Goal: Task Accomplishment & Management: Manage account settings

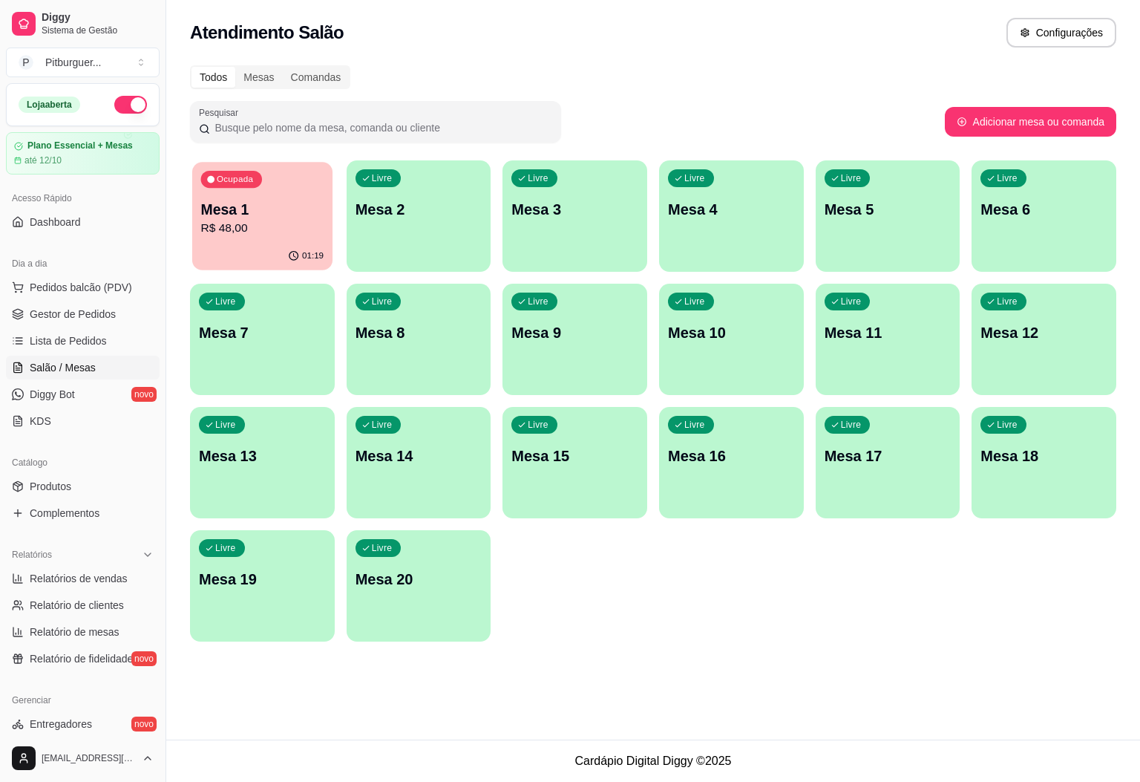
click at [247, 227] on p "R$ 48,00" at bounding box center [262, 228] width 123 height 17
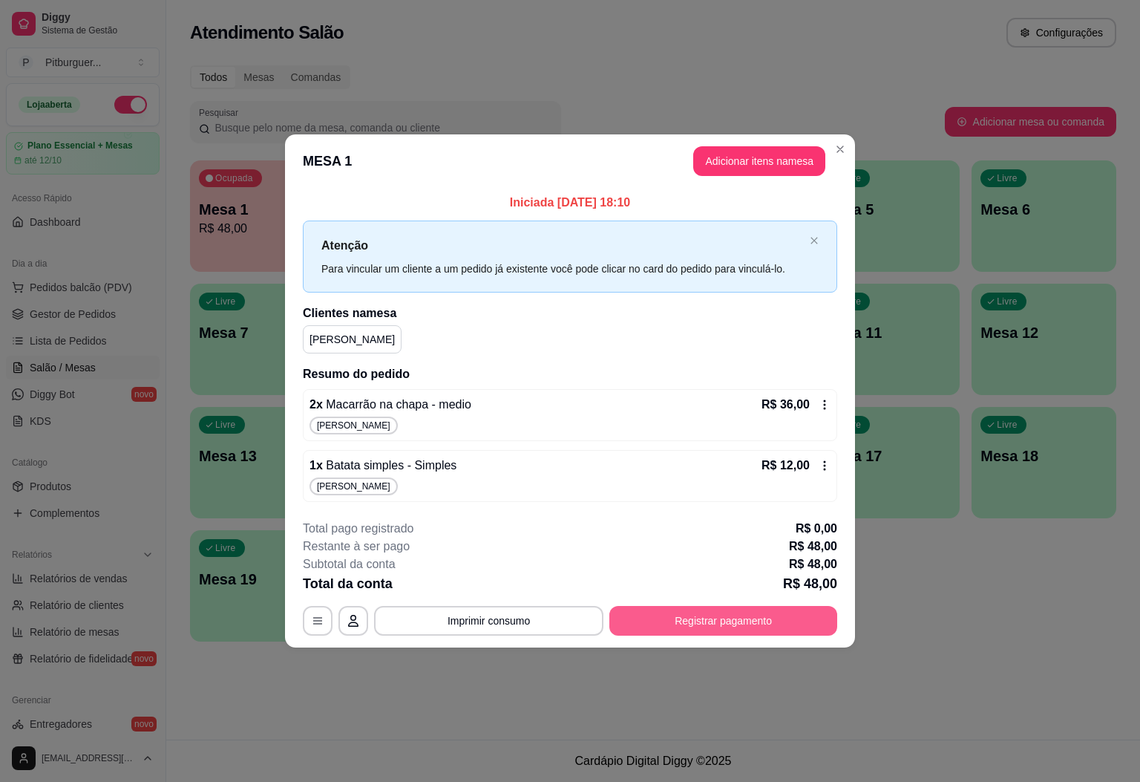
click at [753, 608] on button "Registrar pagamento" at bounding box center [723, 621] width 228 height 30
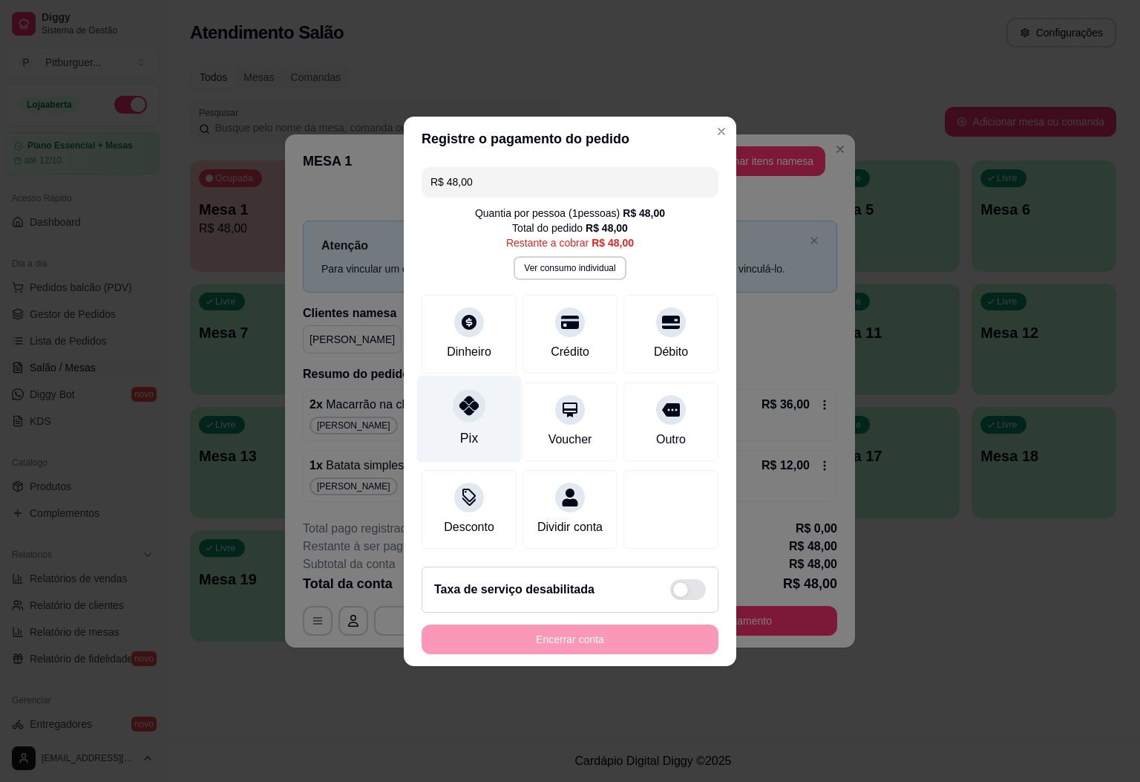
click at [460, 428] on div "Pix" at bounding box center [469, 437] width 18 height 19
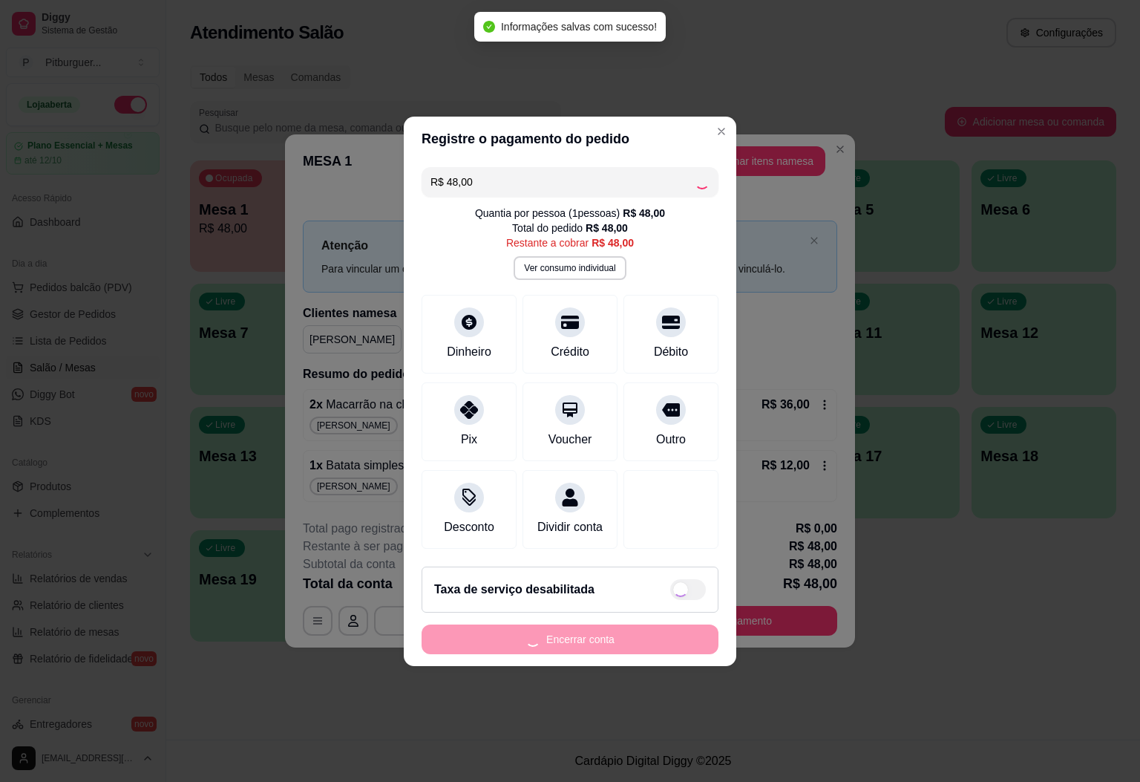
type input "R$ 0,00"
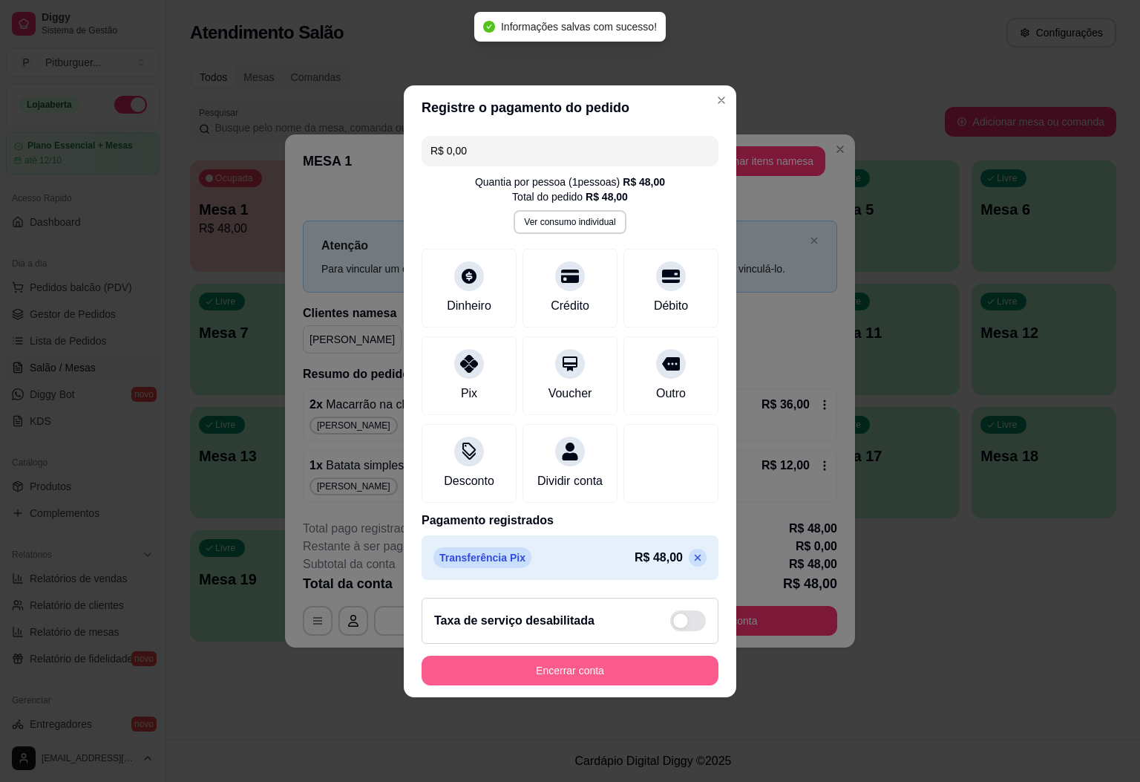
click at [570, 675] on button "Encerrar conta" at bounding box center [570, 670] width 297 height 30
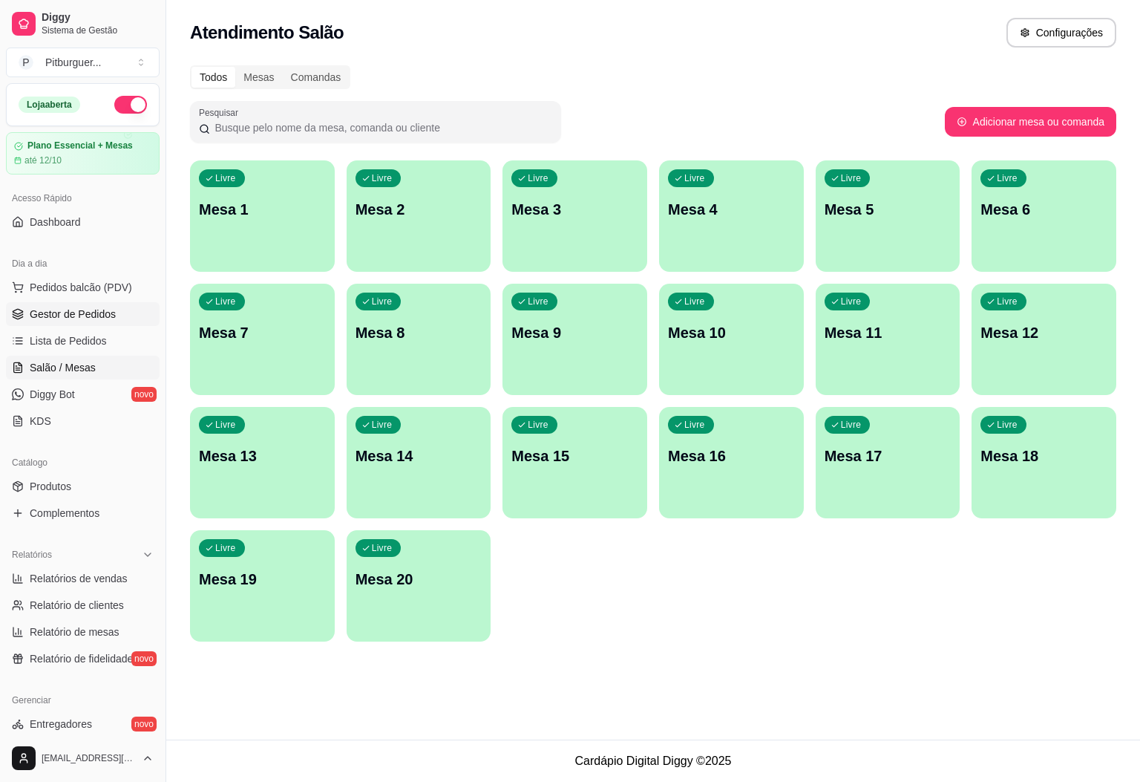
click at [96, 316] on span "Gestor de Pedidos" at bounding box center [73, 314] width 86 height 15
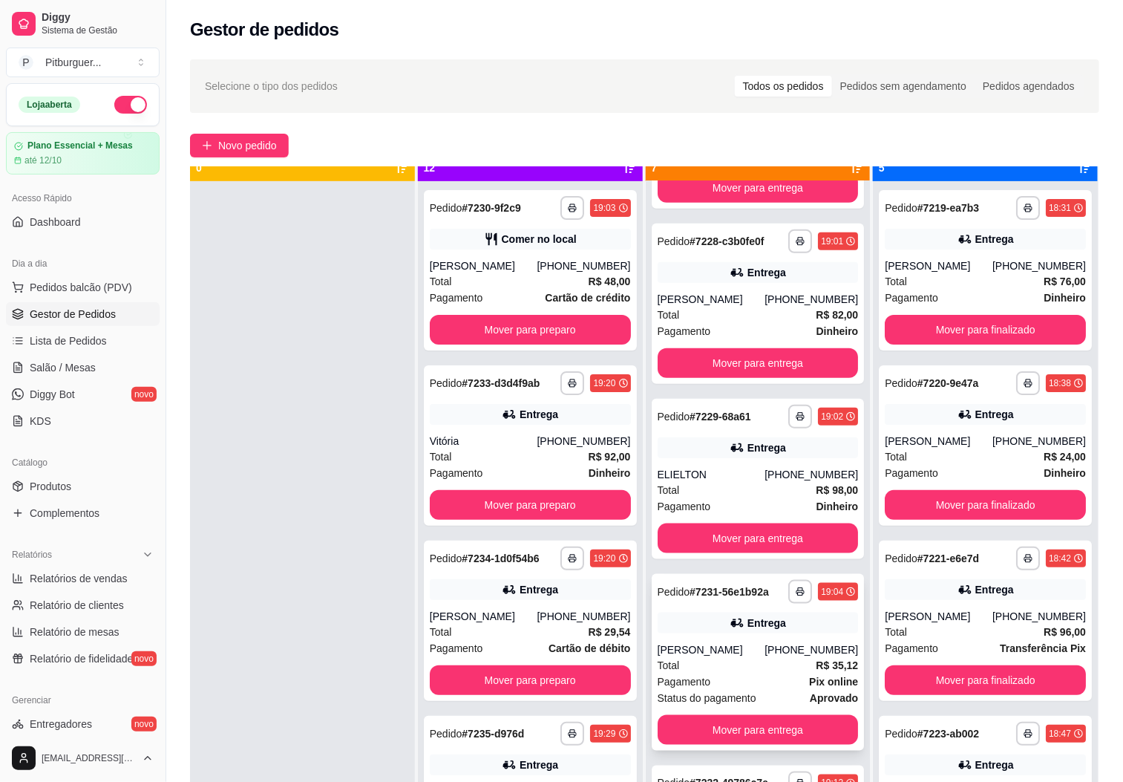
scroll to position [41, 0]
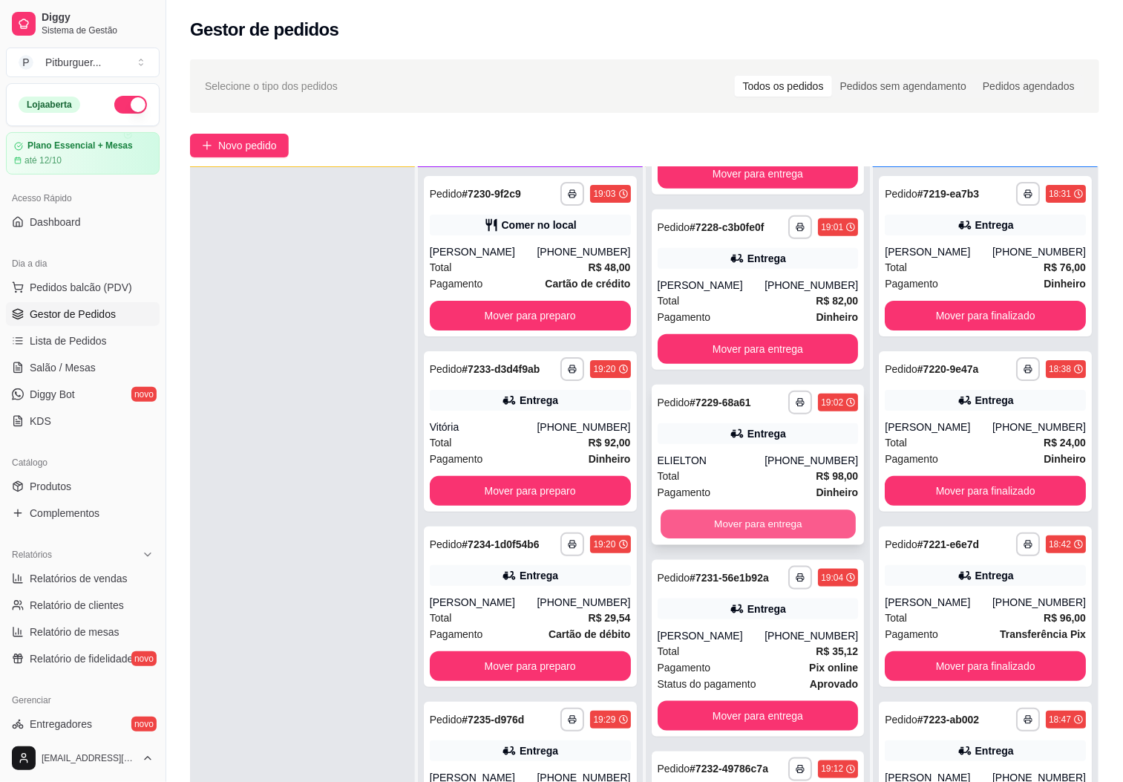
click at [753, 510] on button "Mover para entrega" at bounding box center [758, 524] width 195 height 29
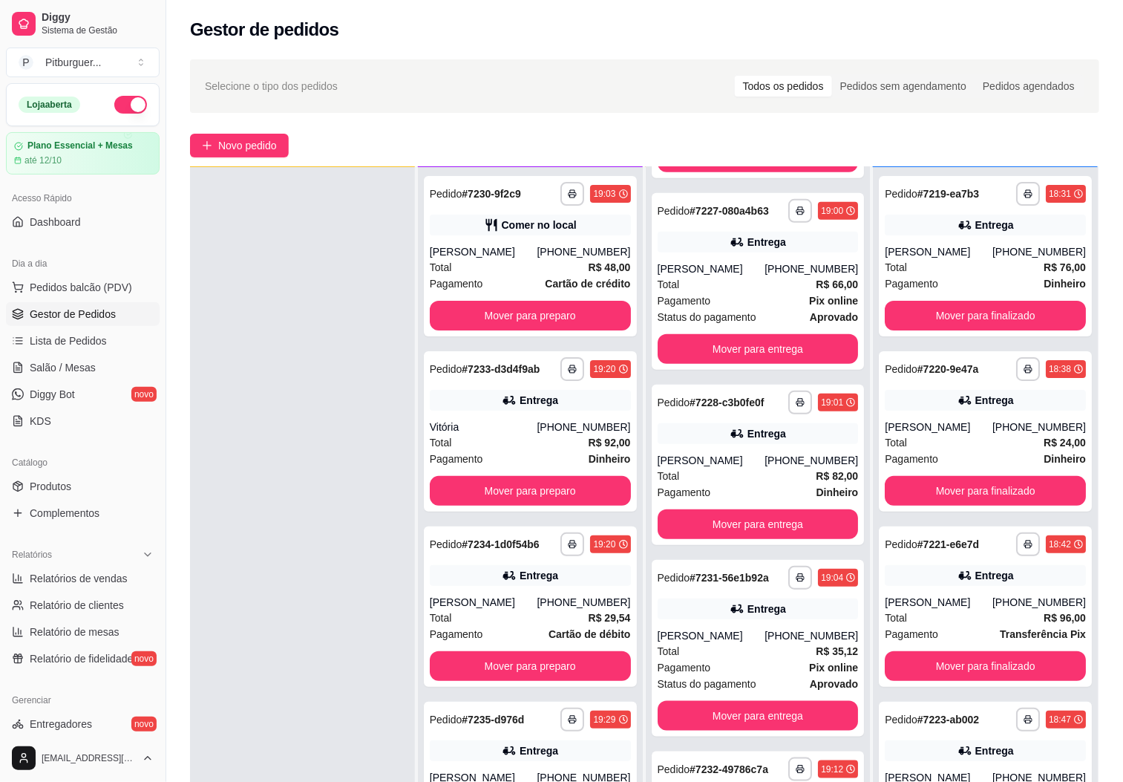
scroll to position [399, 0]
click at [698, 510] on button "Mover para entrega" at bounding box center [758, 524] width 195 height 29
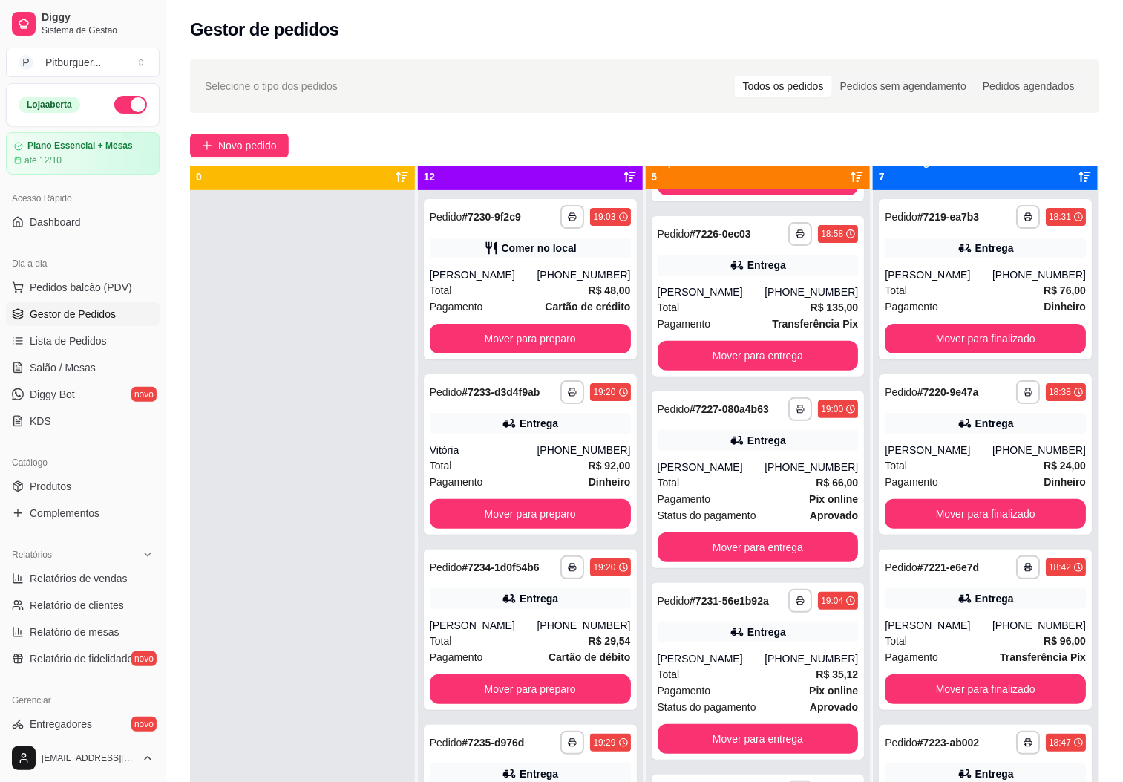
scroll to position [0, 0]
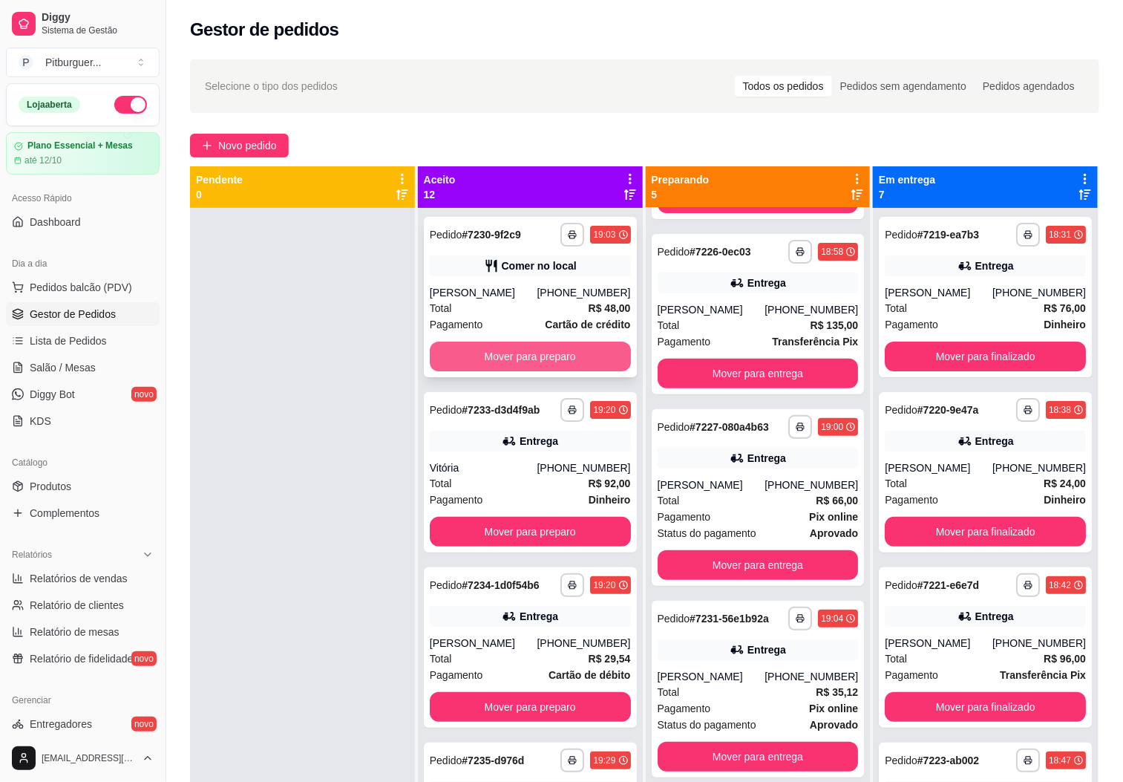
click at [532, 364] on button "Mover para preparo" at bounding box center [530, 356] width 201 height 30
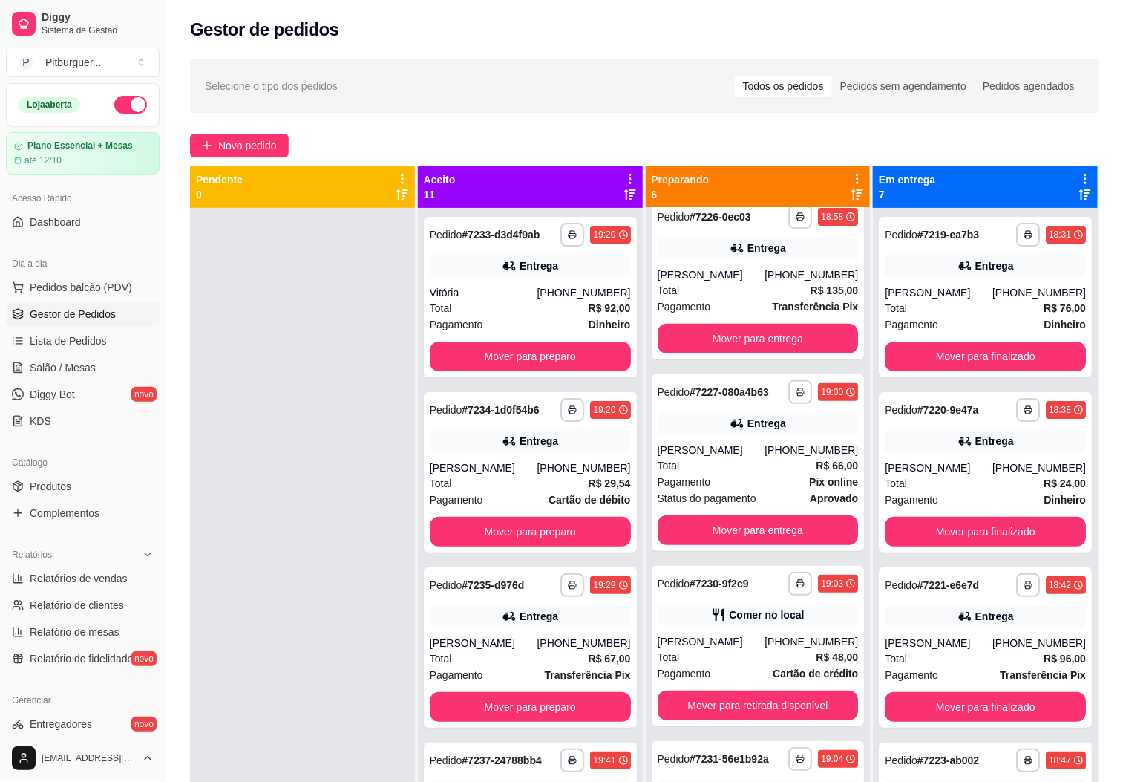
scroll to position [384, 0]
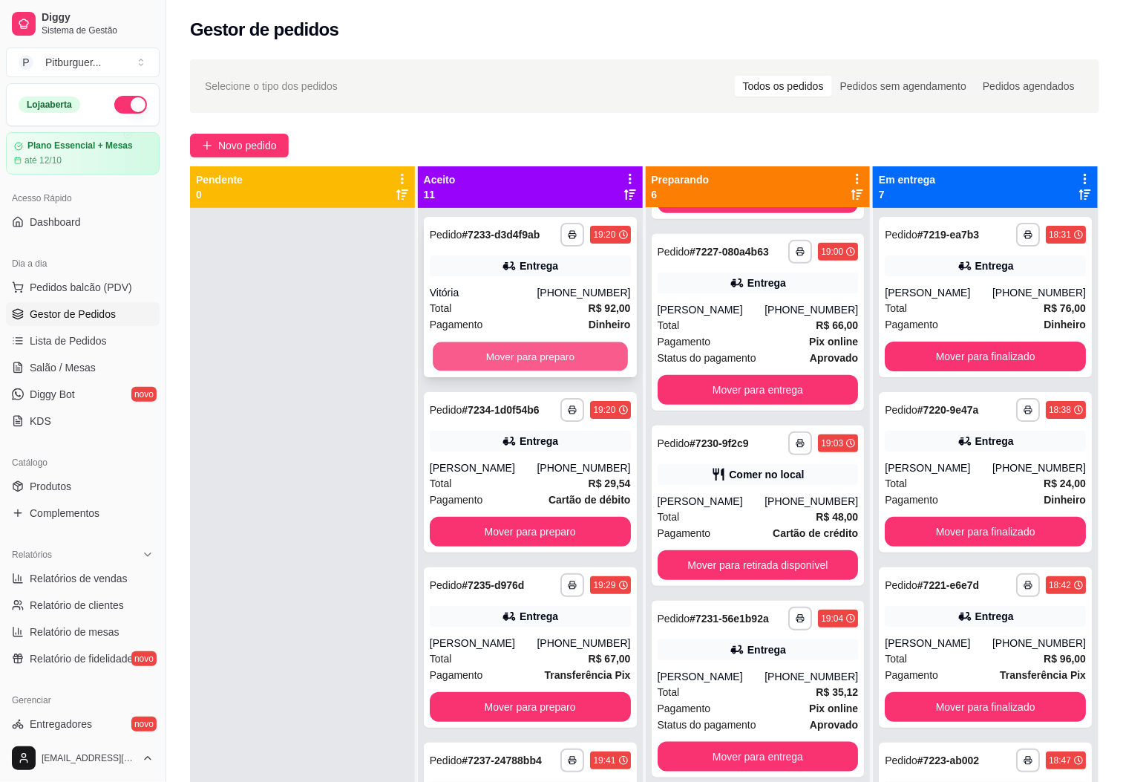
click at [533, 371] on button "Mover para preparo" at bounding box center [530, 356] width 195 height 29
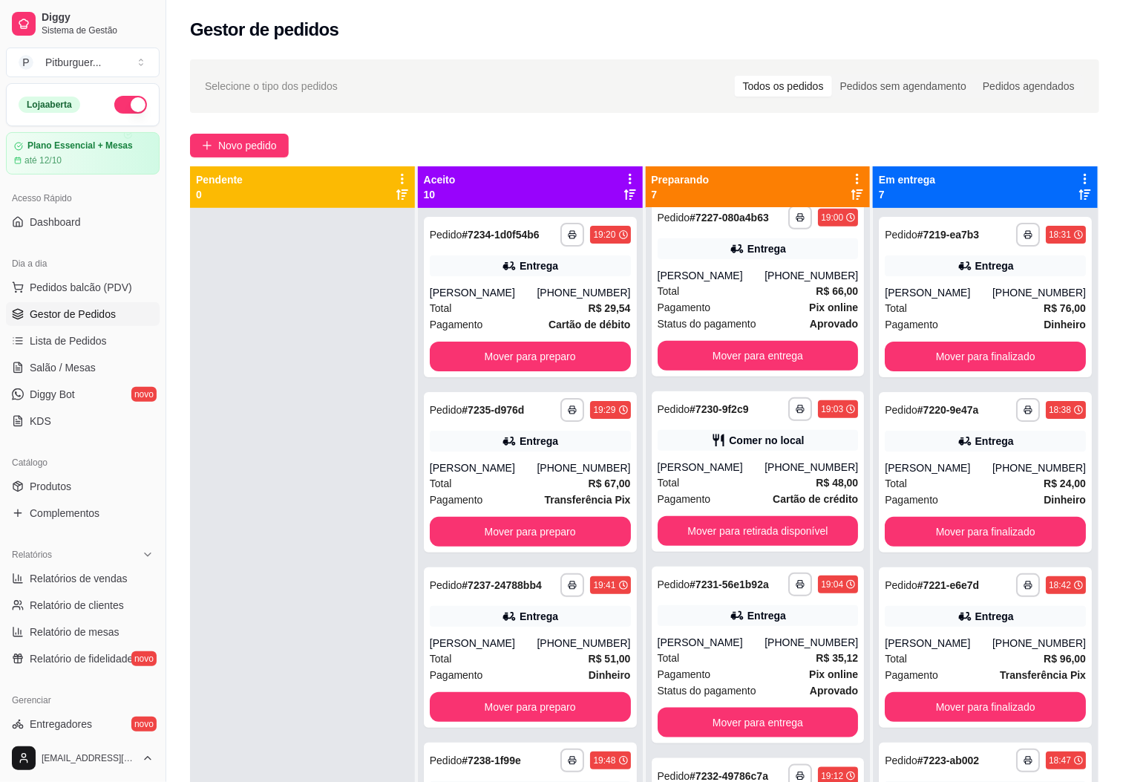
scroll to position [399, 0]
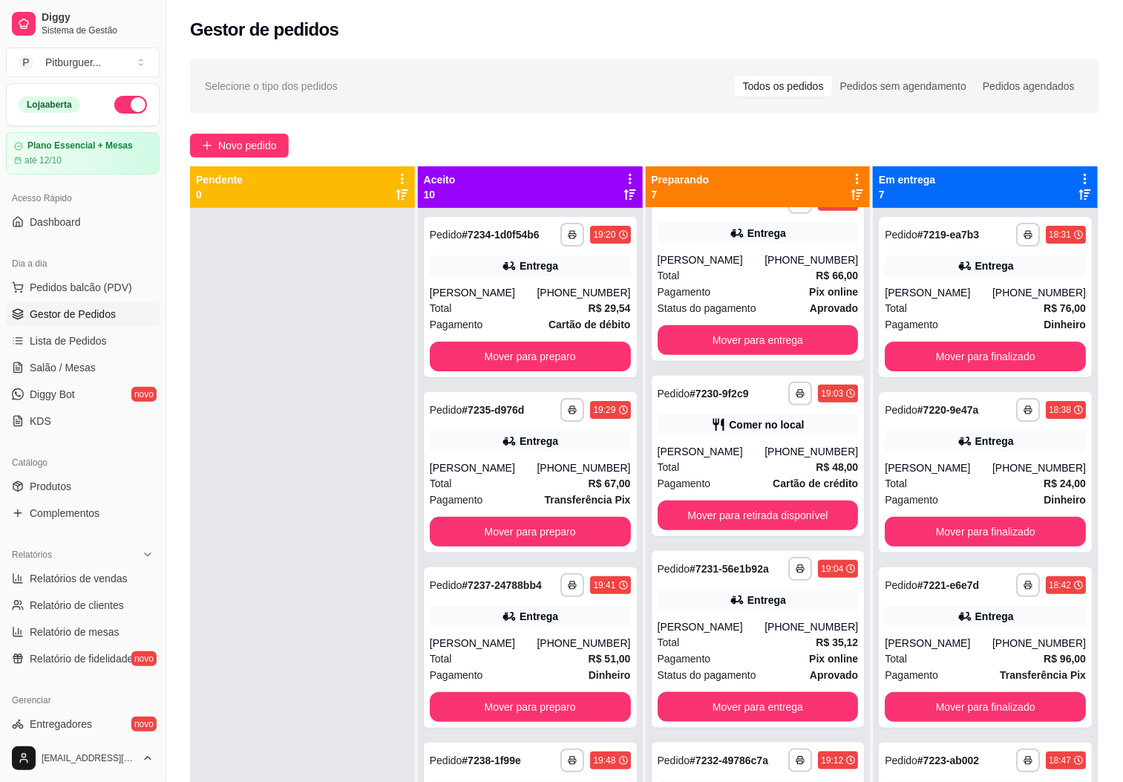
click at [58, 308] on span "Gestor de Pedidos" at bounding box center [73, 314] width 86 height 15
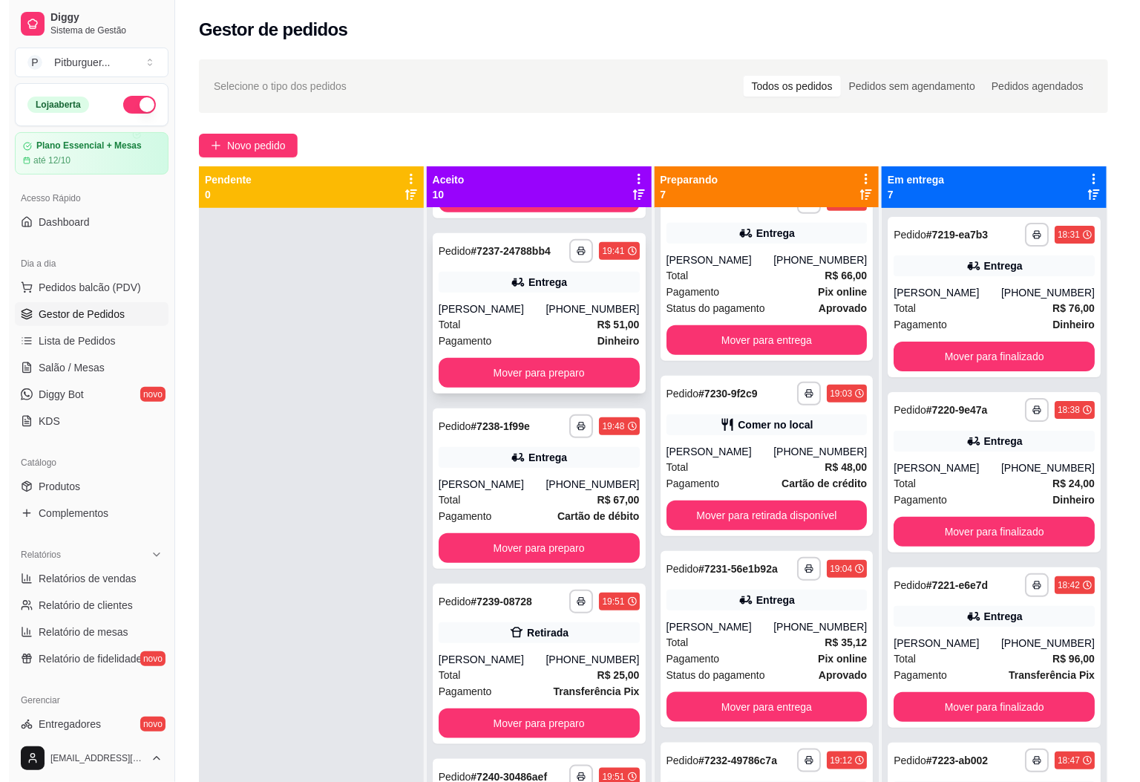
scroll to position [1002, 0]
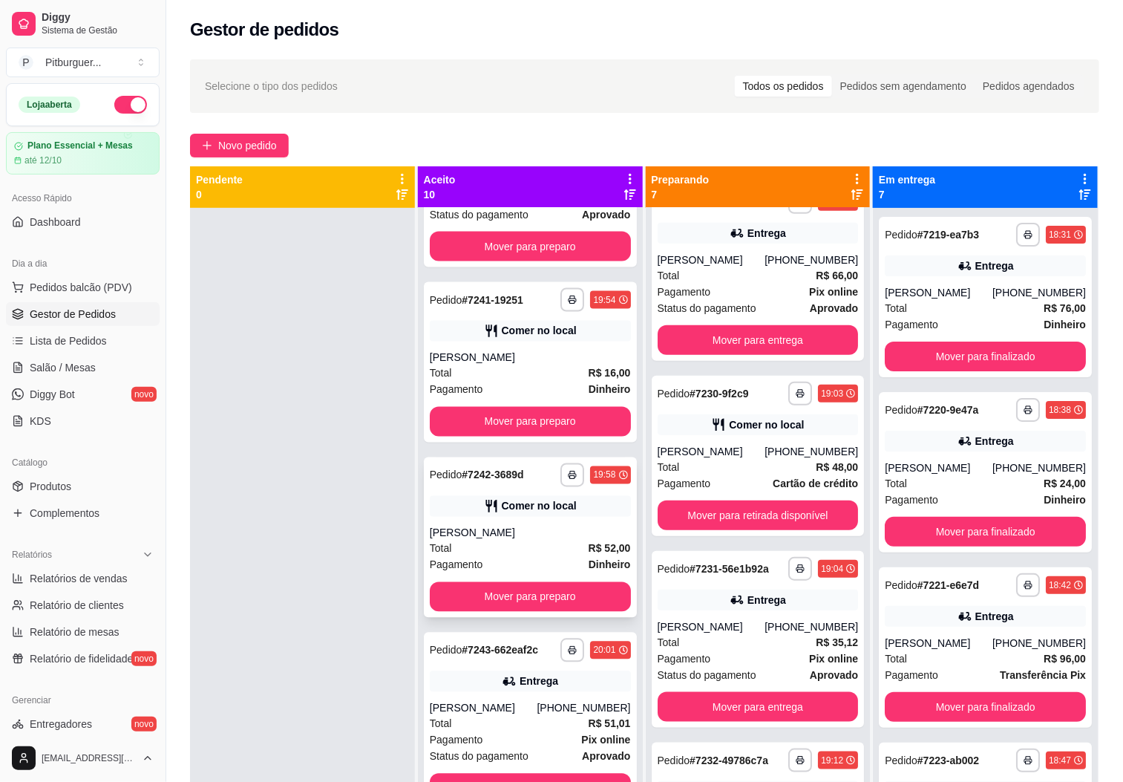
click at [529, 528] on div "**********" at bounding box center [530, 537] width 213 height 160
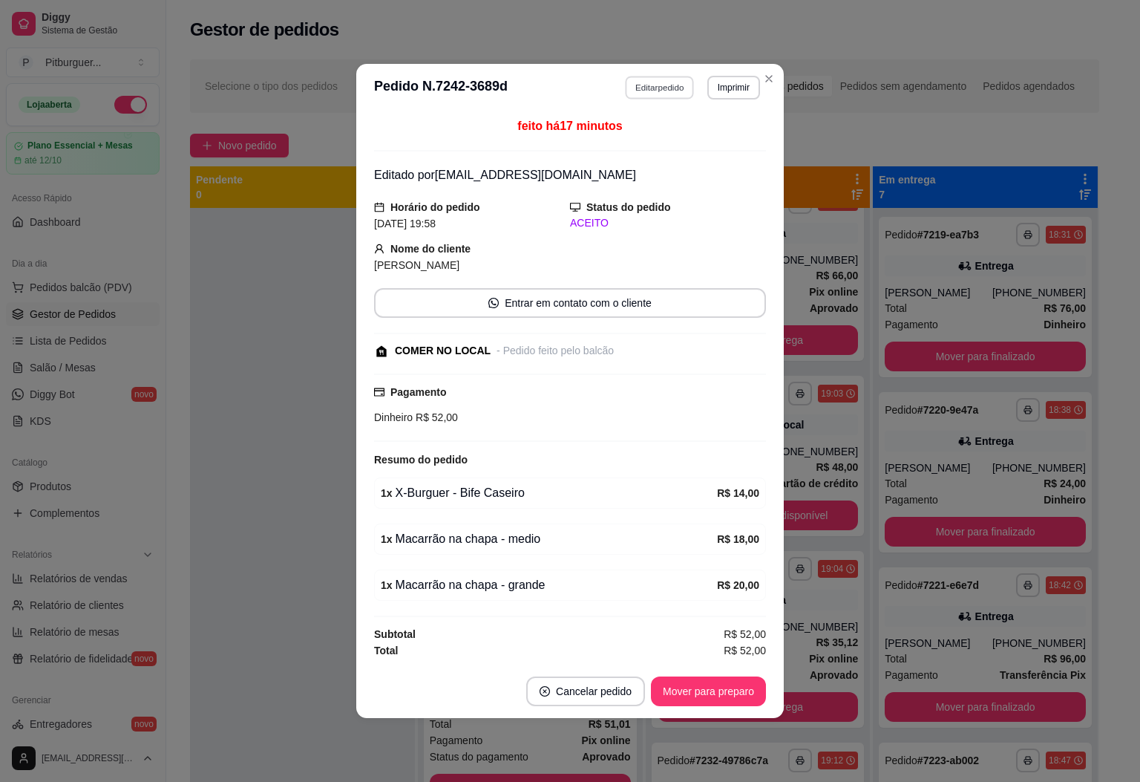
click at [651, 80] on button "Editar pedido" at bounding box center [660, 87] width 69 height 23
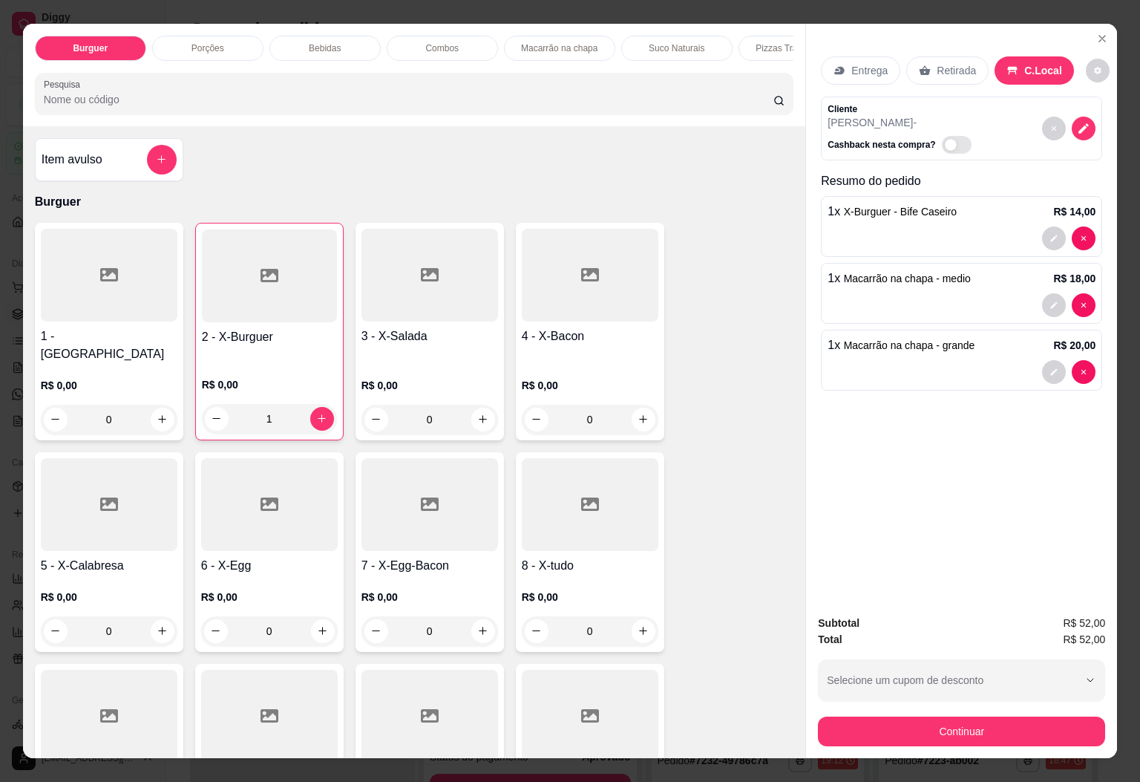
click at [147, 166] on button "add-separate-item" at bounding box center [162, 160] width 30 height 30
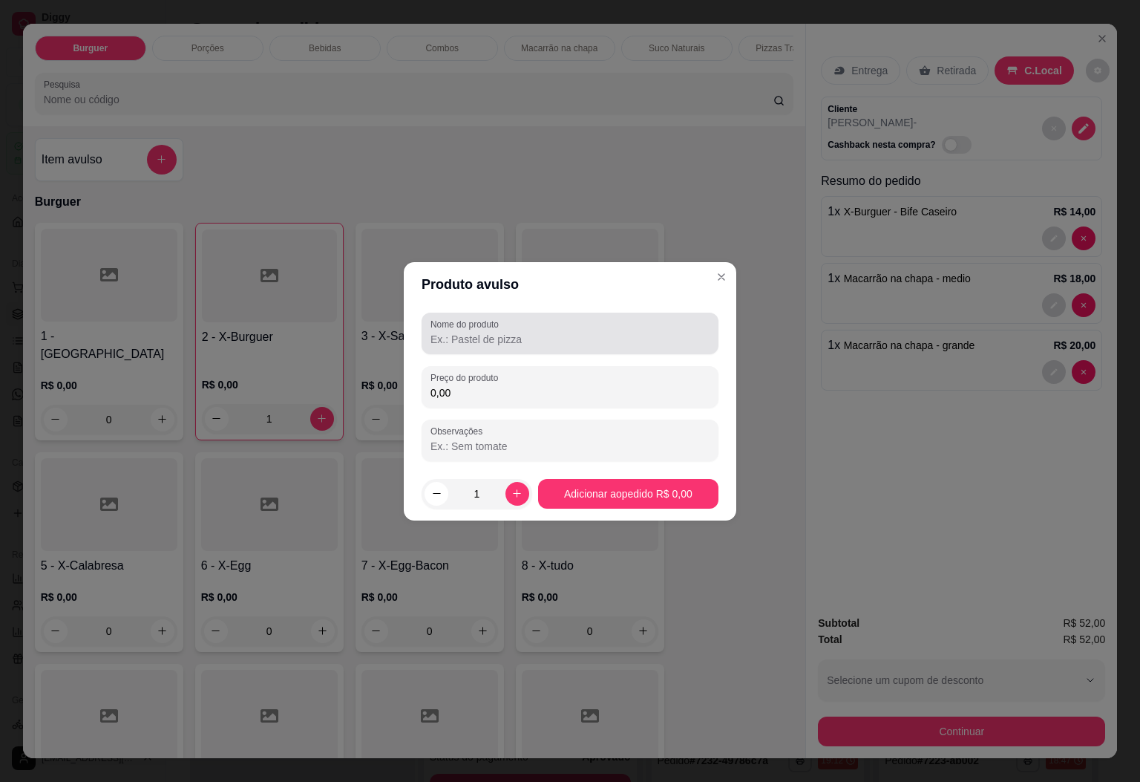
click at [492, 326] on label "Nome do produto" at bounding box center [467, 324] width 73 height 13
click at [492, 332] on input "Nome do produto" at bounding box center [570, 339] width 279 height 15
type input "TNT"
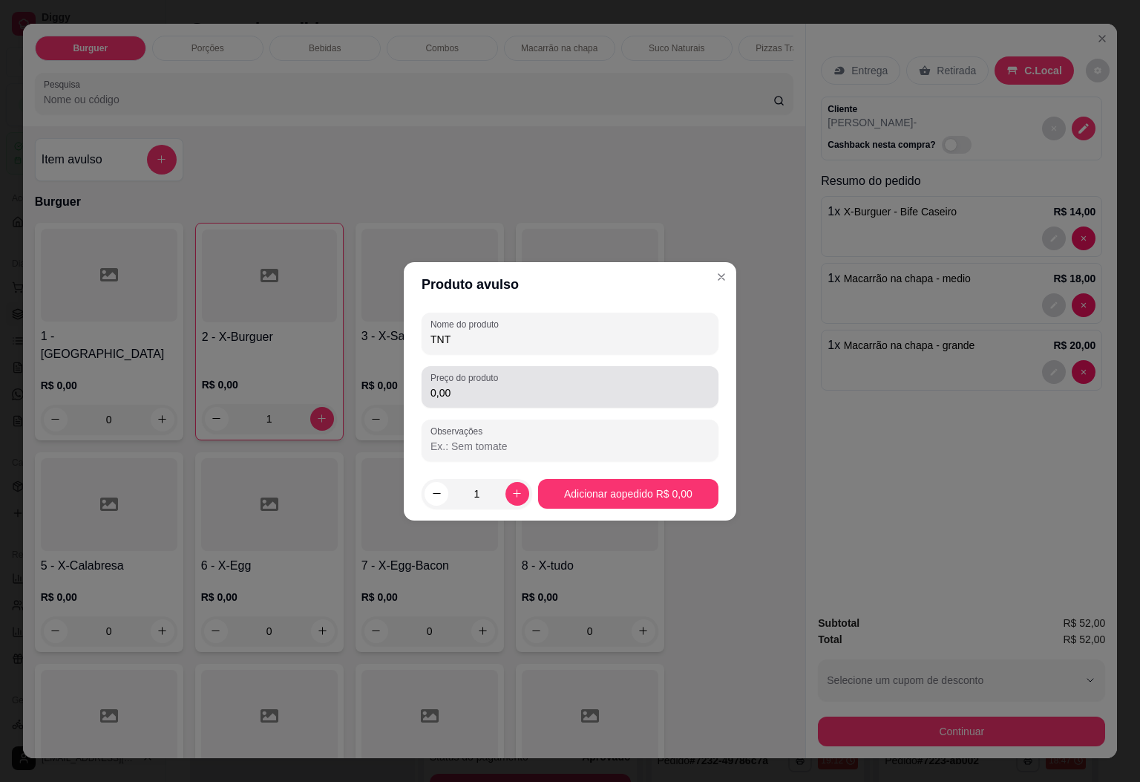
click at [497, 373] on label "Preço do produto" at bounding box center [467, 377] width 73 height 13
click at [497, 385] on input "0,00" at bounding box center [570, 392] width 279 height 15
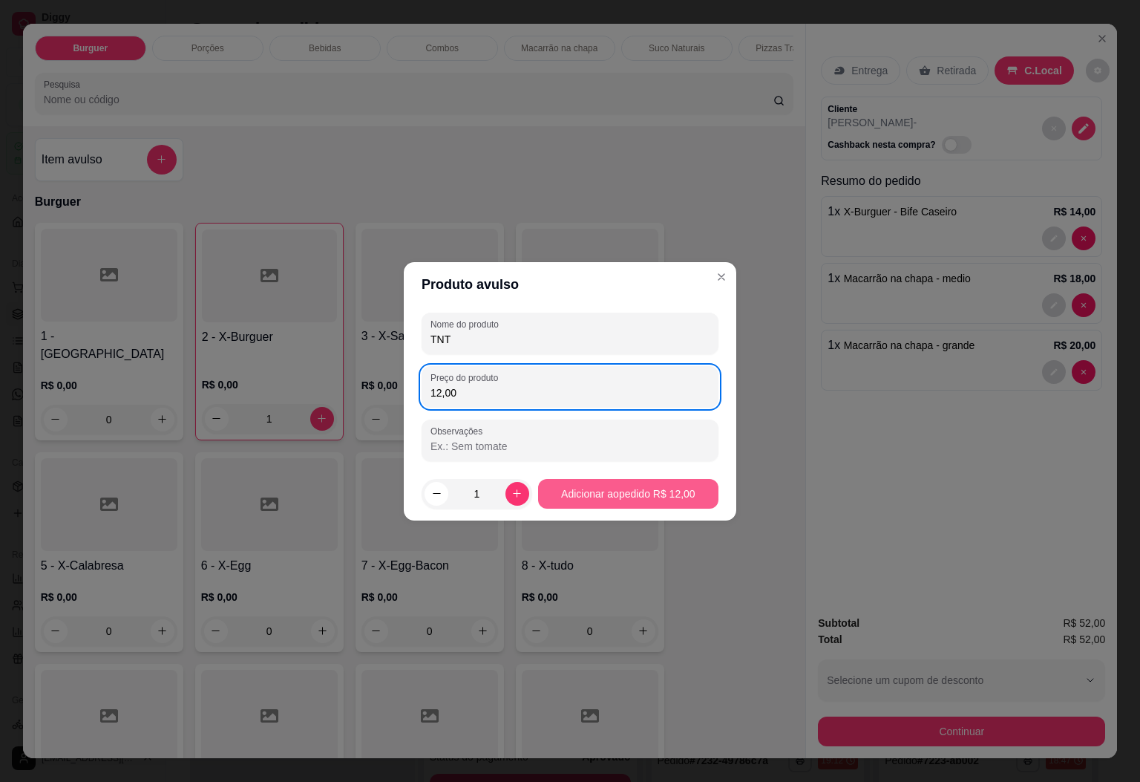
type input "12,00"
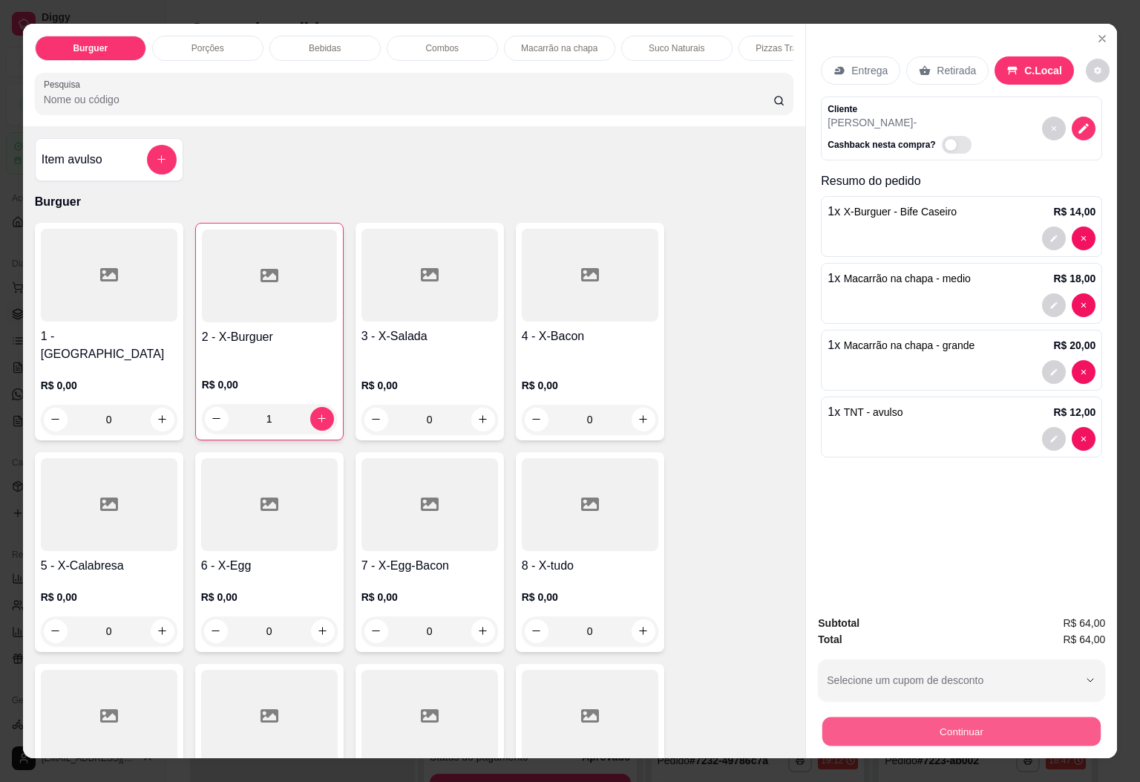
click at [945, 728] on button "Continuar" at bounding box center [961, 731] width 278 height 29
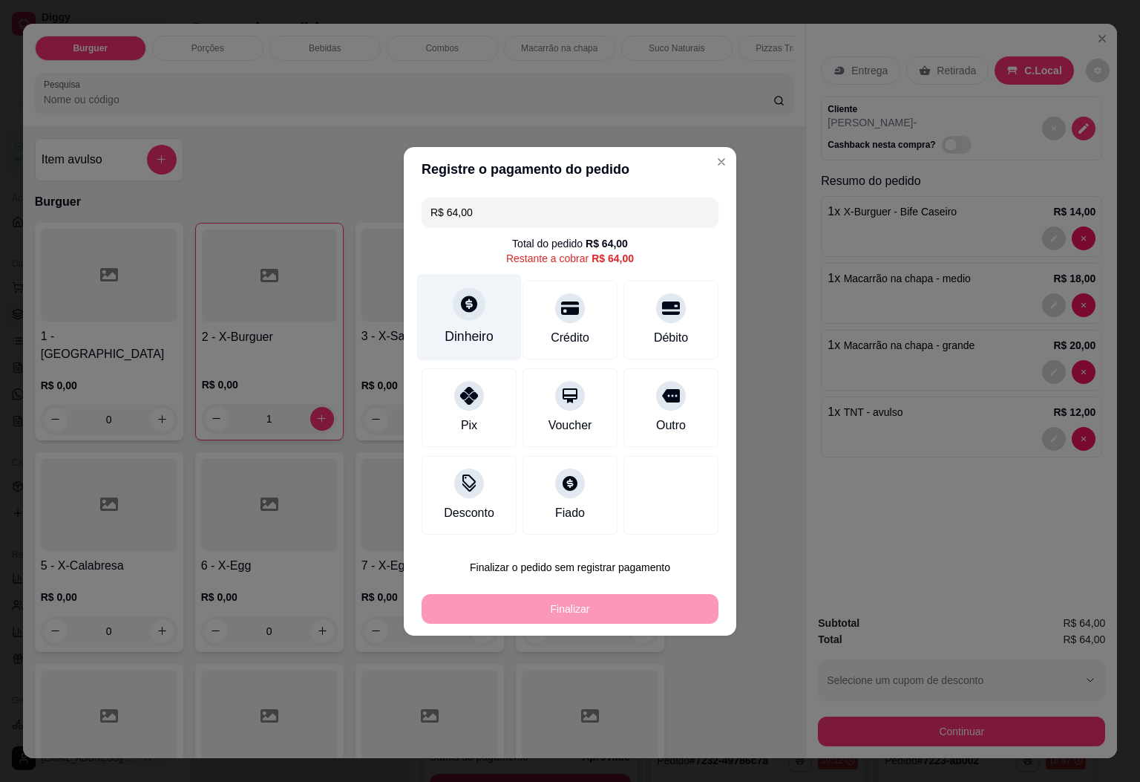
click at [470, 319] on div "Dinheiro" at bounding box center [469, 316] width 105 height 87
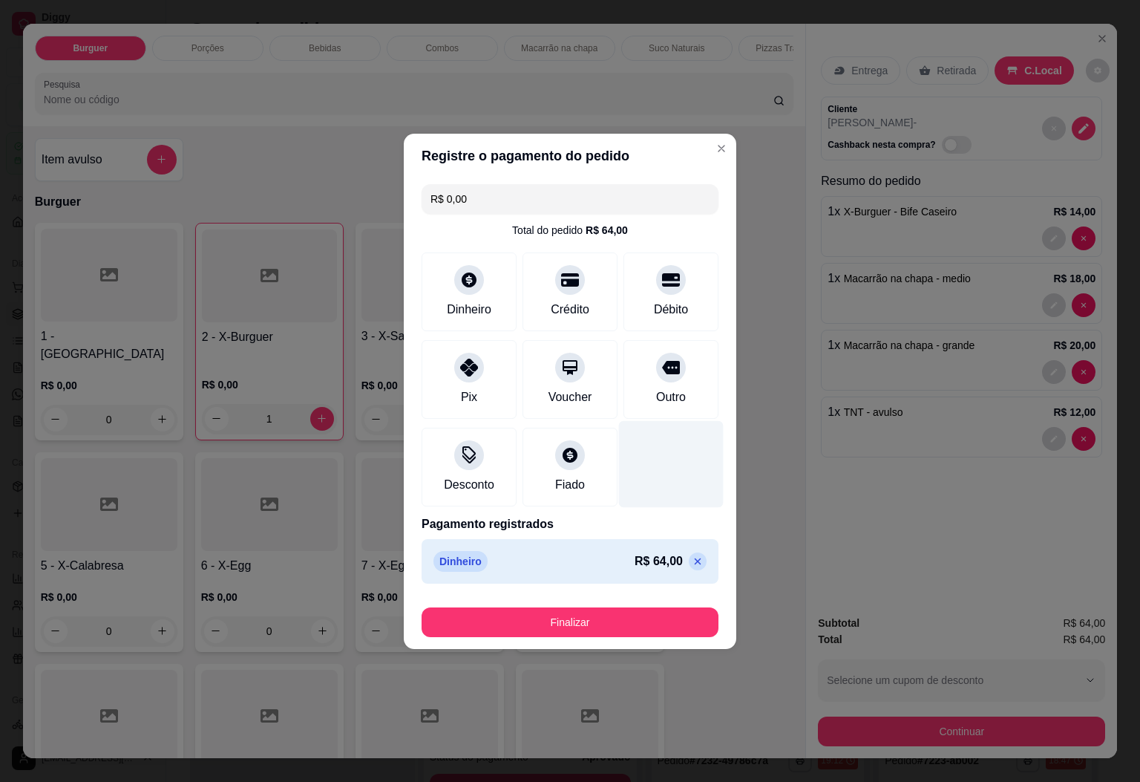
type input "R$ 0,00"
click at [600, 612] on button "Finalizar" at bounding box center [570, 622] width 297 height 30
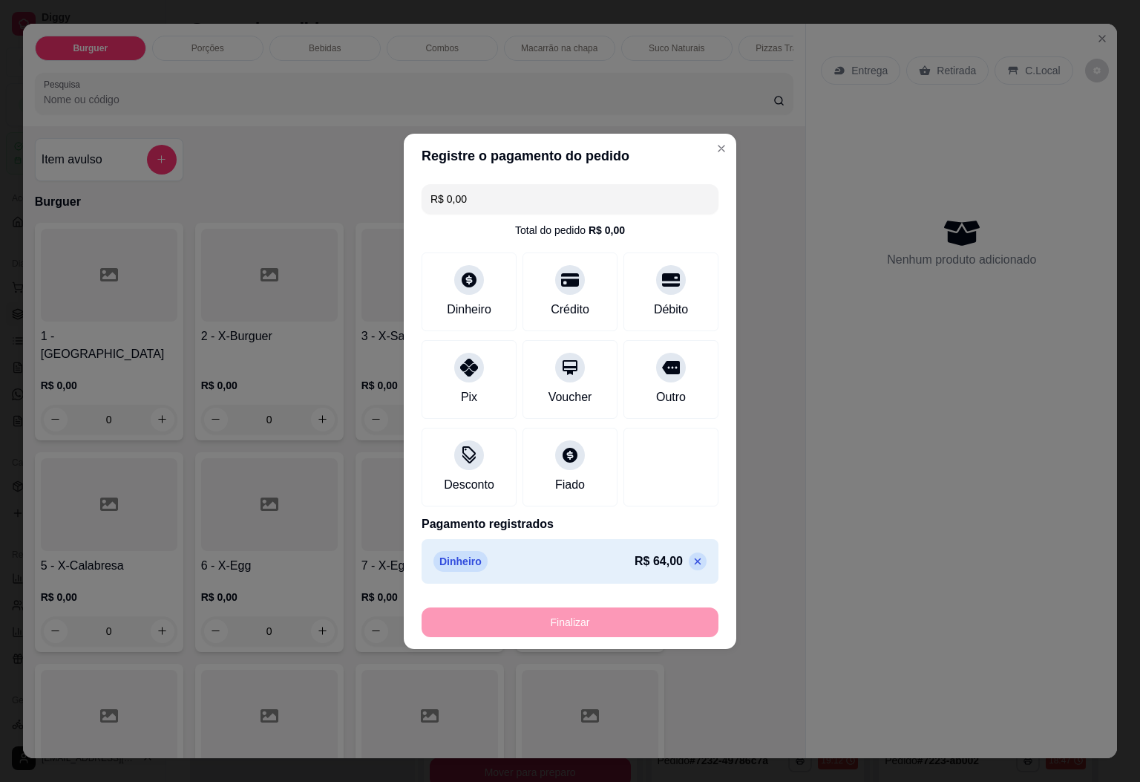
type input "0"
type input "-R$ 64,00"
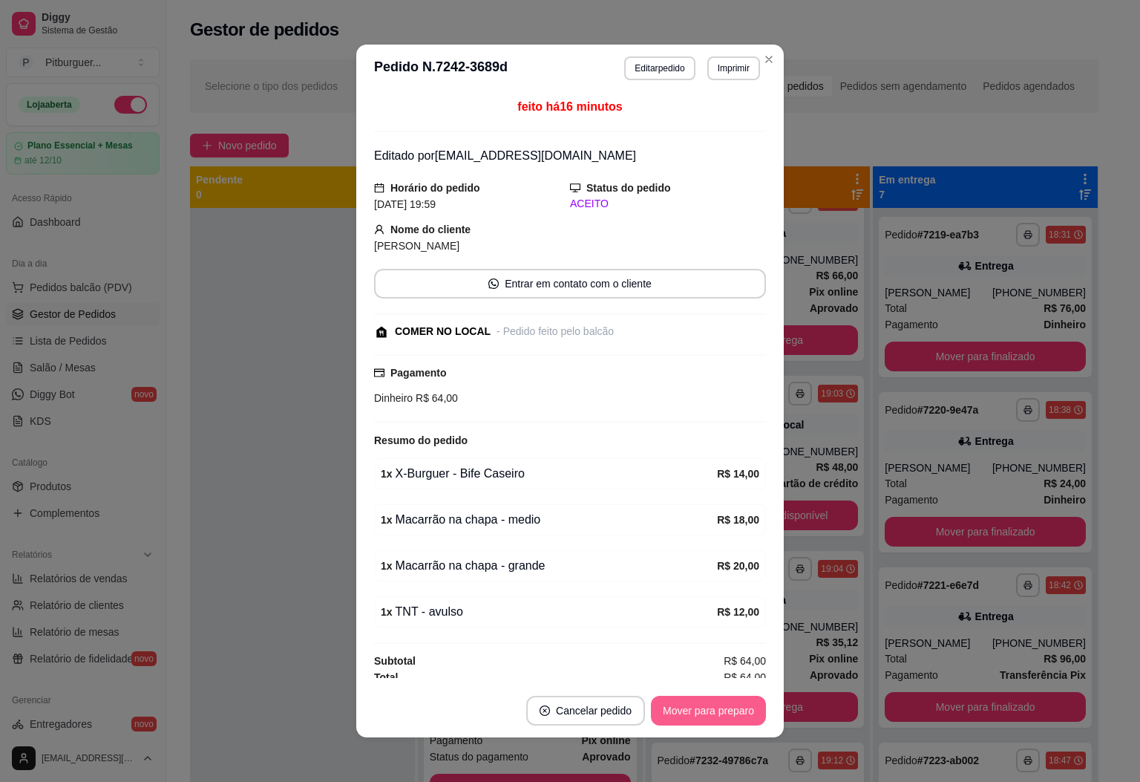
click at [691, 711] on button "Mover para preparo" at bounding box center [708, 711] width 115 height 30
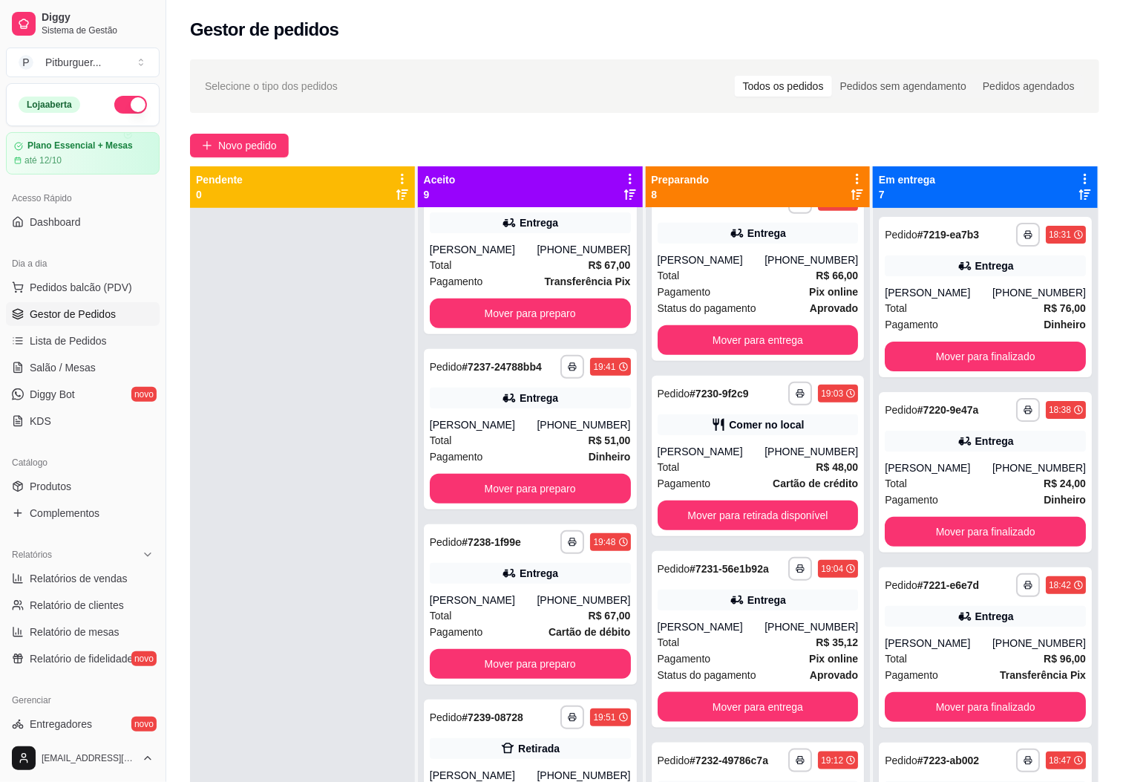
scroll to position [226, 0]
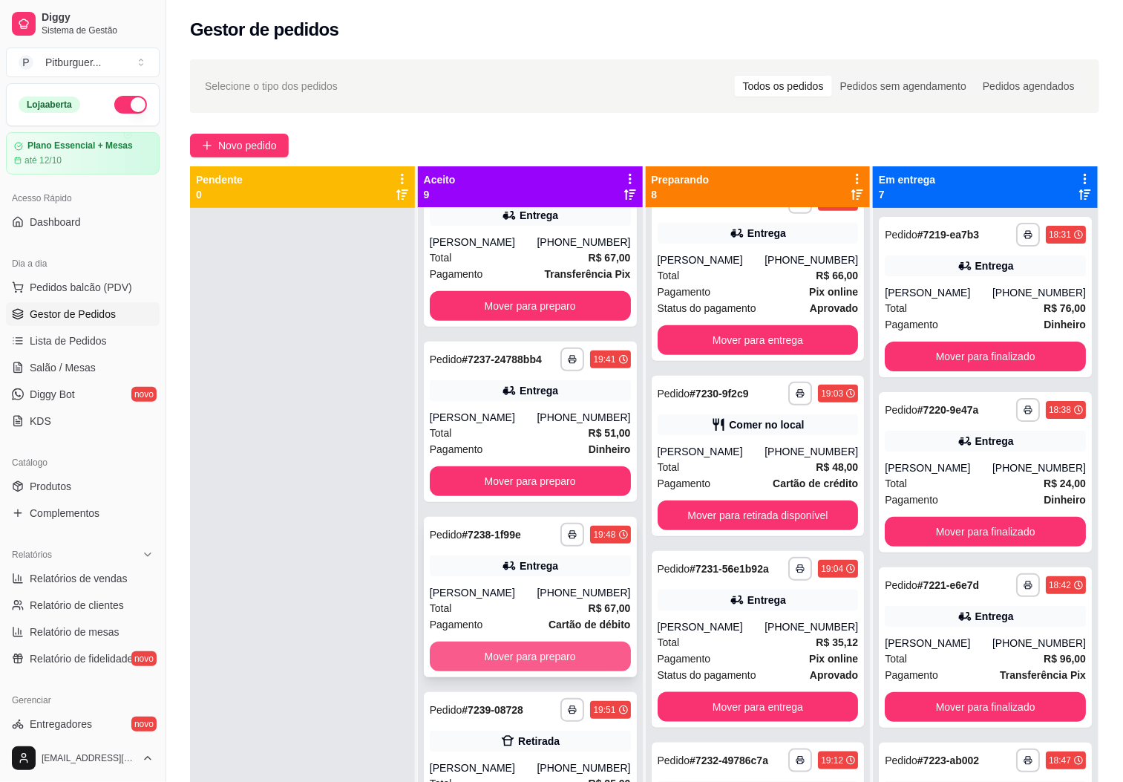
click at [531, 659] on button "Mover para preparo" at bounding box center [530, 656] width 201 height 30
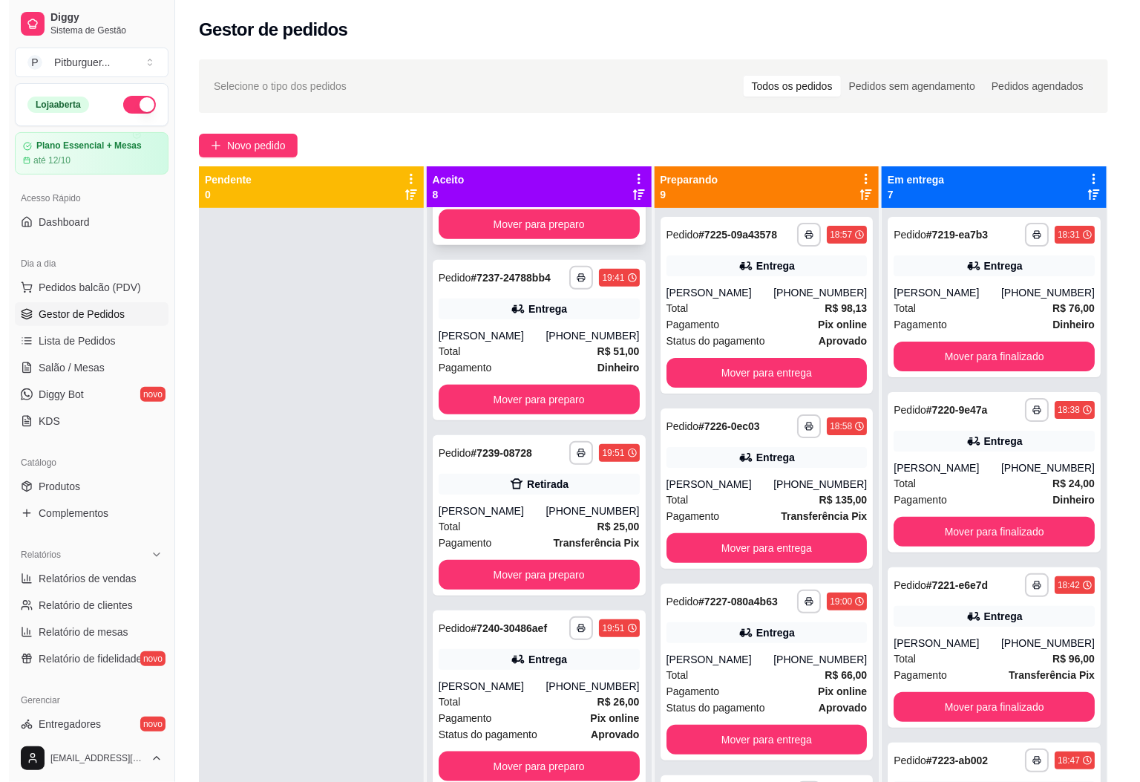
scroll to position [0, 0]
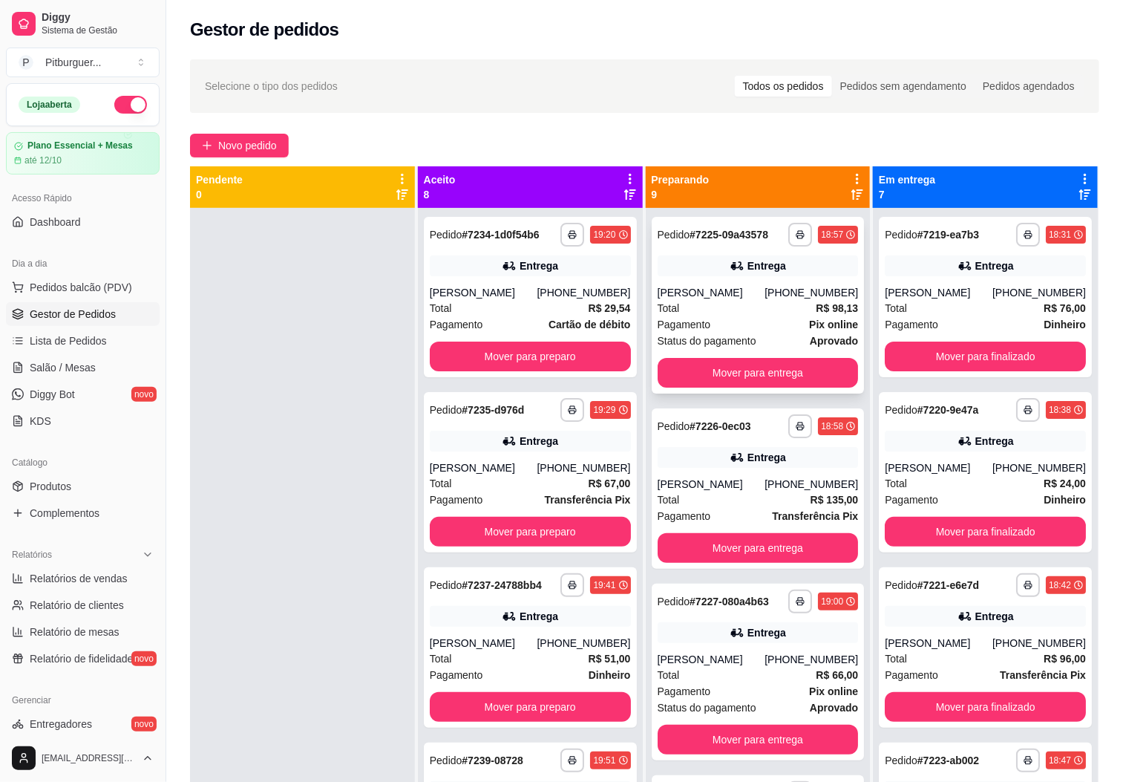
click at [733, 316] on div "Total R$ 98,13" at bounding box center [758, 308] width 201 height 16
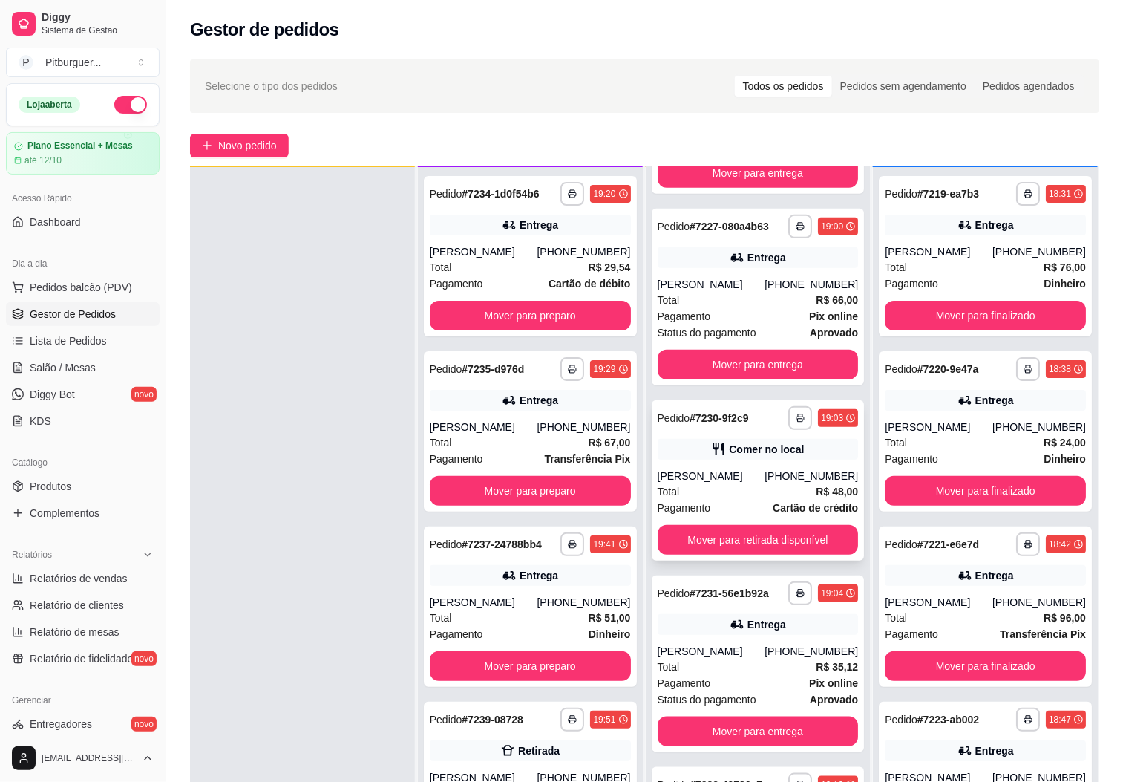
scroll to position [920, 0]
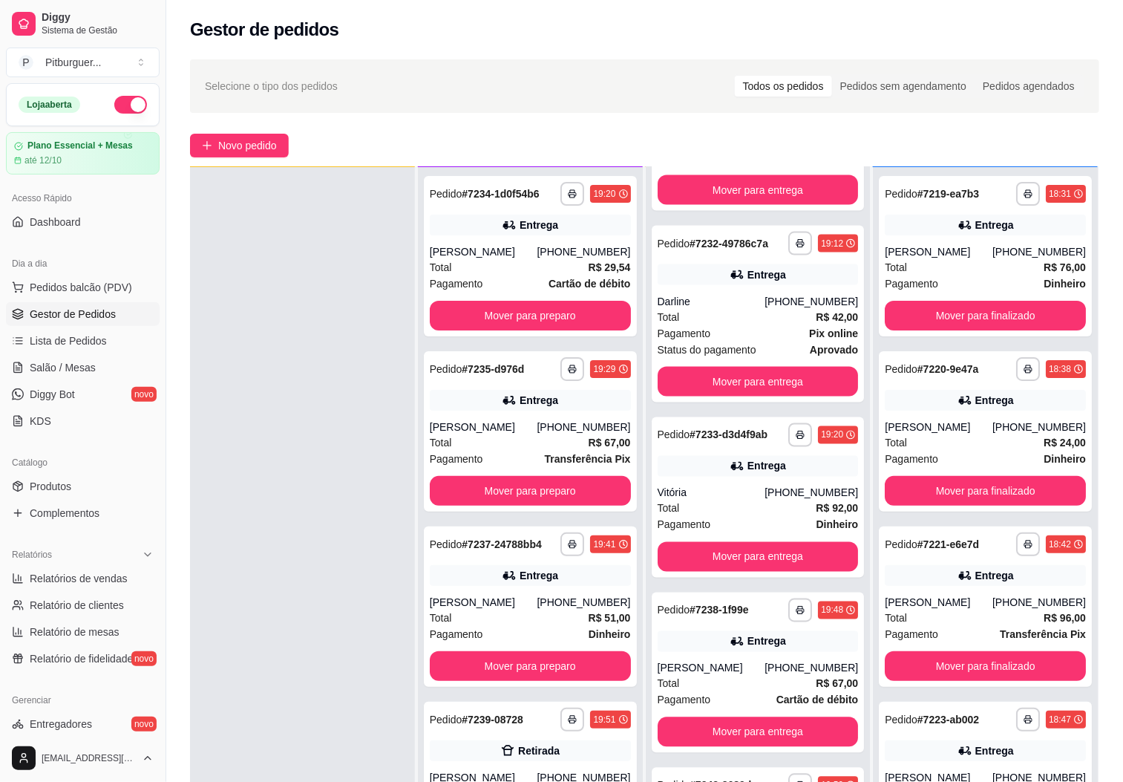
click at [393, 357] on div at bounding box center [302, 558] width 225 height 782
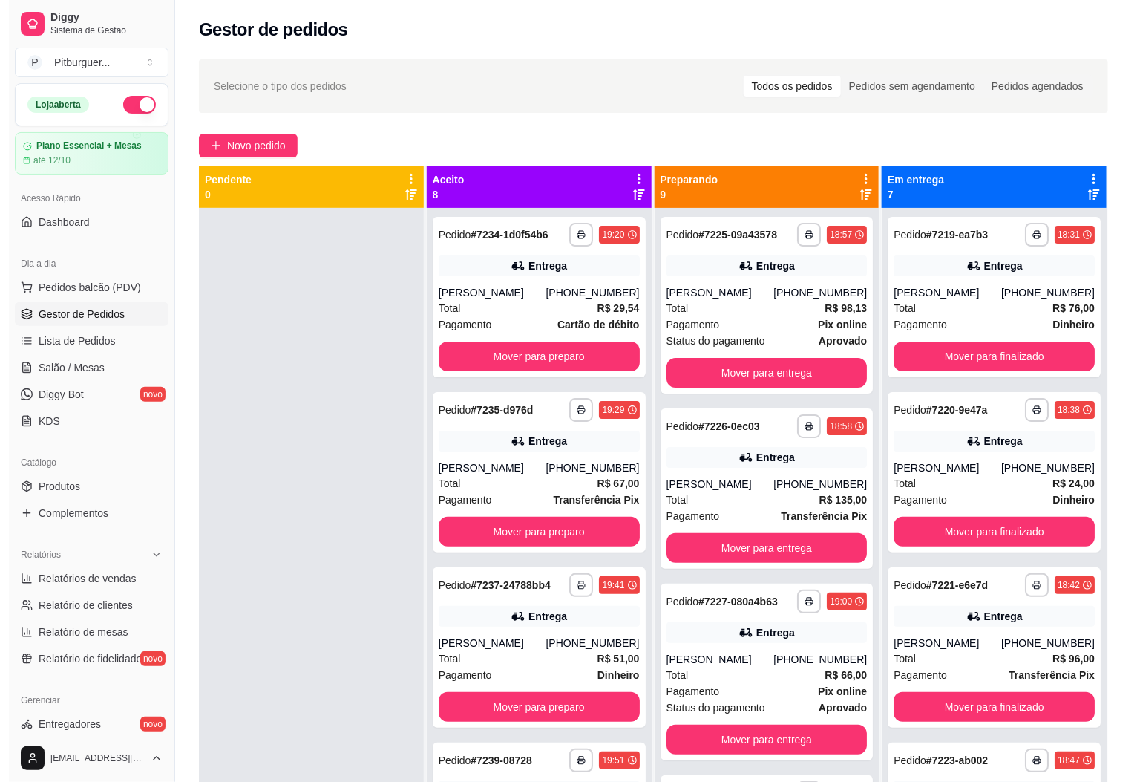
scroll to position [0, 0]
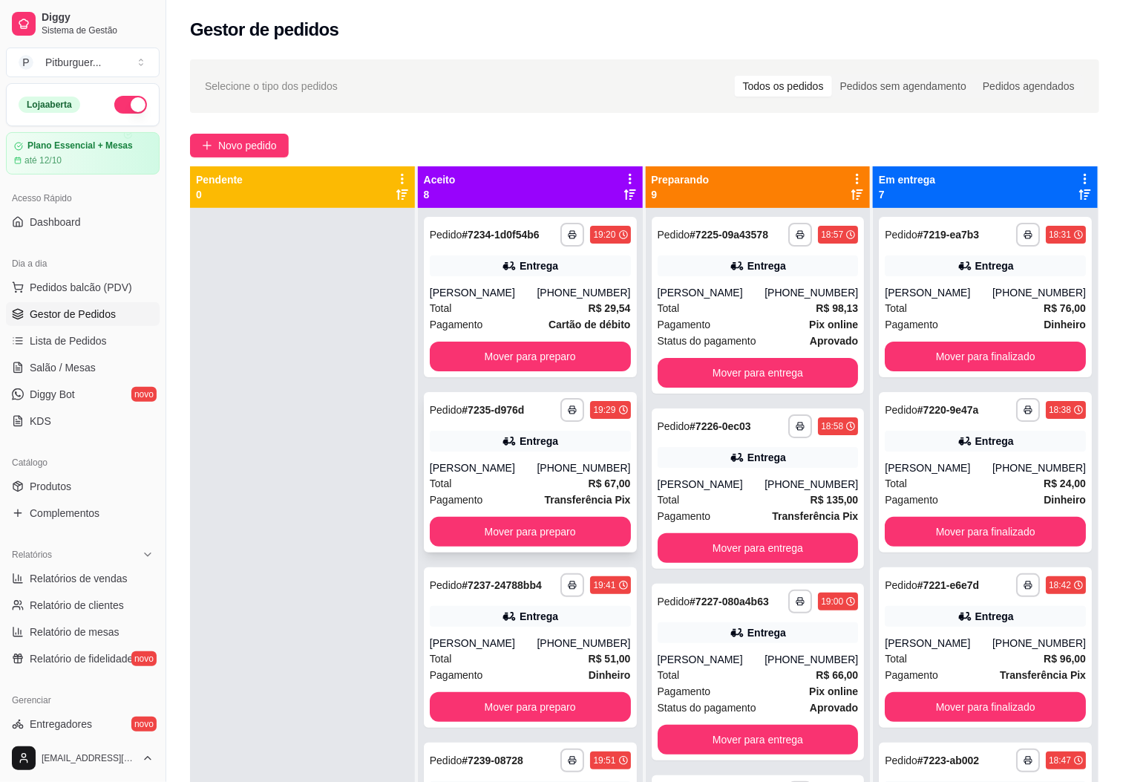
click at [494, 479] on div "Total R$ 67,00" at bounding box center [530, 483] width 201 height 16
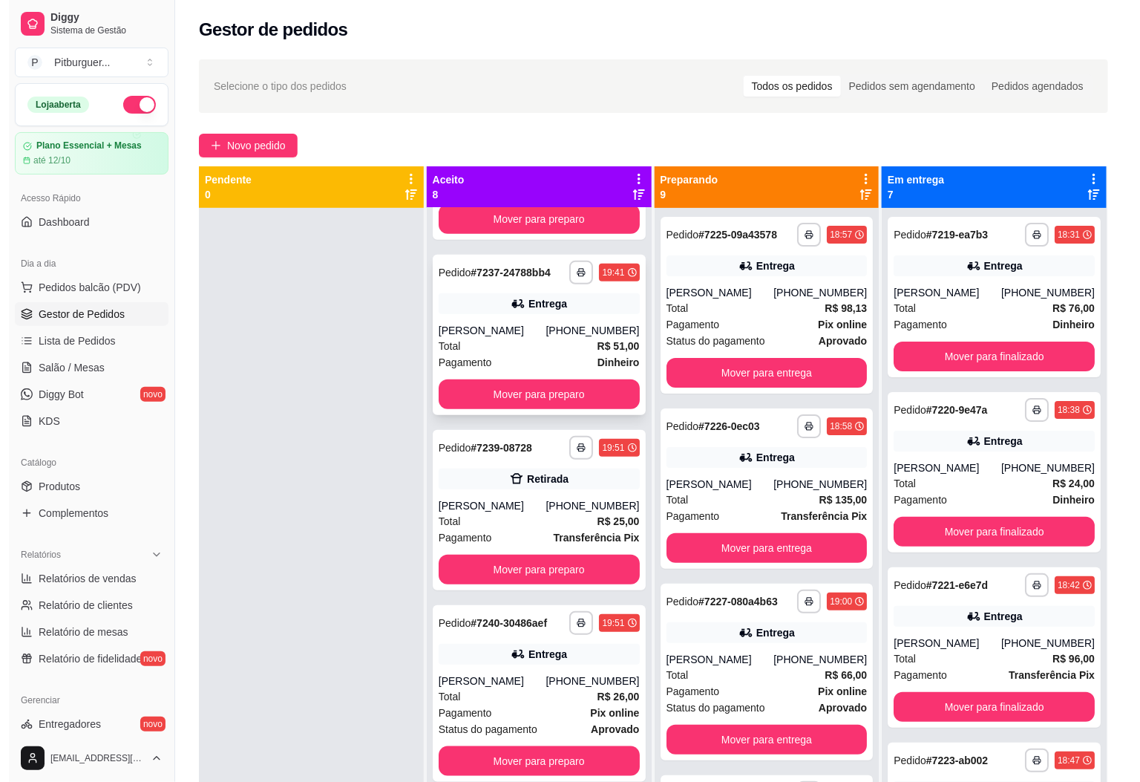
scroll to position [334, 0]
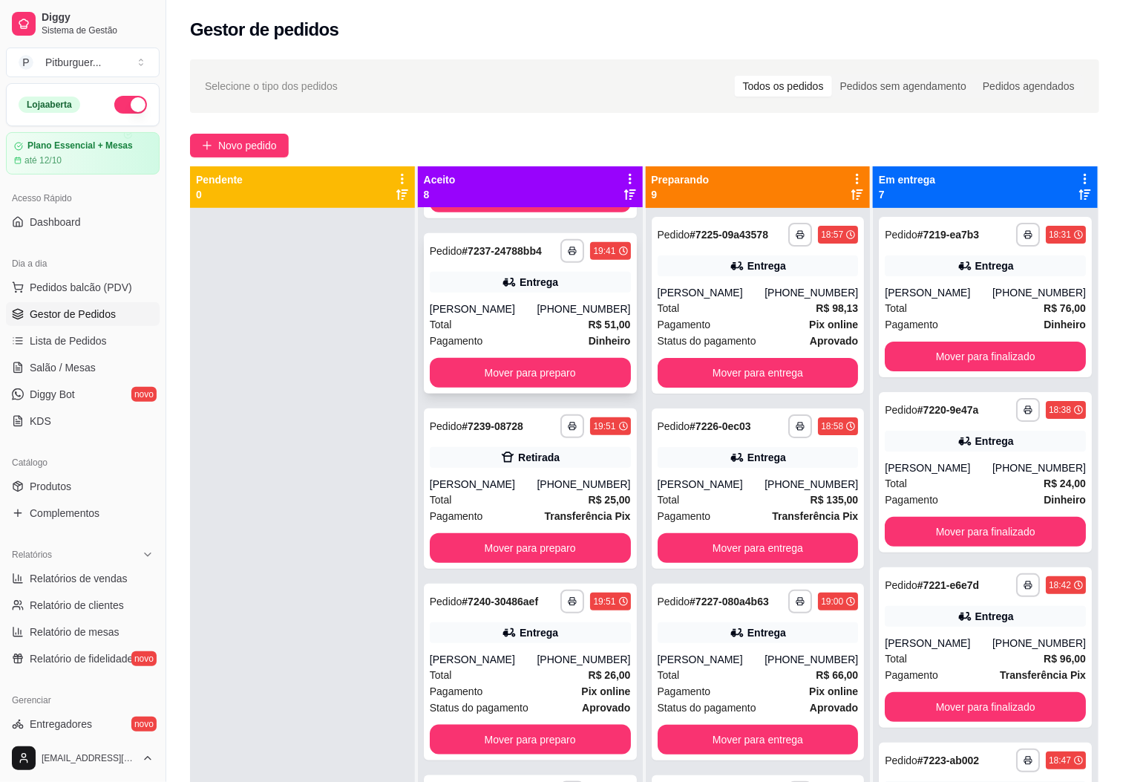
click at [532, 307] on div "**********" at bounding box center [530, 313] width 213 height 160
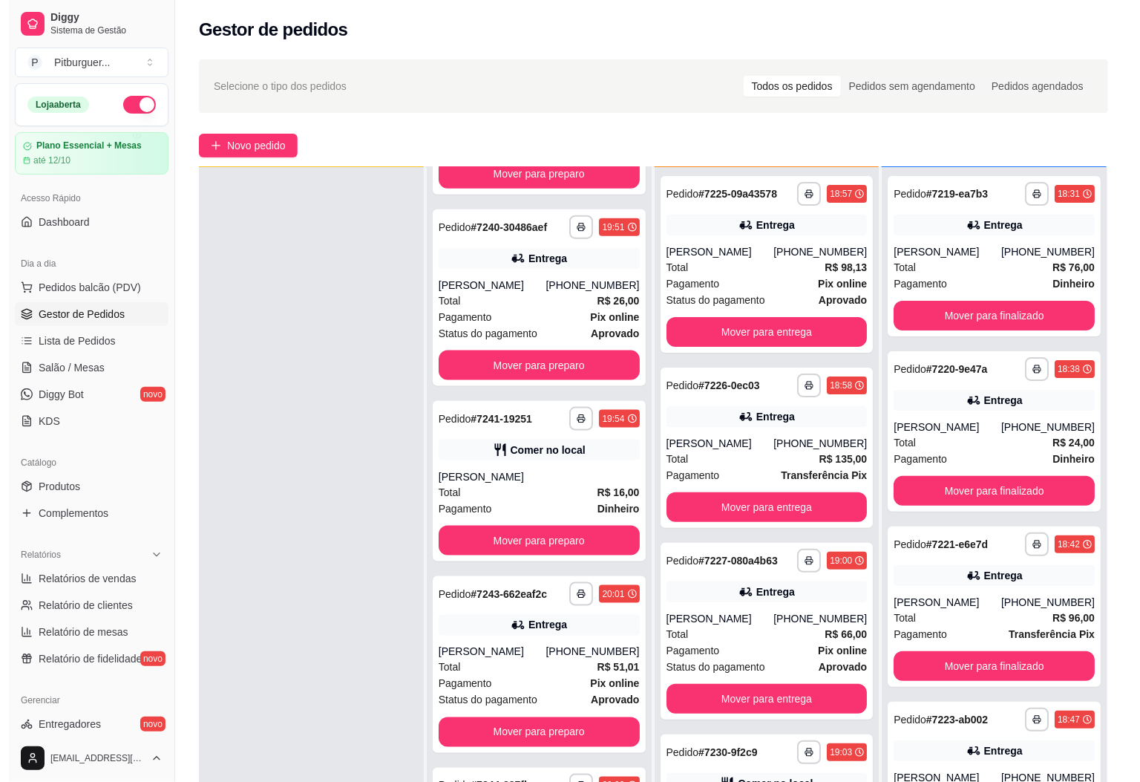
scroll to position [0, 0]
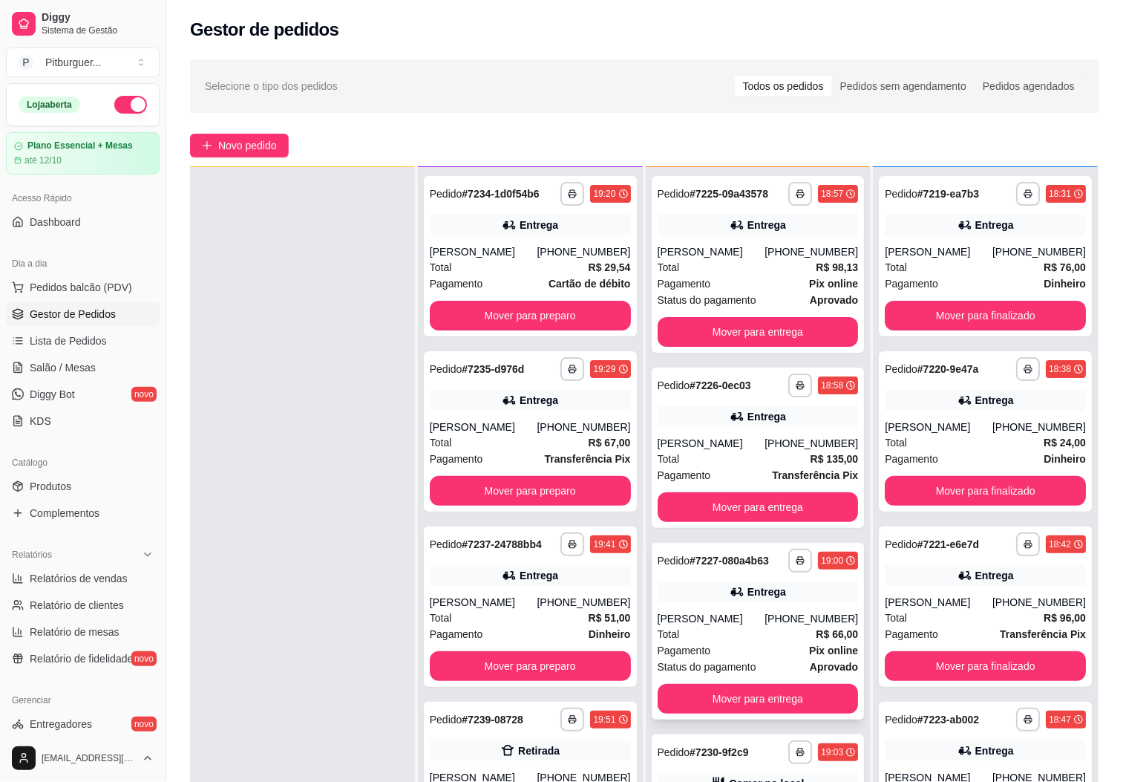
click at [746, 658] on div "Pagamento Pix online" at bounding box center [758, 650] width 201 height 16
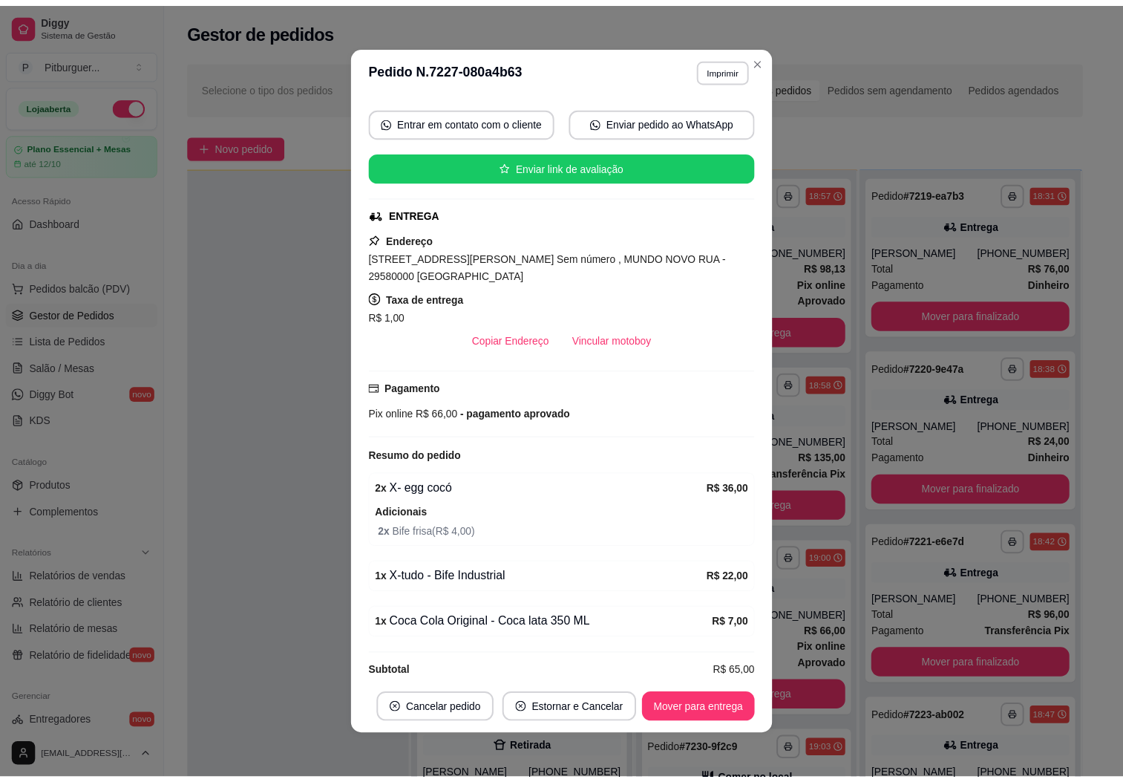
scroll to position [174, 0]
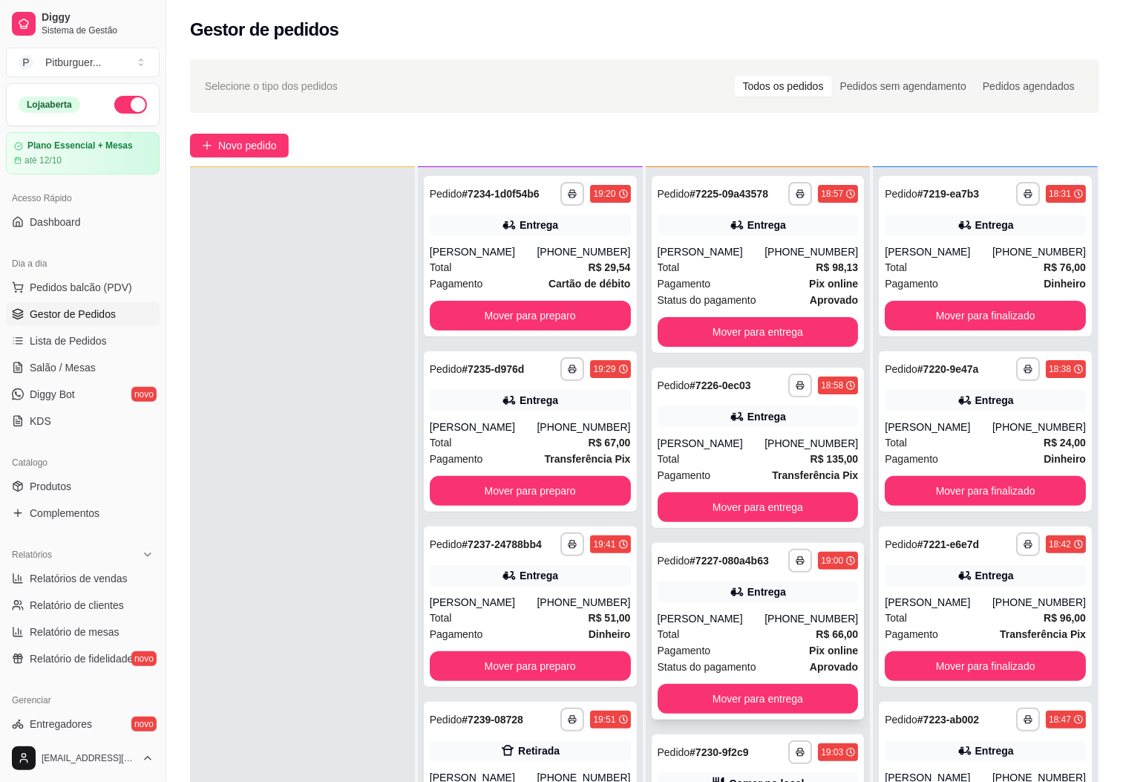
click at [695, 626] on div "[PERSON_NAME]" at bounding box center [712, 618] width 108 height 15
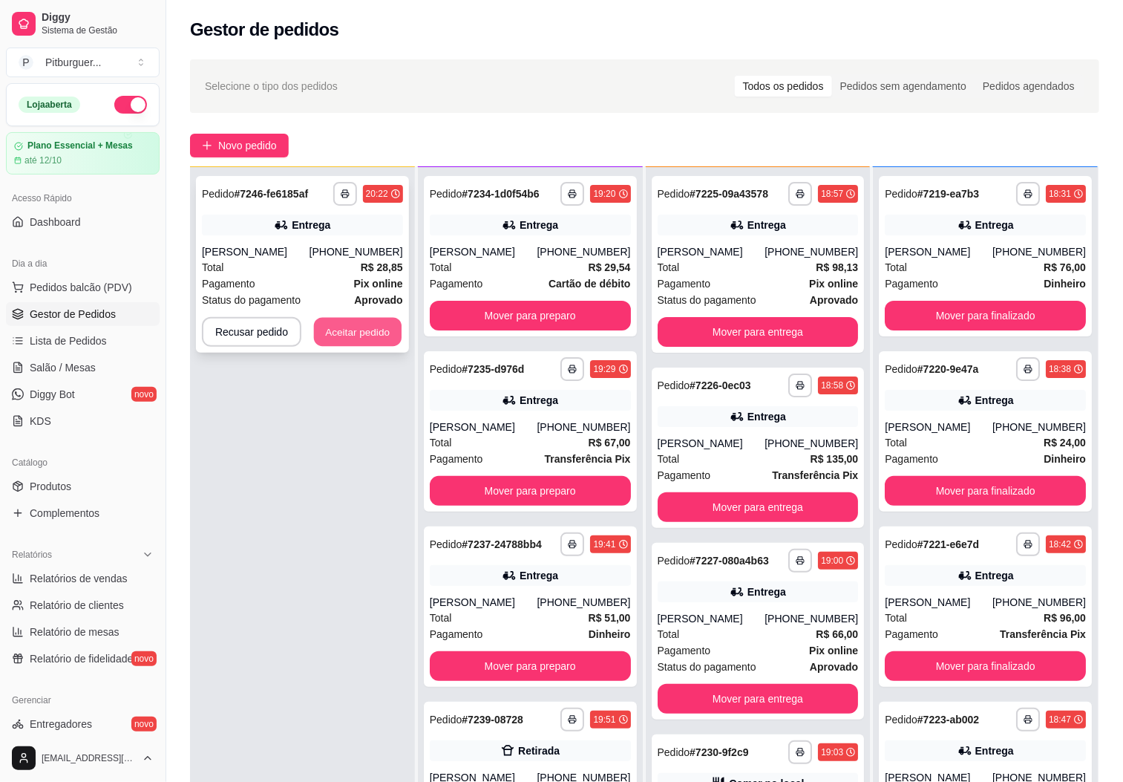
click at [379, 339] on button "Aceitar pedido" at bounding box center [358, 332] width 88 height 29
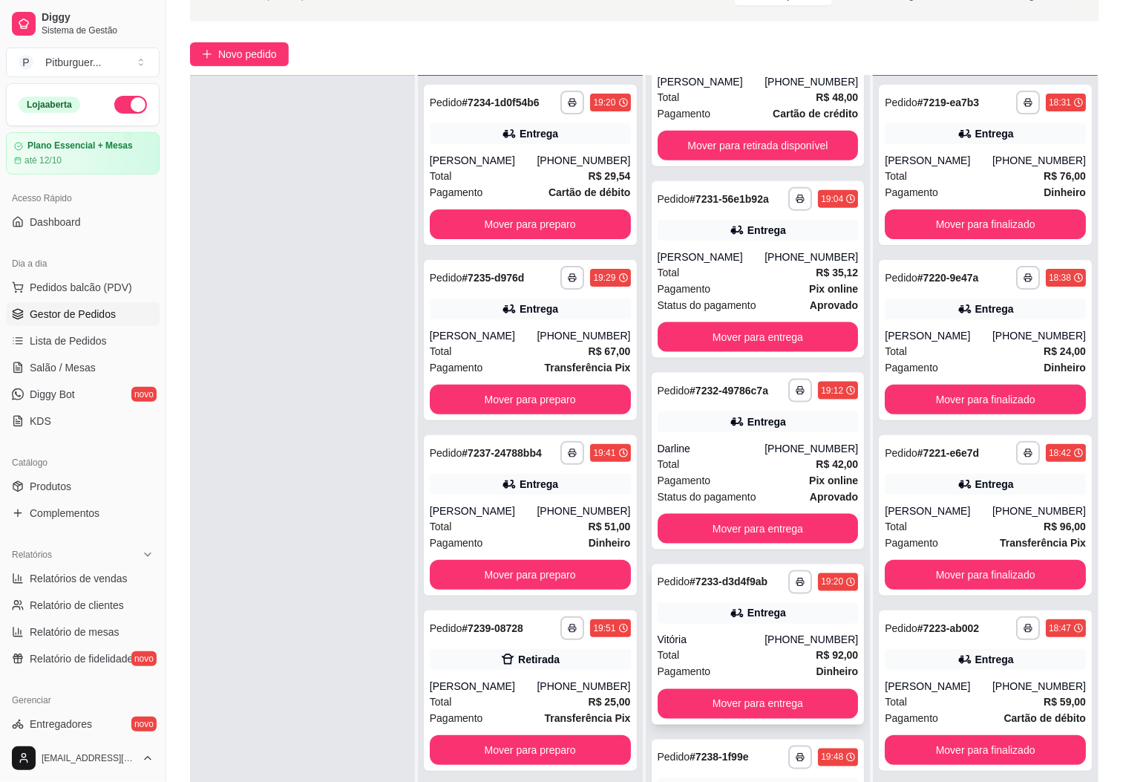
scroll to position [668, 0]
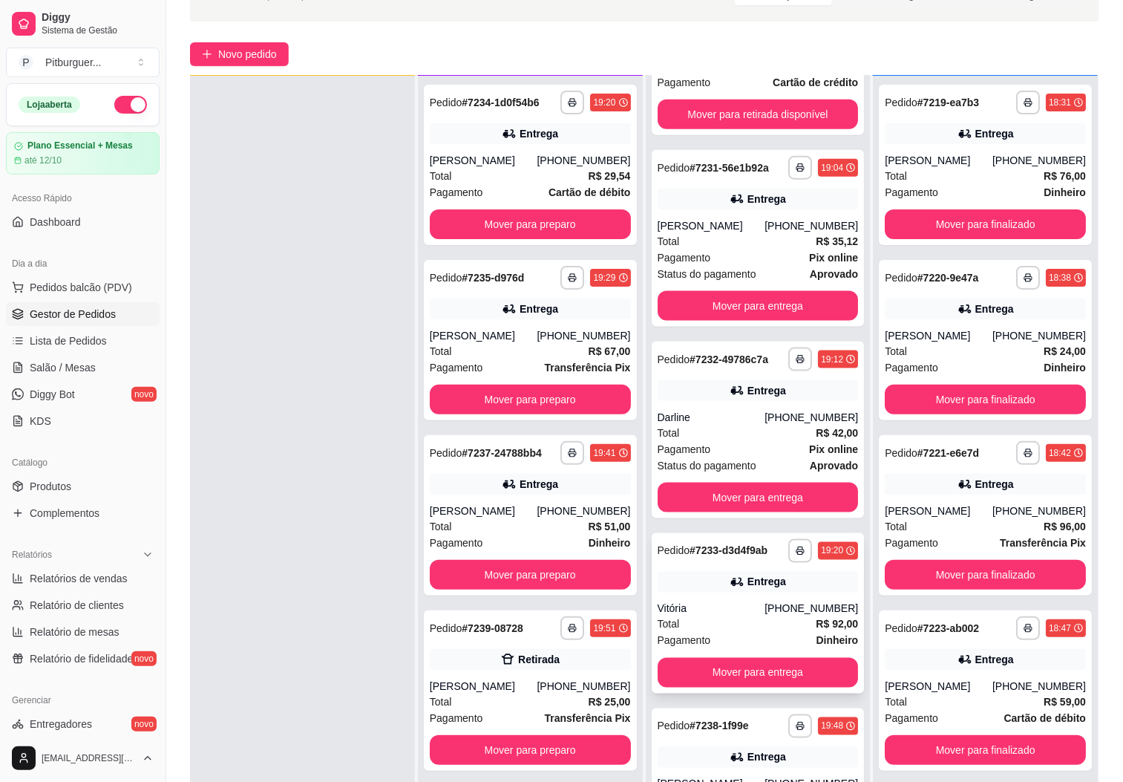
click at [708, 641] on div "**********" at bounding box center [758, 613] width 213 height 160
click at [756, 640] on div "**********" at bounding box center [758, 613] width 213 height 160
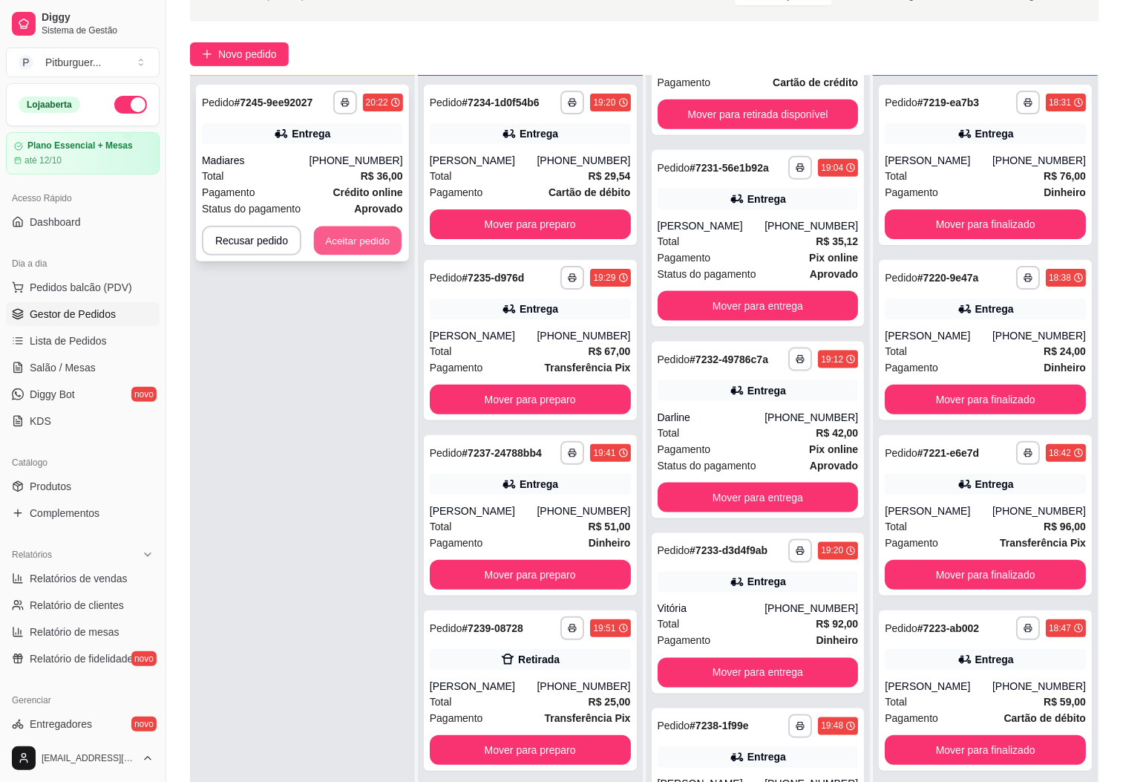
click at [357, 229] on button "Aceitar pedido" at bounding box center [358, 240] width 88 height 29
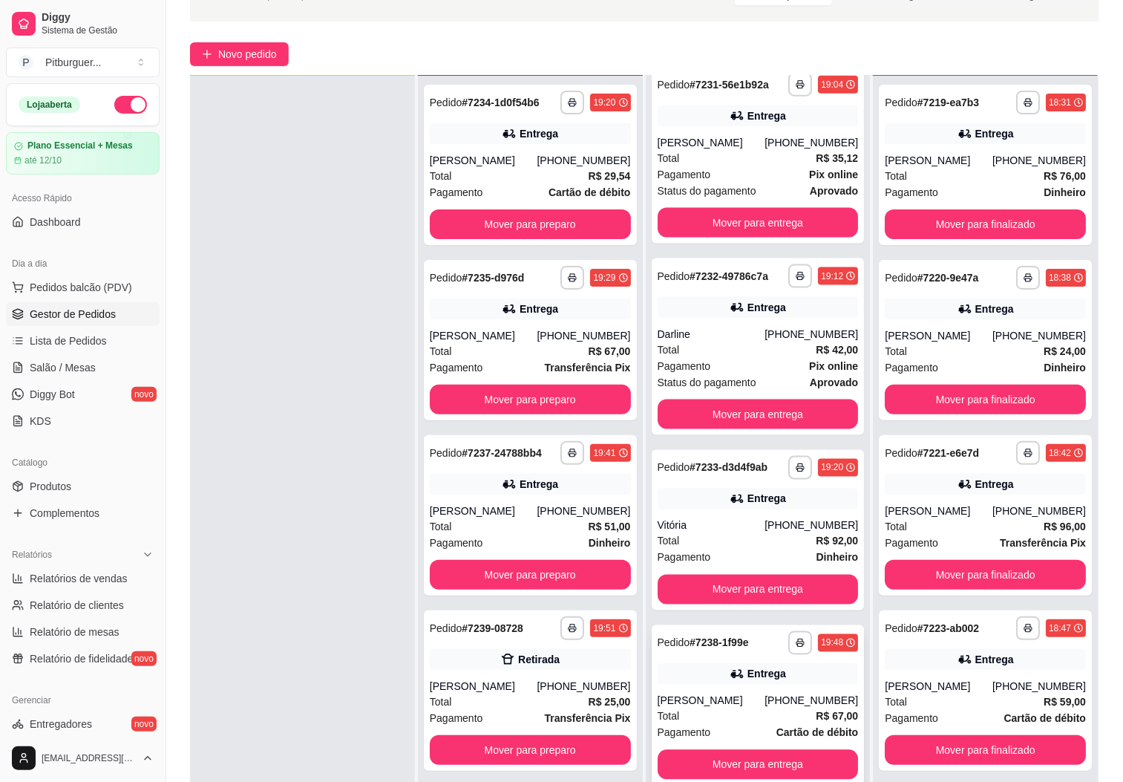
scroll to position [920, 0]
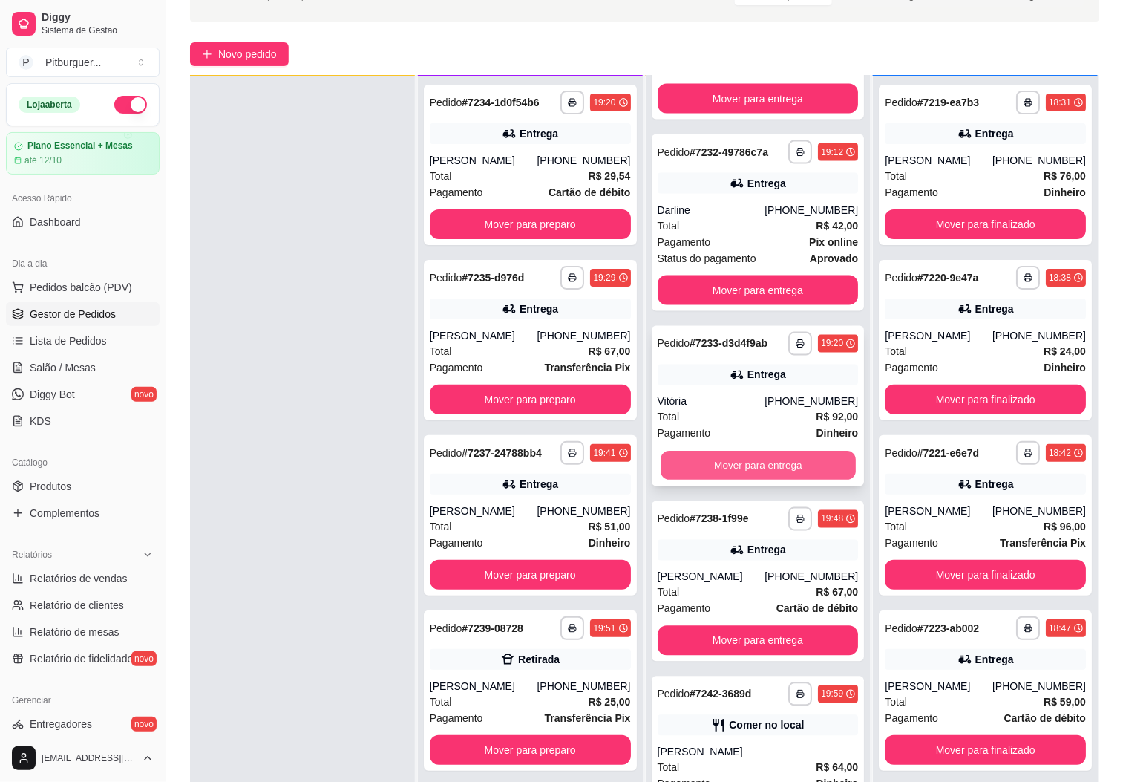
click at [760, 457] on button "Mover para entrega" at bounding box center [758, 465] width 195 height 29
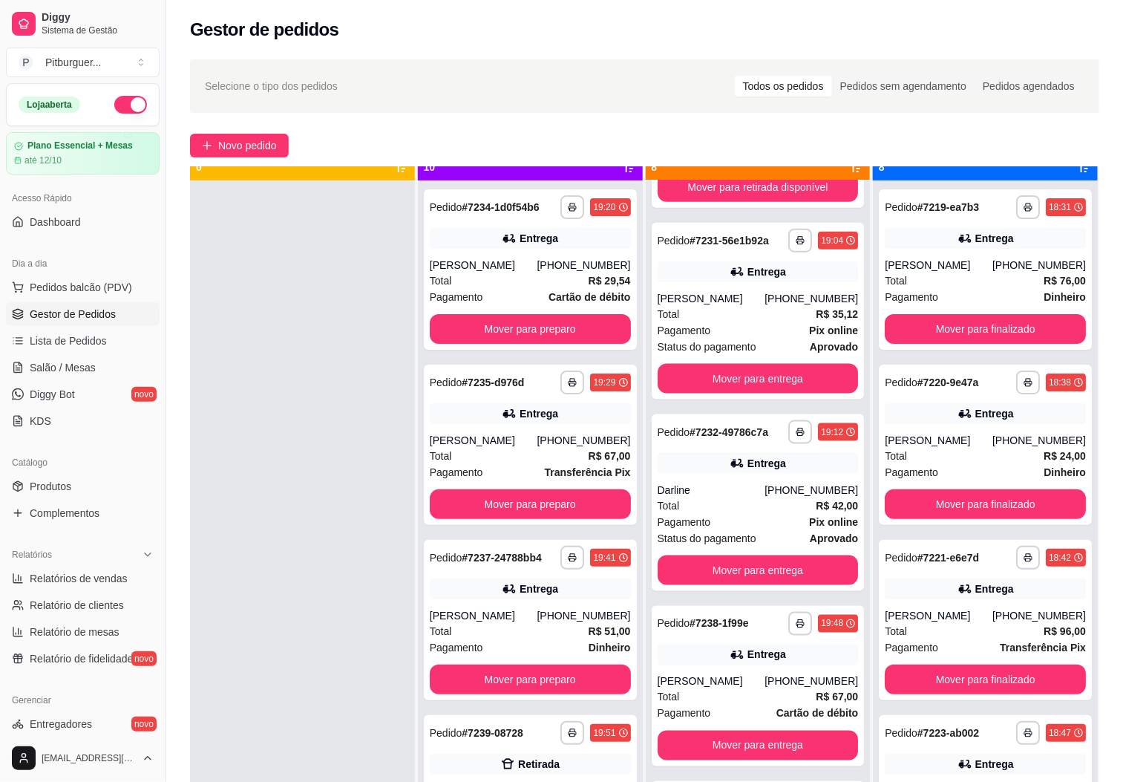
scroll to position [41, 0]
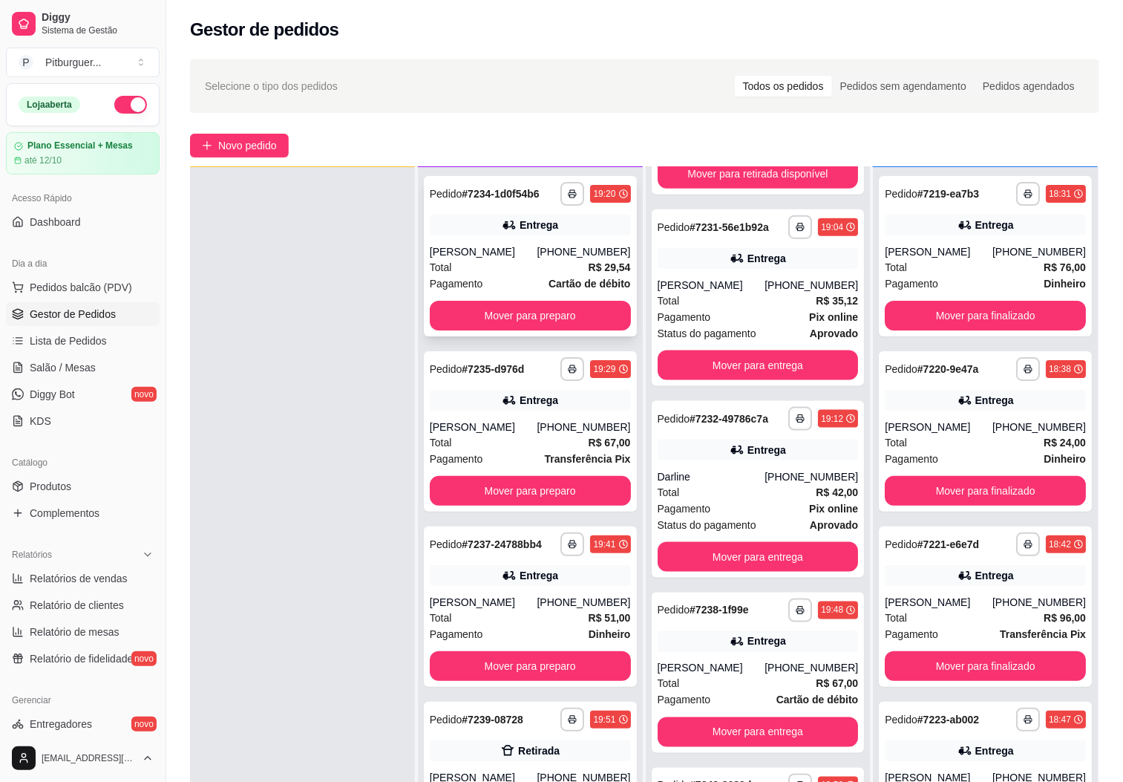
click at [517, 256] on div "[PERSON_NAME]" at bounding box center [484, 251] width 108 height 15
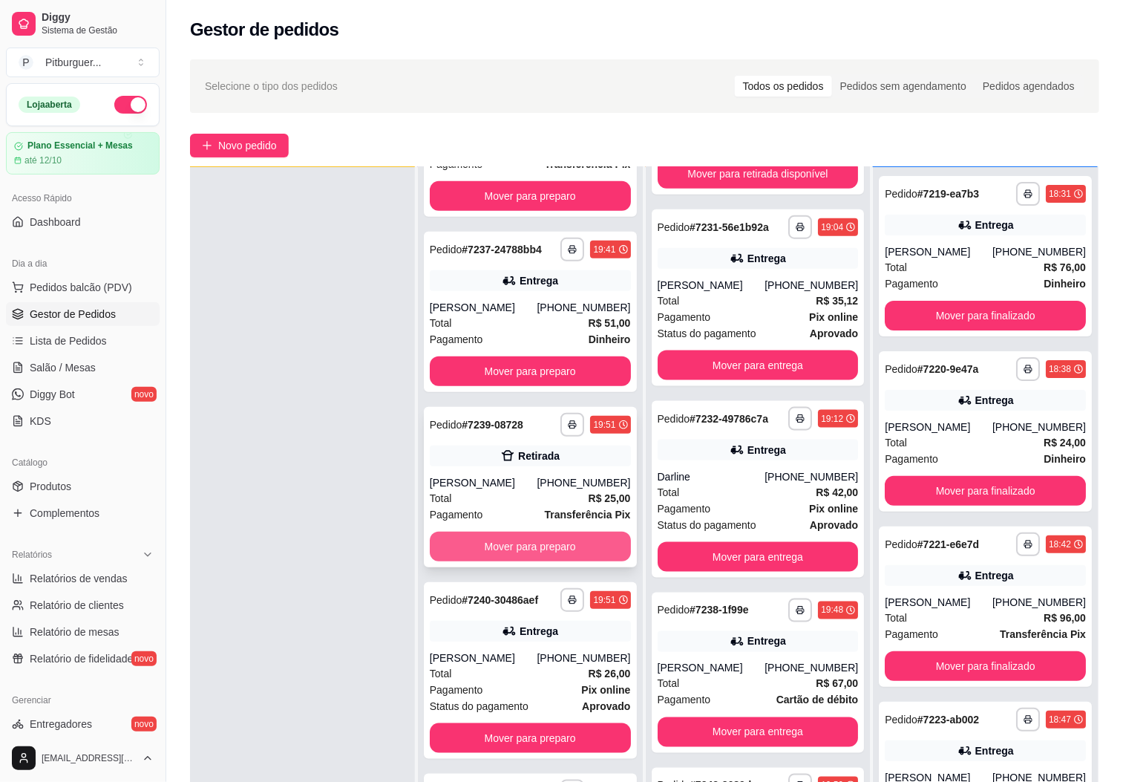
scroll to position [301, 0]
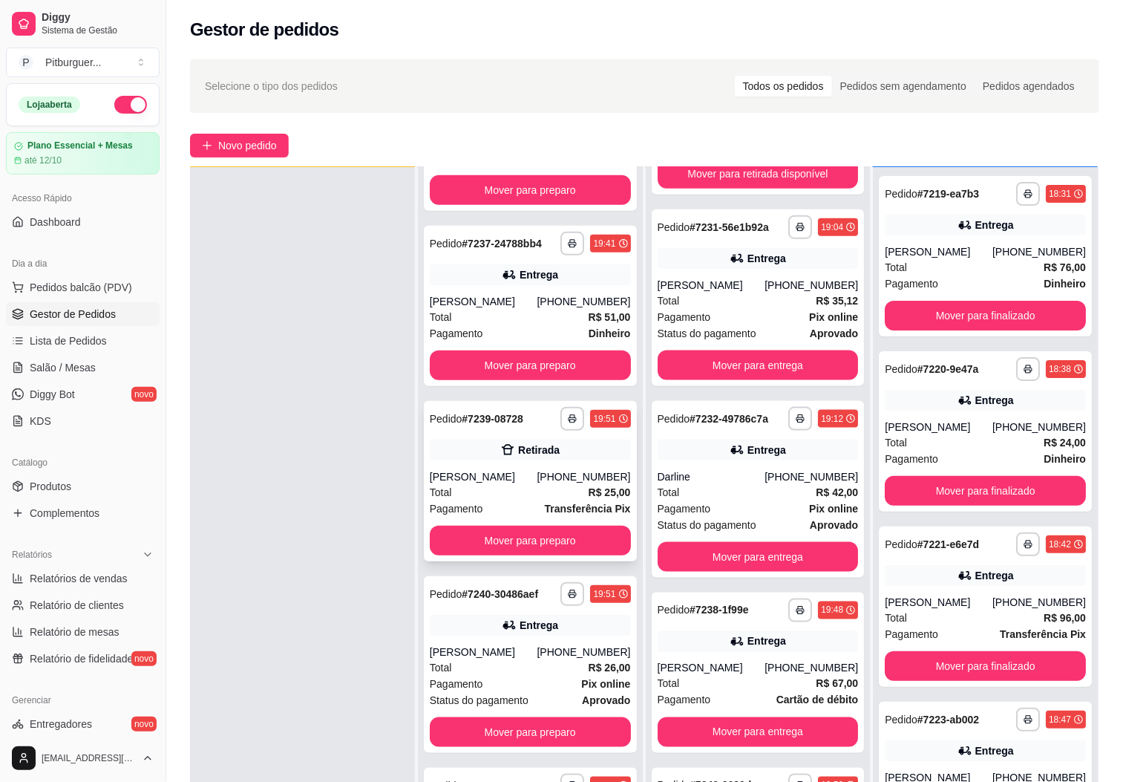
click at [490, 448] on div "**********" at bounding box center [530, 481] width 213 height 160
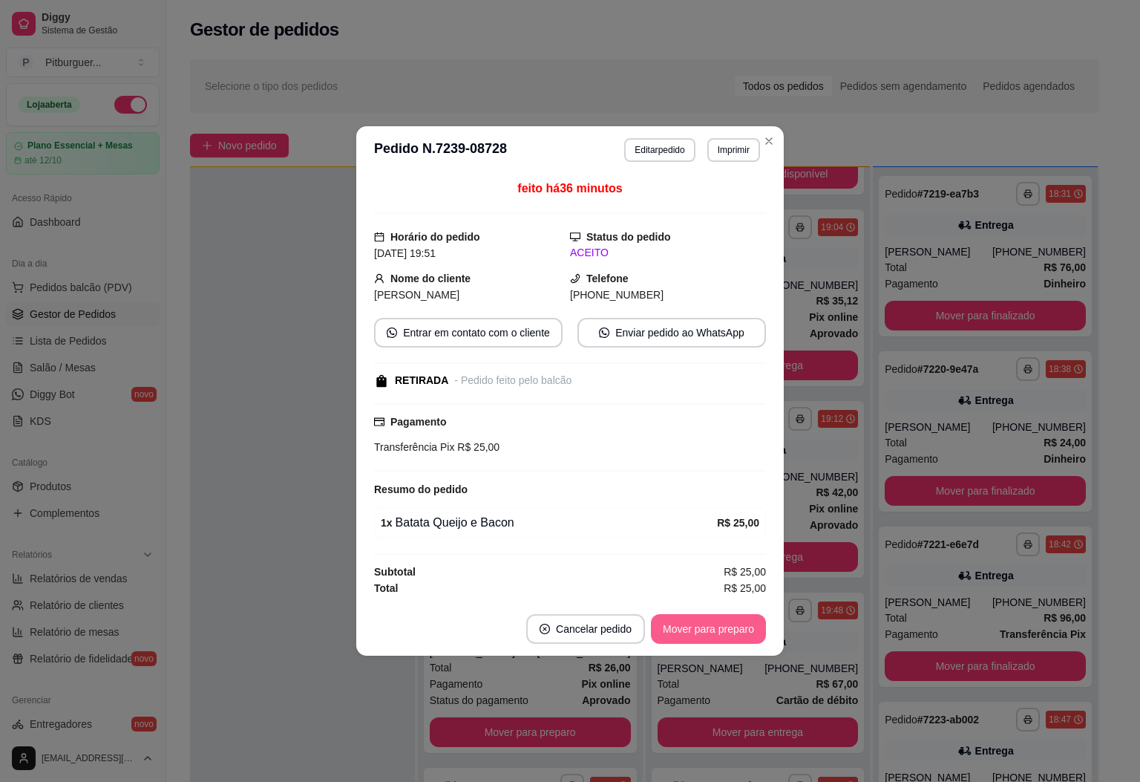
click at [680, 619] on button "Mover para preparo" at bounding box center [708, 629] width 115 height 30
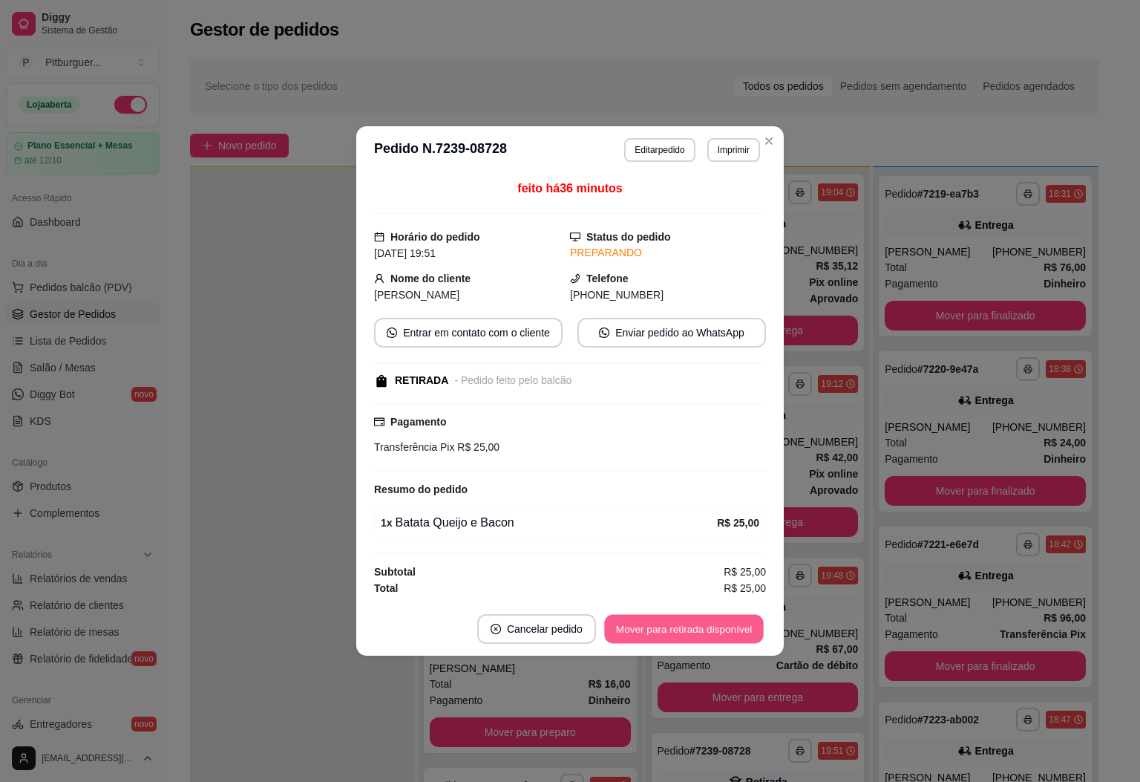
click at [715, 641] on button "Mover para retirada disponível" at bounding box center [683, 629] width 159 height 29
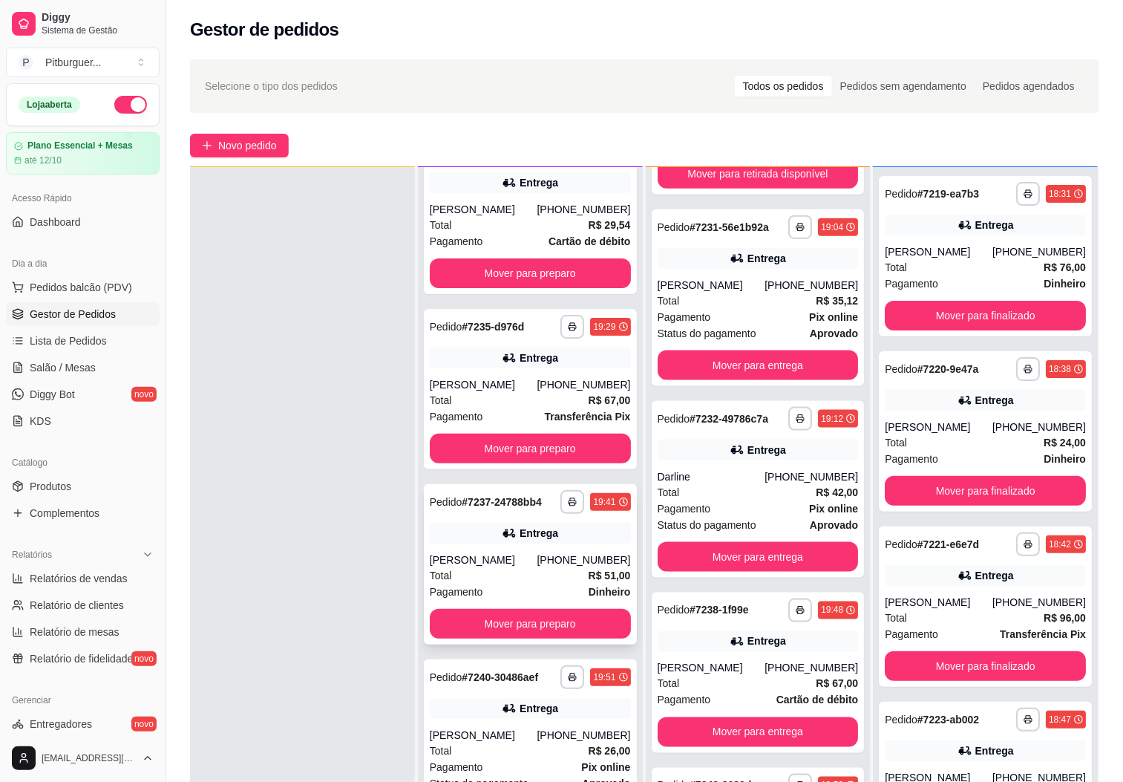
scroll to position [0, 0]
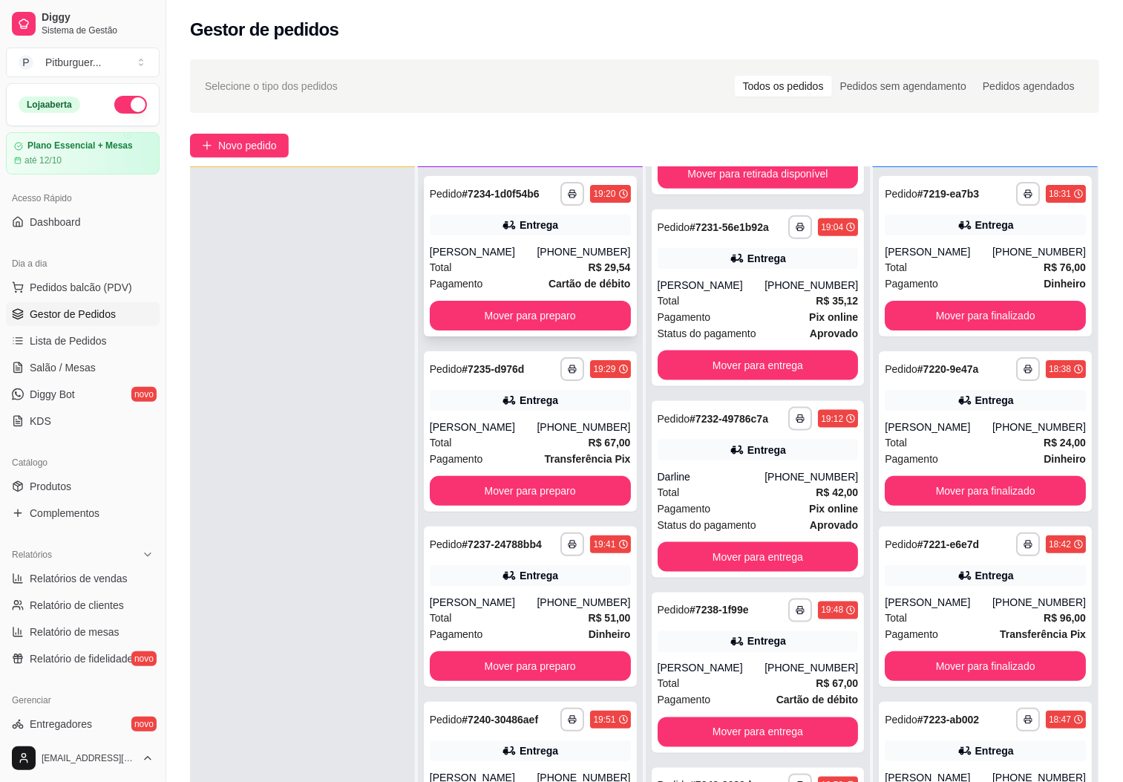
click at [511, 259] on div "Total R$ 29,54" at bounding box center [530, 267] width 201 height 16
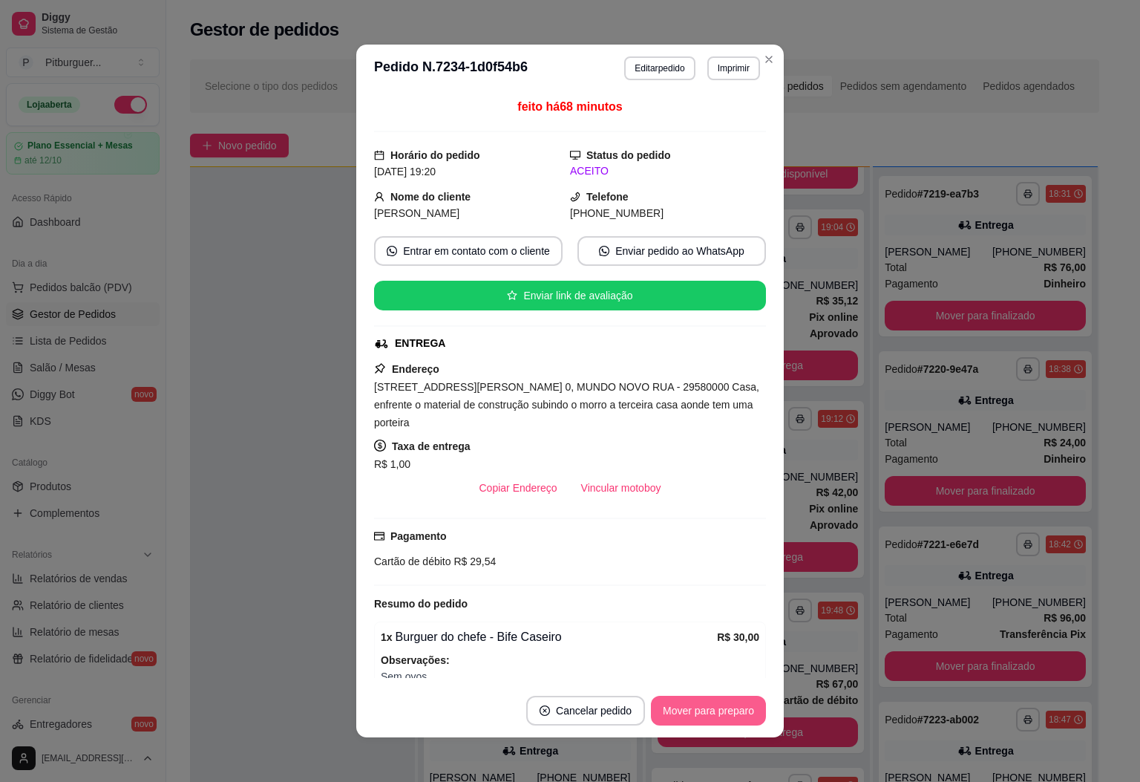
click at [704, 708] on button "Mover para preparo" at bounding box center [708, 711] width 115 height 30
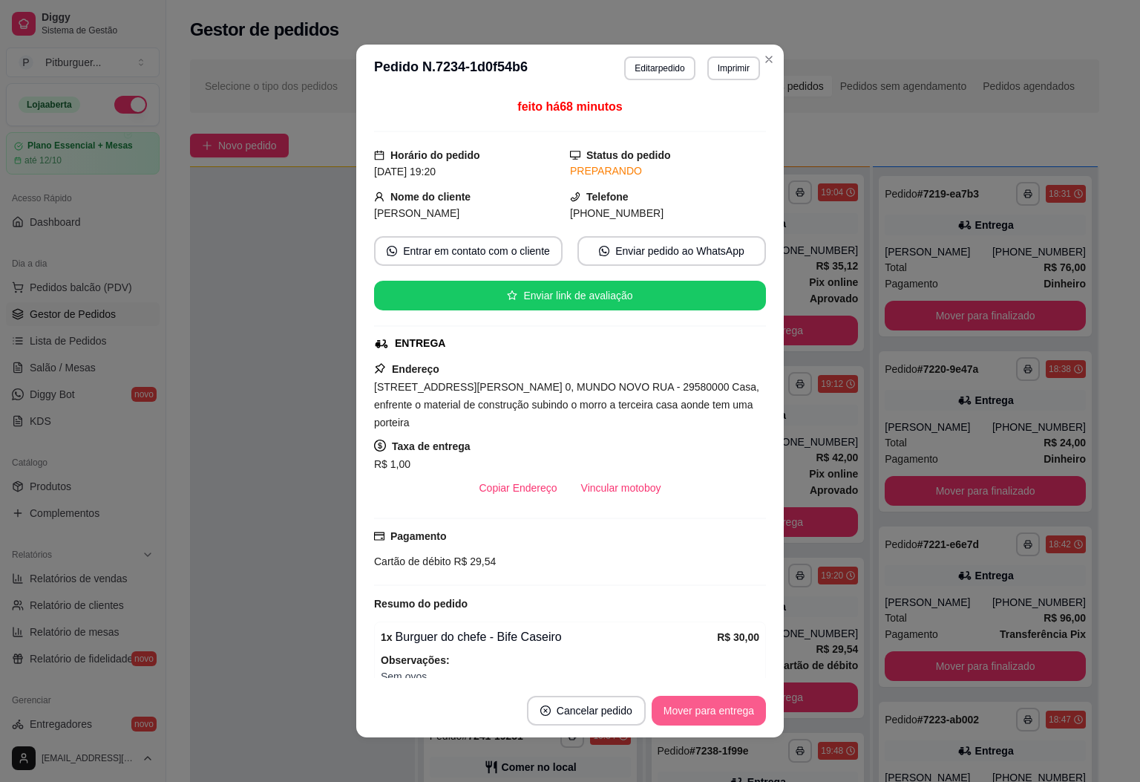
click at [691, 713] on button "Mover para entrega" at bounding box center [709, 711] width 114 height 30
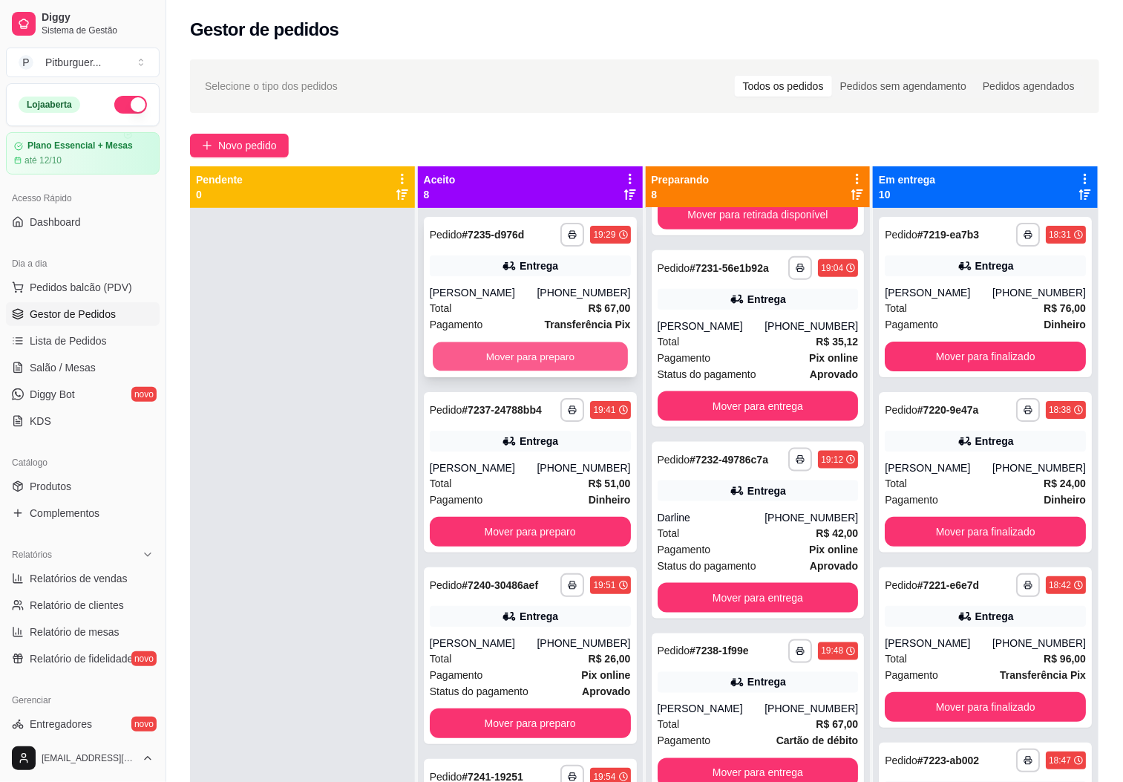
click at [511, 357] on button "Mover para preparo" at bounding box center [530, 356] width 195 height 29
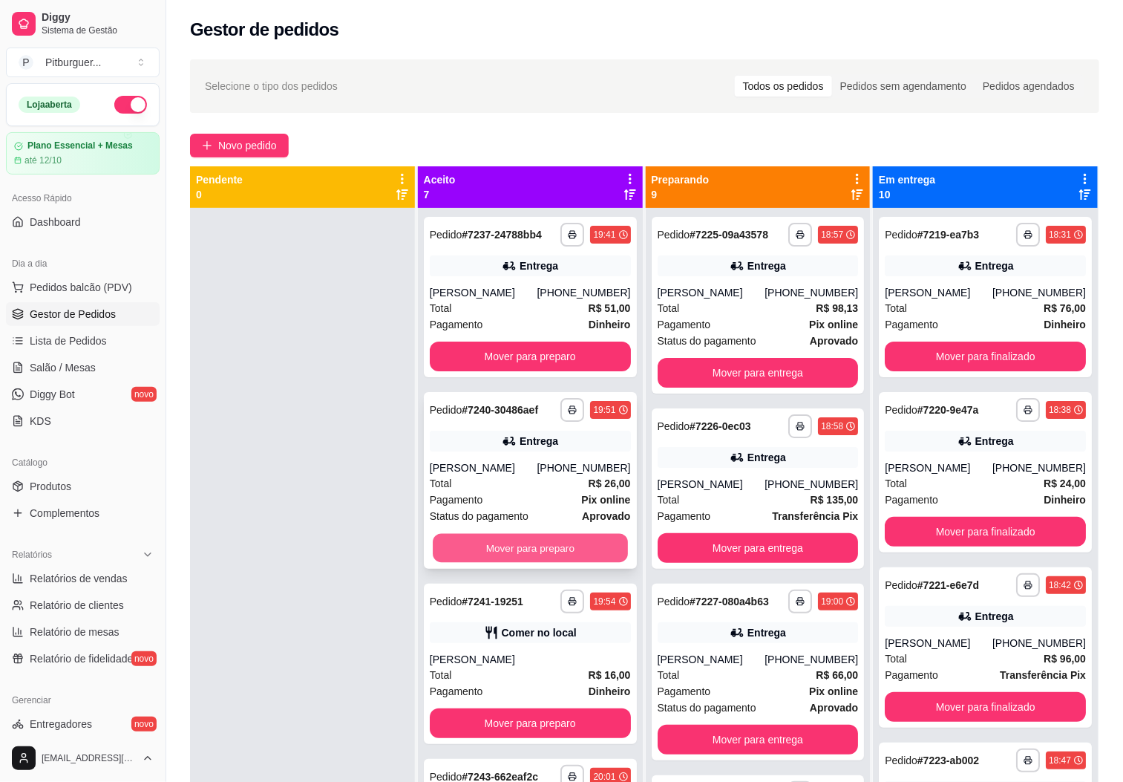
click at [569, 551] on button "Mover para preparo" at bounding box center [530, 548] width 195 height 29
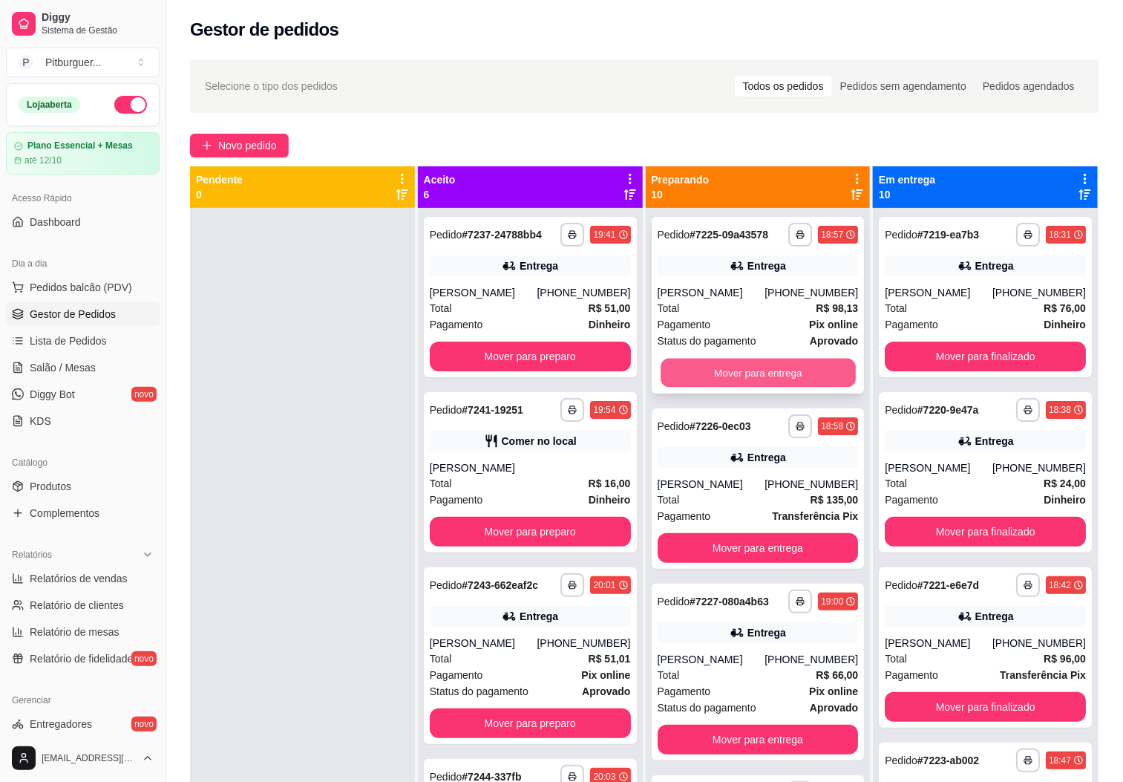
click at [771, 382] on button "Mover para entrega" at bounding box center [758, 373] width 195 height 29
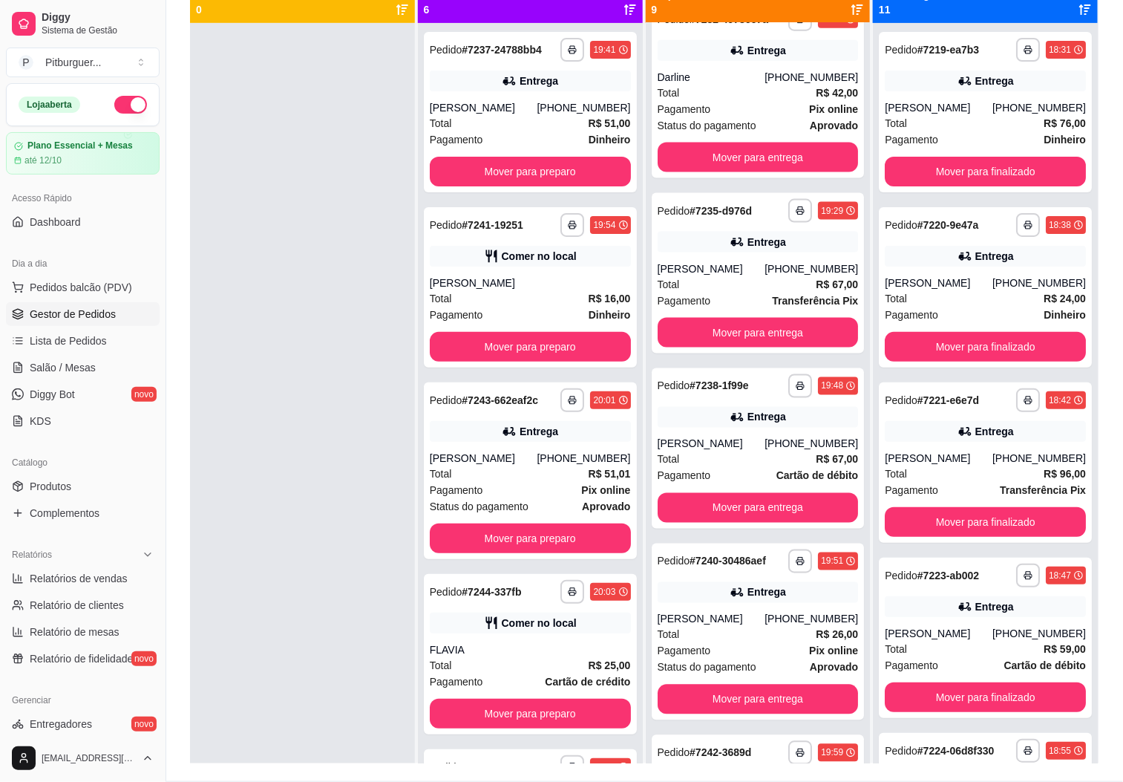
scroll to position [227, 0]
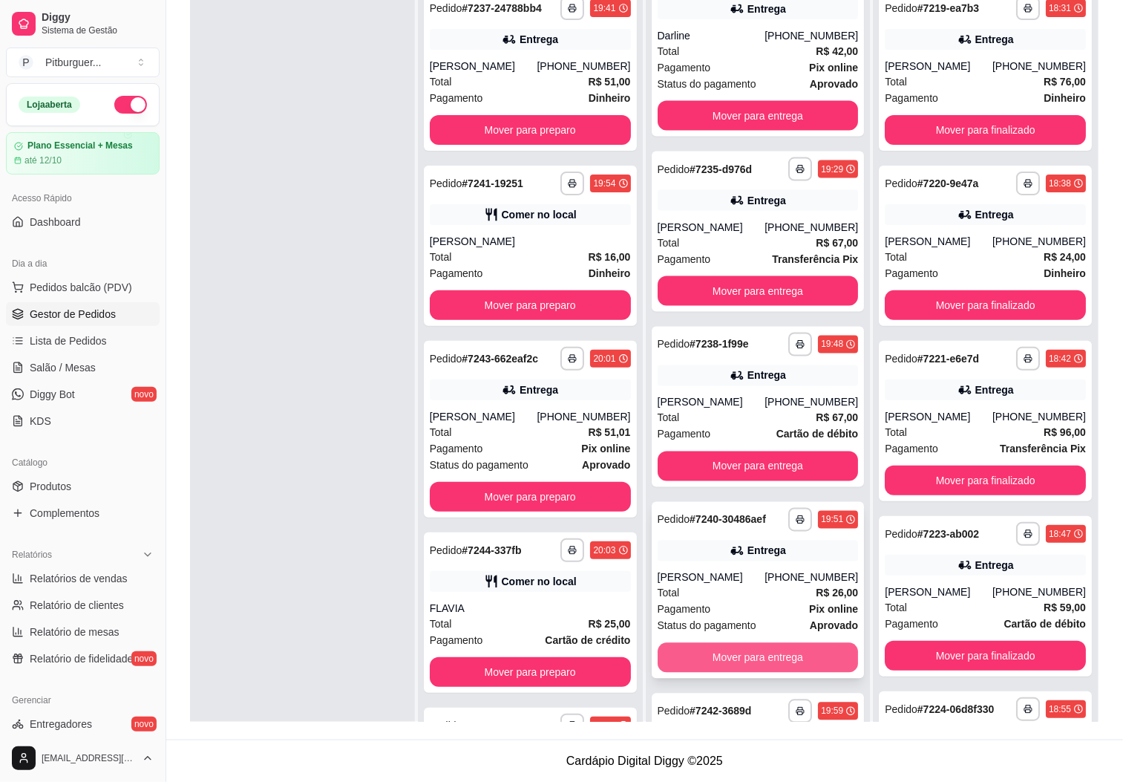
click at [693, 666] on button "Mover para entrega" at bounding box center [758, 658] width 201 height 30
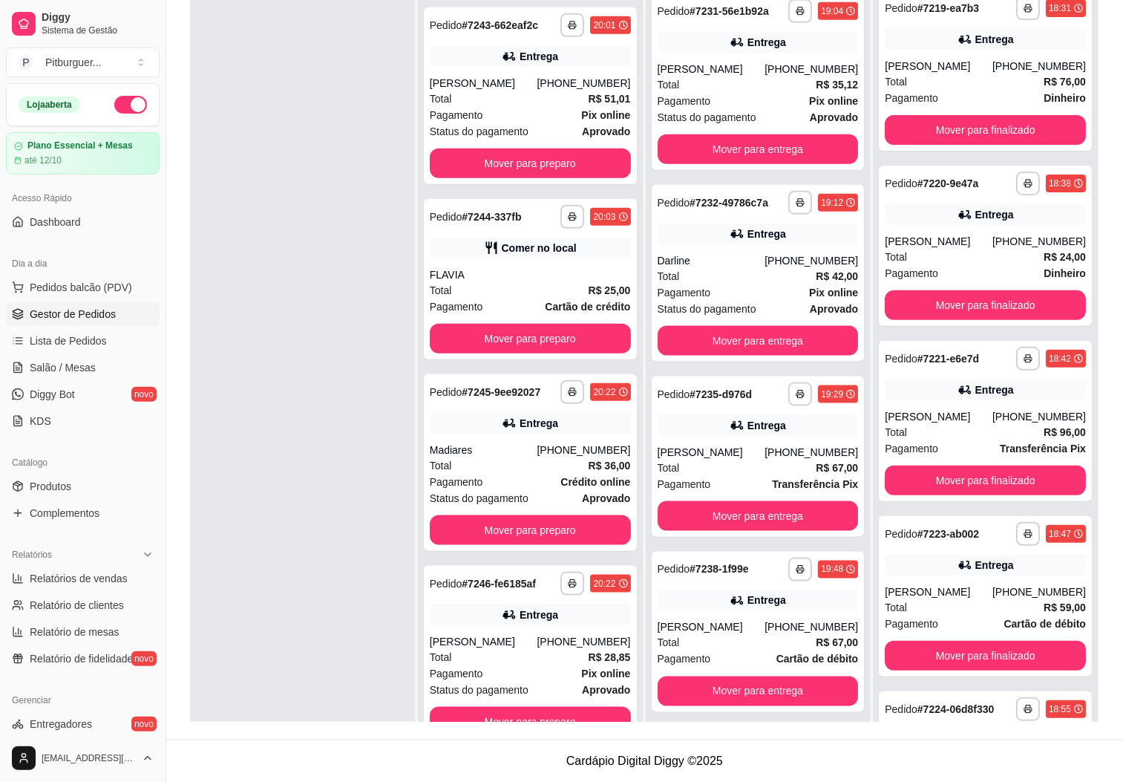
scroll to position [520, 0]
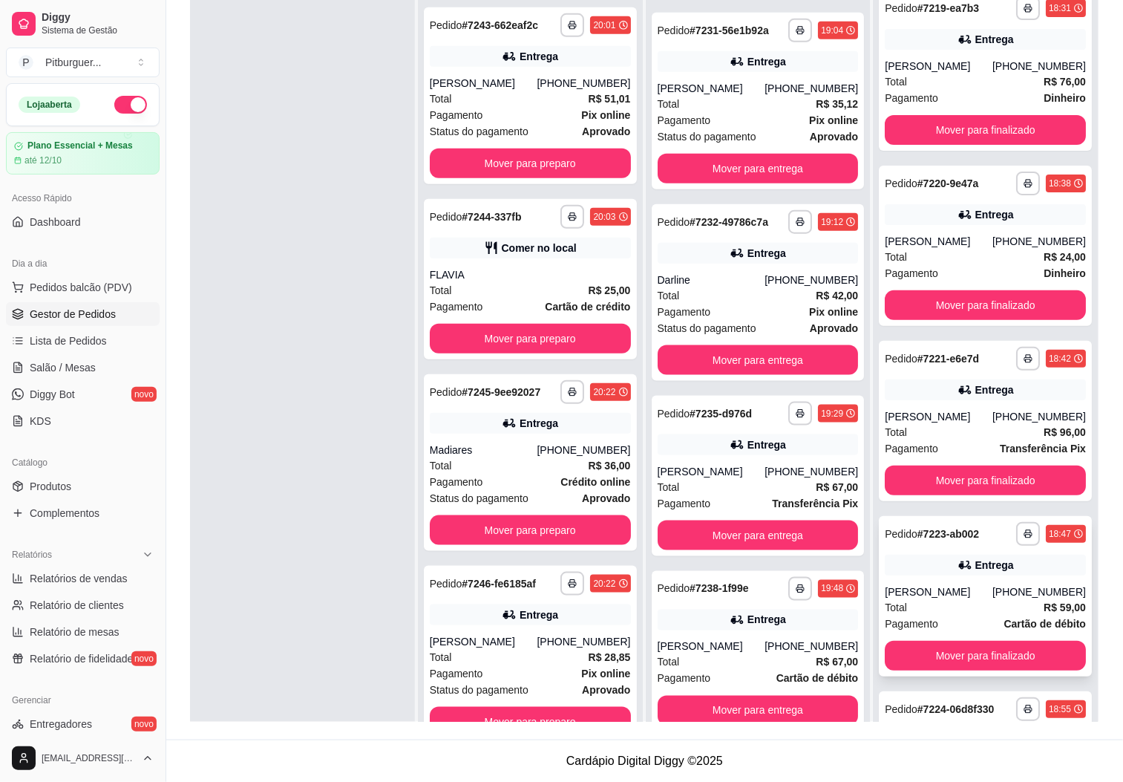
click at [879, 595] on div "**********" at bounding box center [985, 596] width 213 height 160
click at [499, 328] on button "Mover para preparo" at bounding box center [530, 339] width 201 height 30
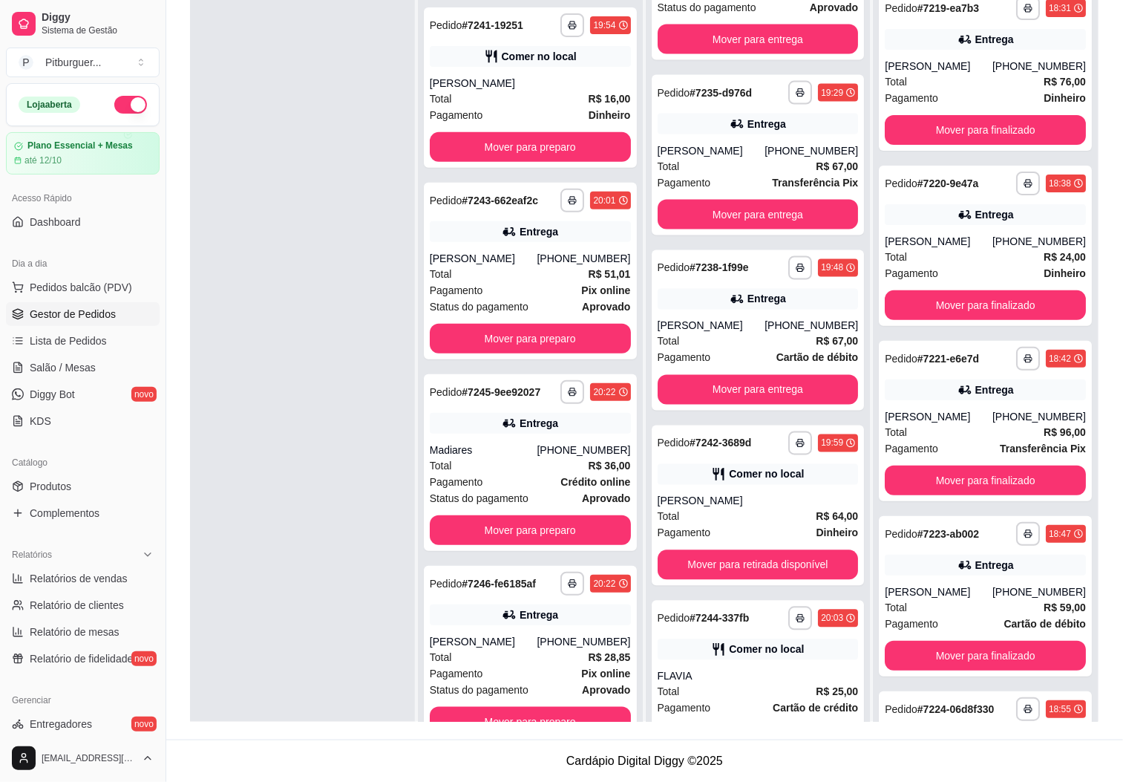
scroll to position [880, 0]
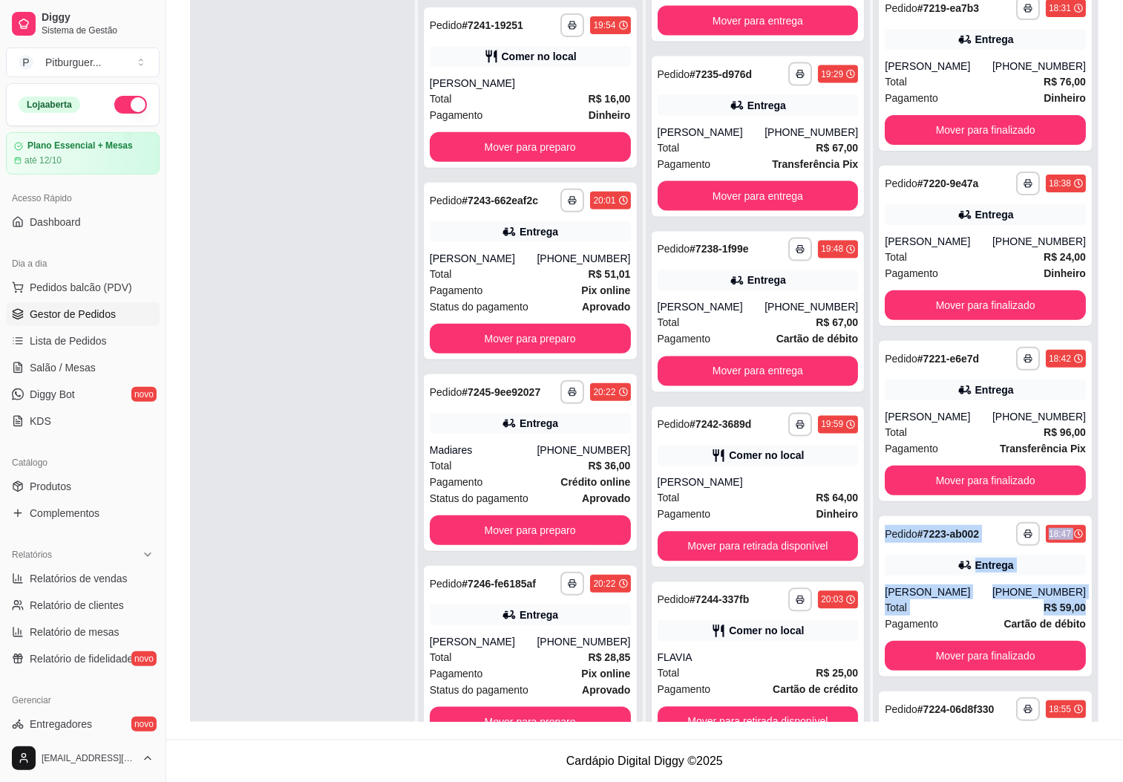
drag, startPoint x: 1109, startPoint y: 477, endPoint x: 1128, endPoint y: 599, distance: 123.1
click at [1123, 555] on html "**********" at bounding box center [561, 165] width 1123 height 782
click at [1108, 604] on div "**********" at bounding box center [644, 281] width 957 height 915
click at [49, 346] on span "Lista de Pedidos" at bounding box center [68, 340] width 77 height 15
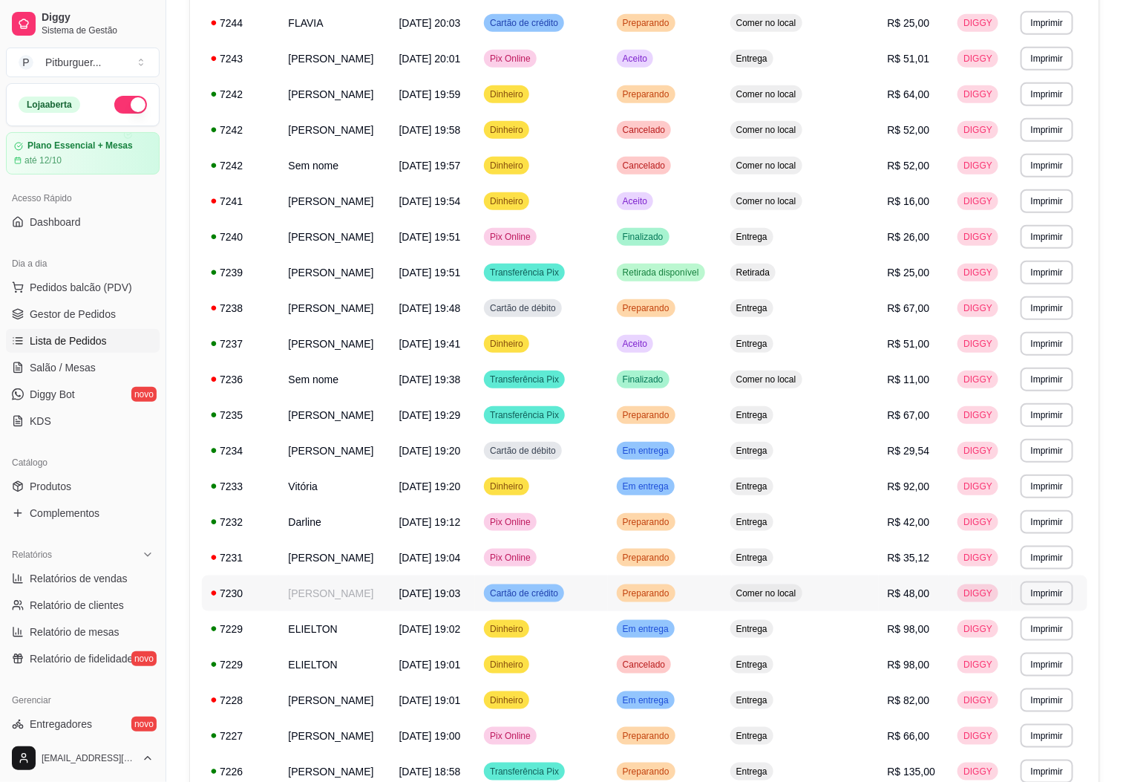
scroll to position [334, 0]
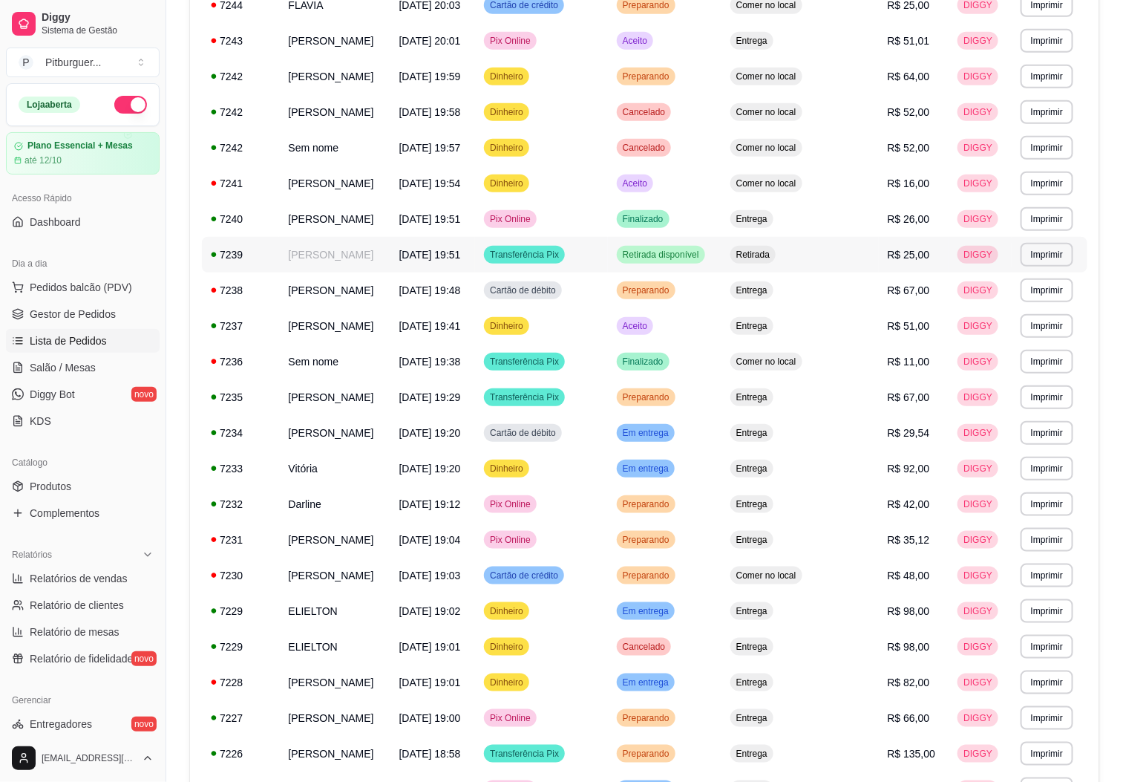
click at [365, 261] on td "[PERSON_NAME]" at bounding box center [334, 255] width 111 height 36
click at [85, 304] on link "Gestor de Pedidos" at bounding box center [83, 314] width 154 height 24
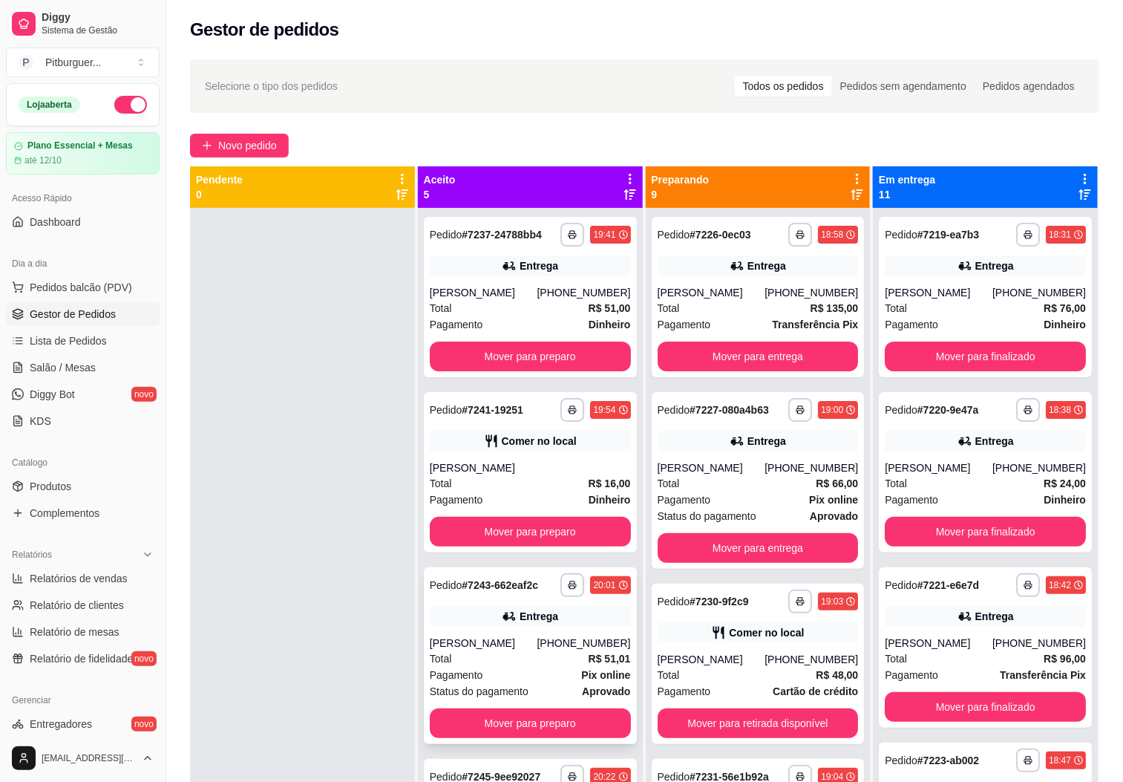
scroll to position [180, 0]
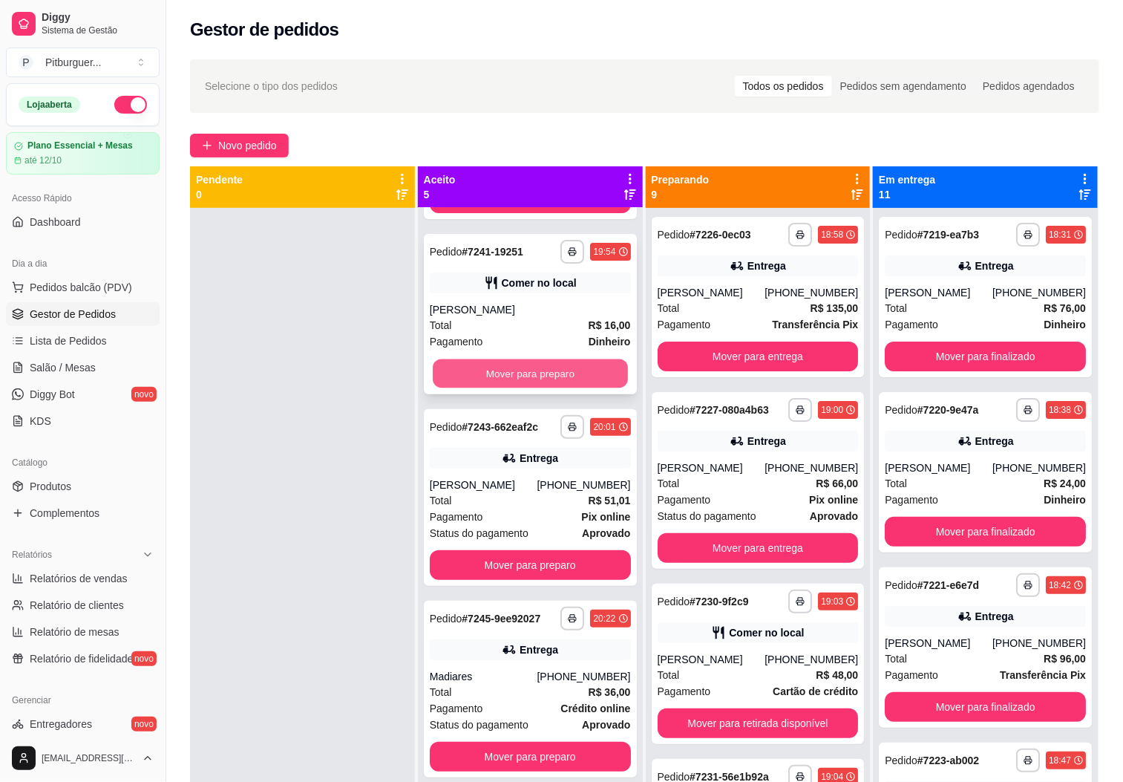
click at [554, 361] on button "Mover para preparo" at bounding box center [530, 373] width 195 height 29
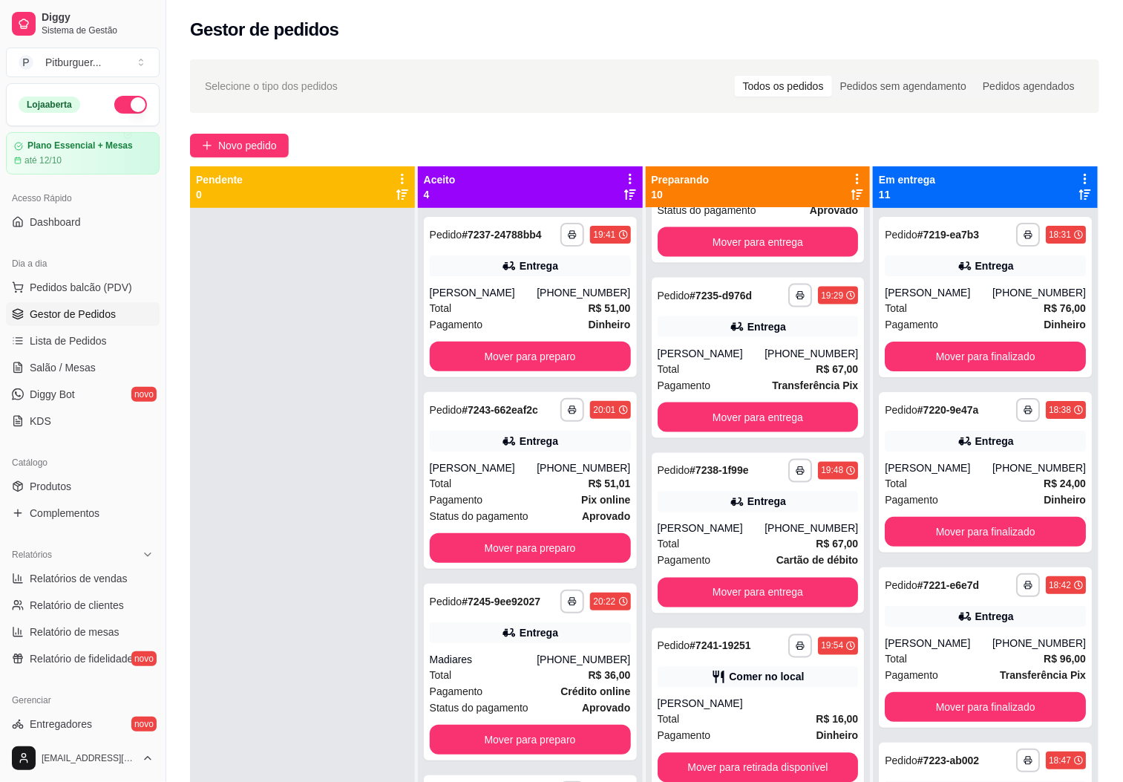
scroll to position [877, 0]
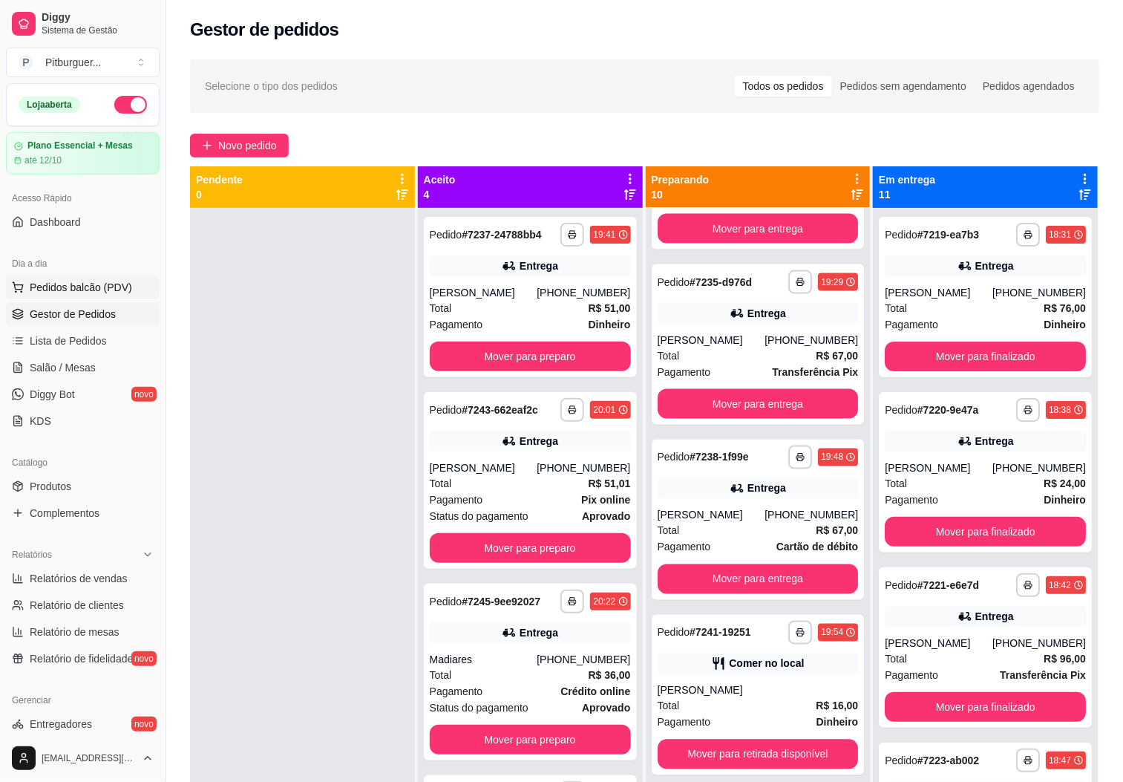
click at [76, 279] on button "Pedidos balcão (PDV)" at bounding box center [83, 287] width 154 height 24
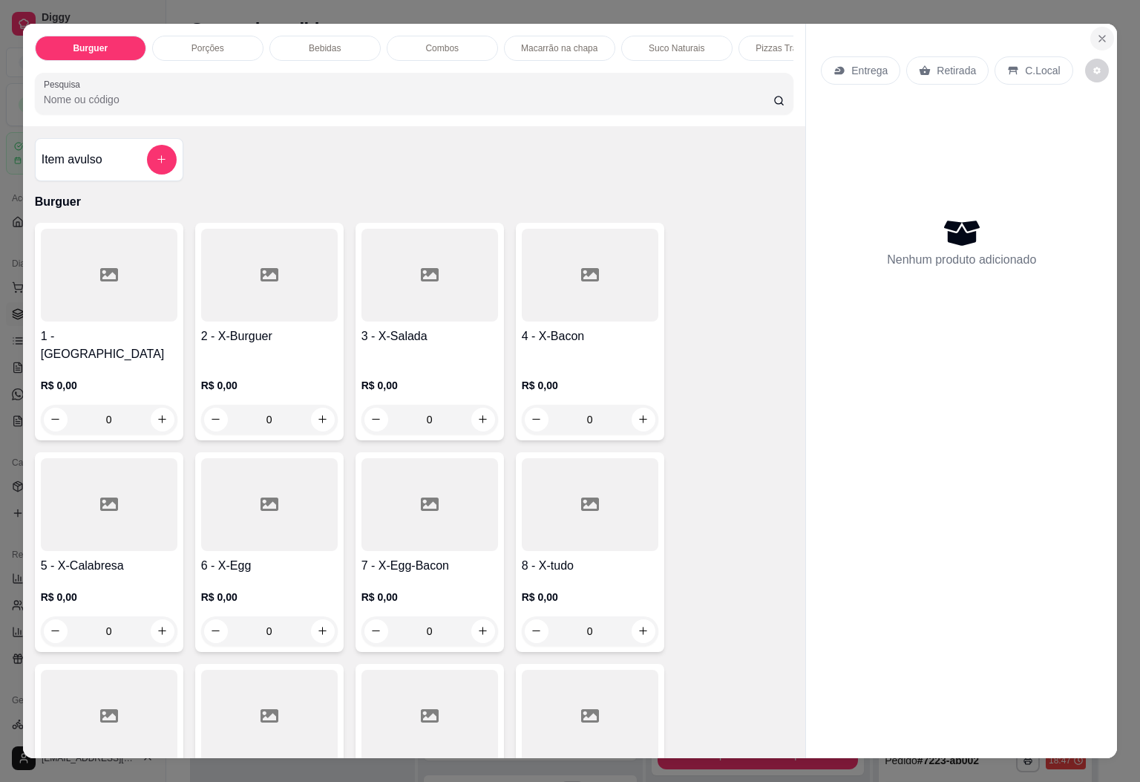
click at [1099, 34] on icon "Close" at bounding box center [1102, 39] width 12 height 12
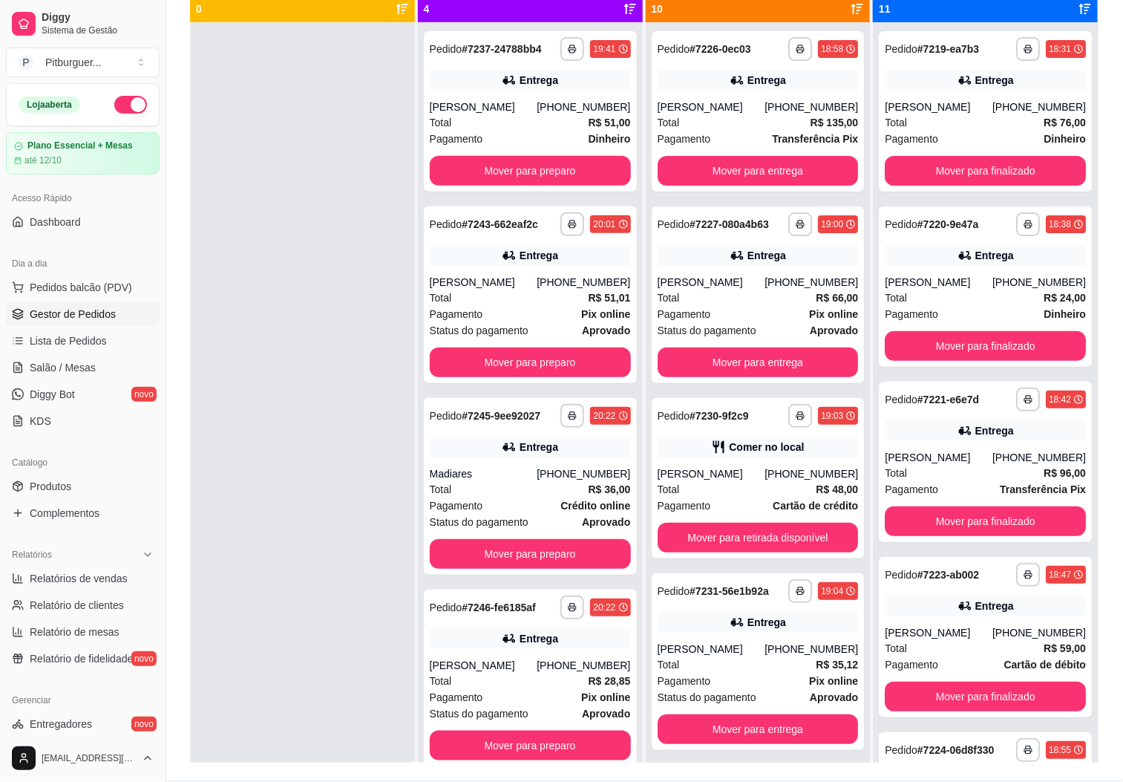
scroll to position [227, 0]
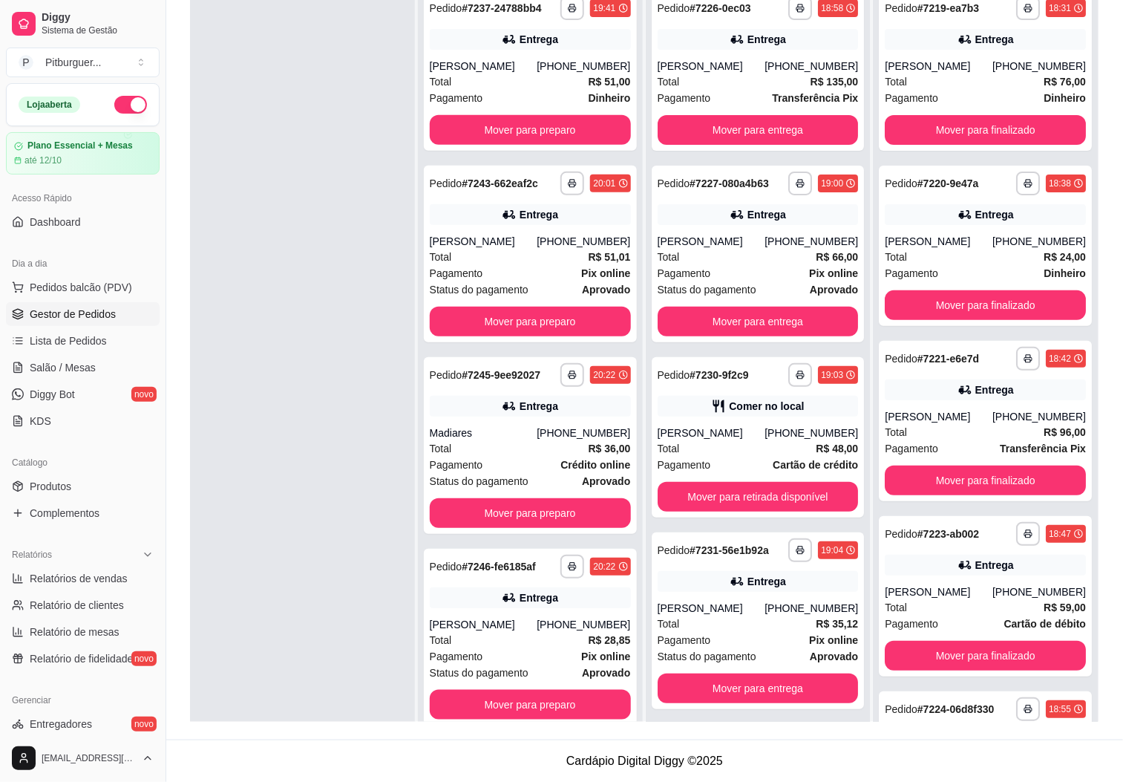
click at [1082, 629] on div "**********" at bounding box center [986, 351] width 226 height 823
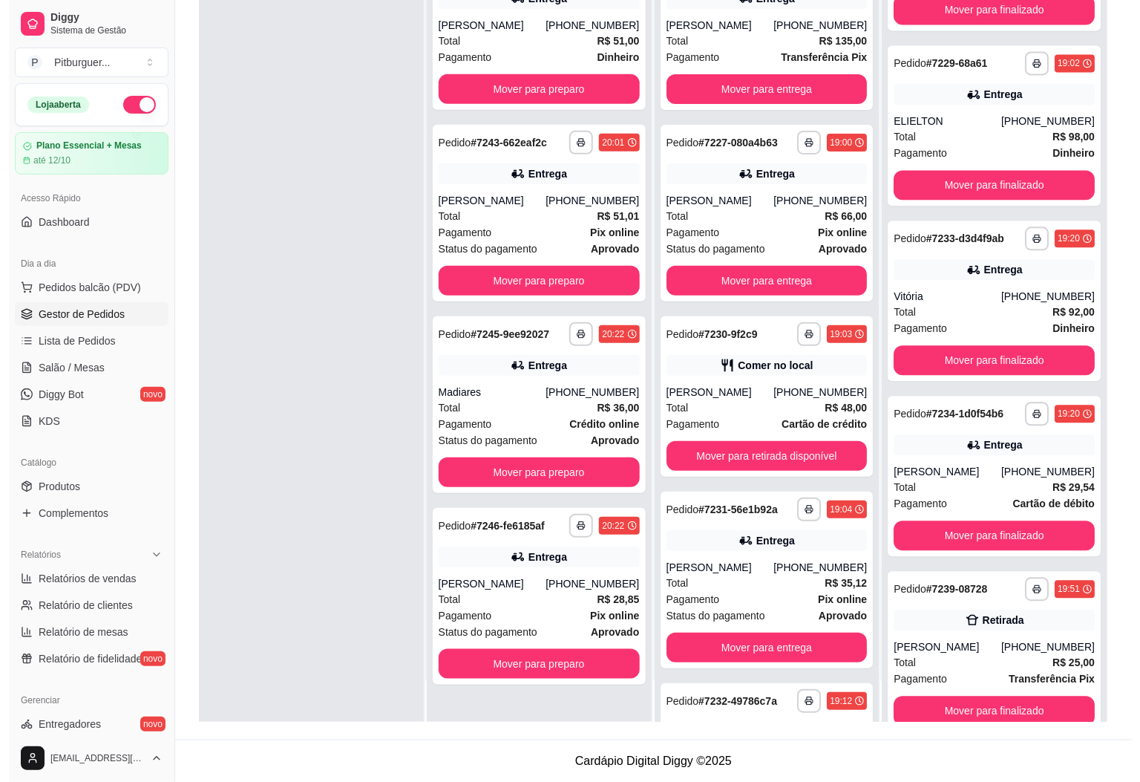
scroll to position [1241, 0]
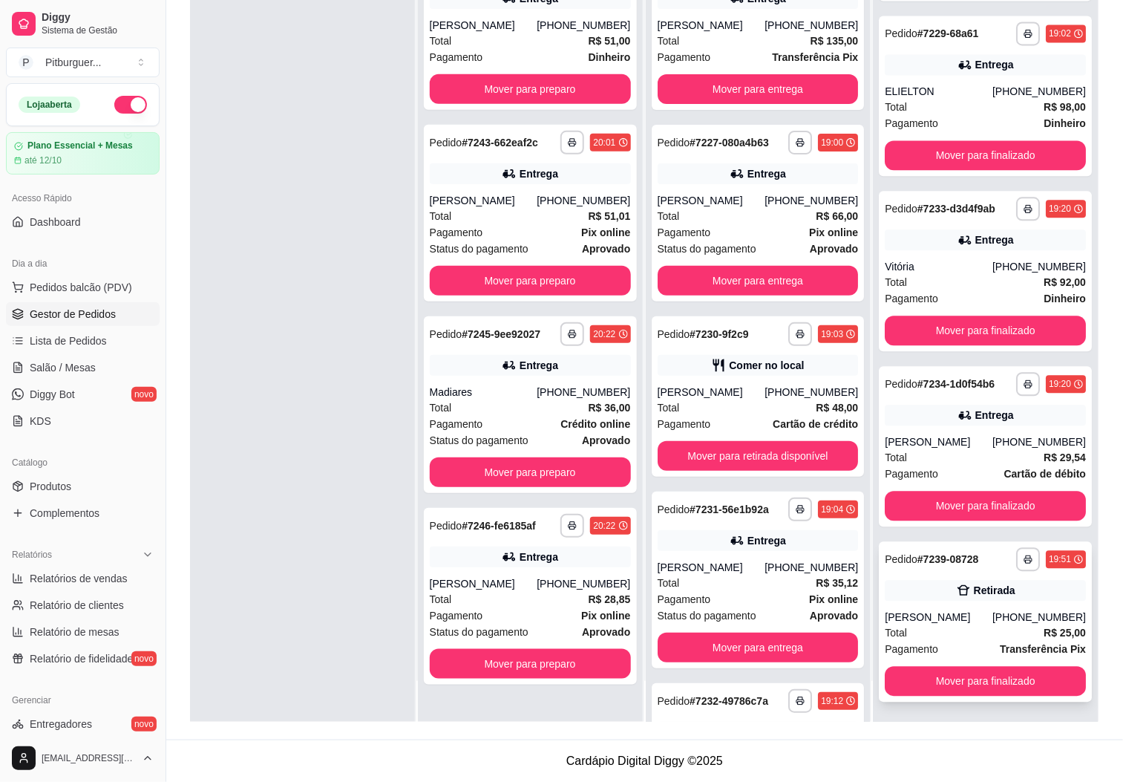
click at [936, 604] on div "**********" at bounding box center [985, 621] width 213 height 160
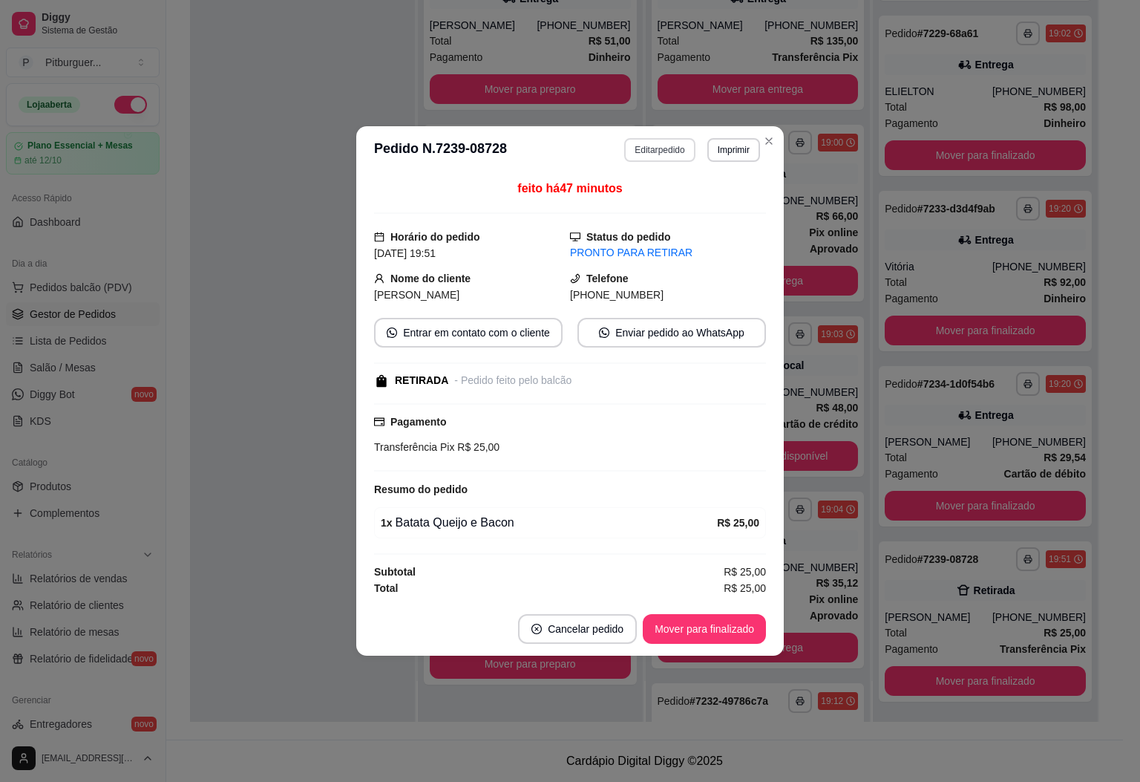
click at [647, 143] on button "Editar pedido" at bounding box center [659, 150] width 71 height 24
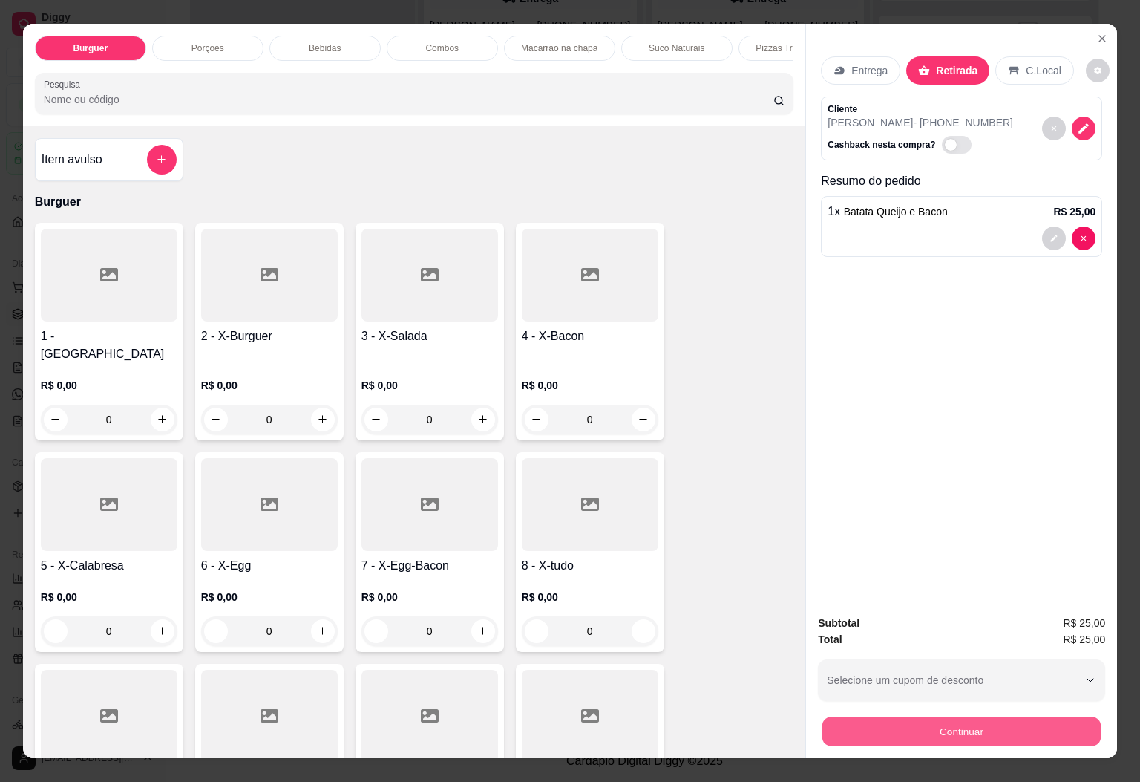
click at [891, 720] on button "Continuar" at bounding box center [961, 731] width 278 height 29
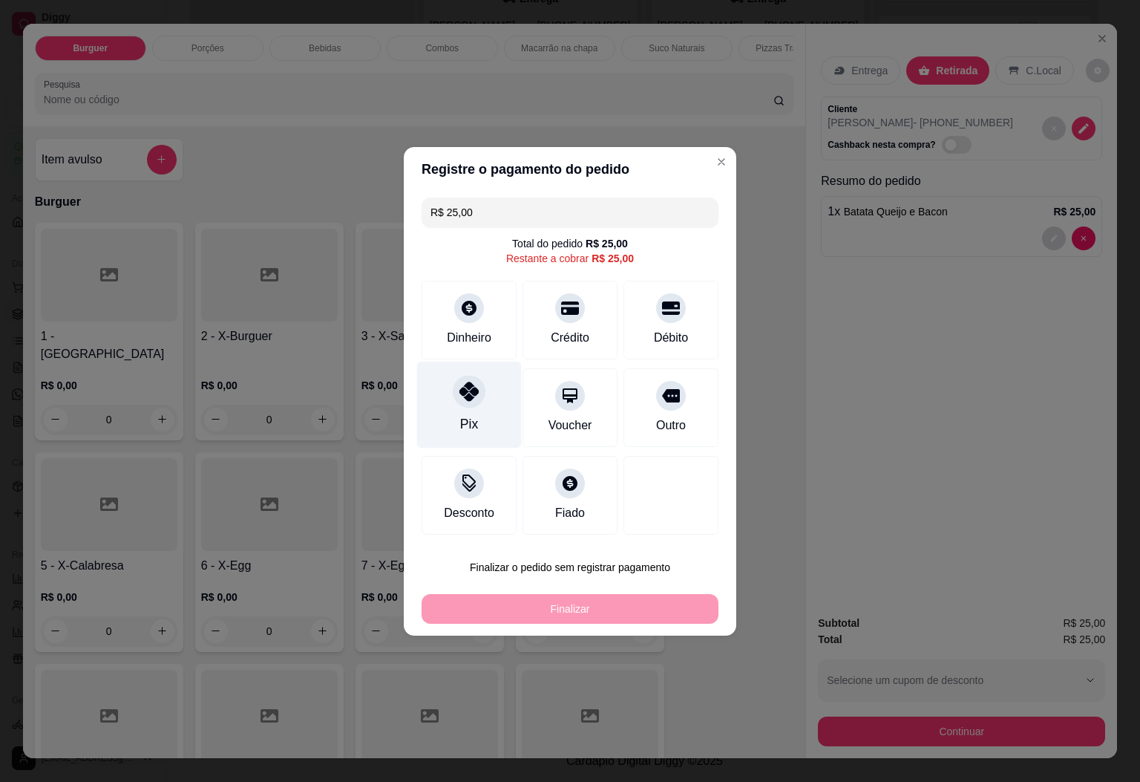
click at [464, 392] on icon at bounding box center [468, 391] width 19 height 19
type input "R$ 0,00"
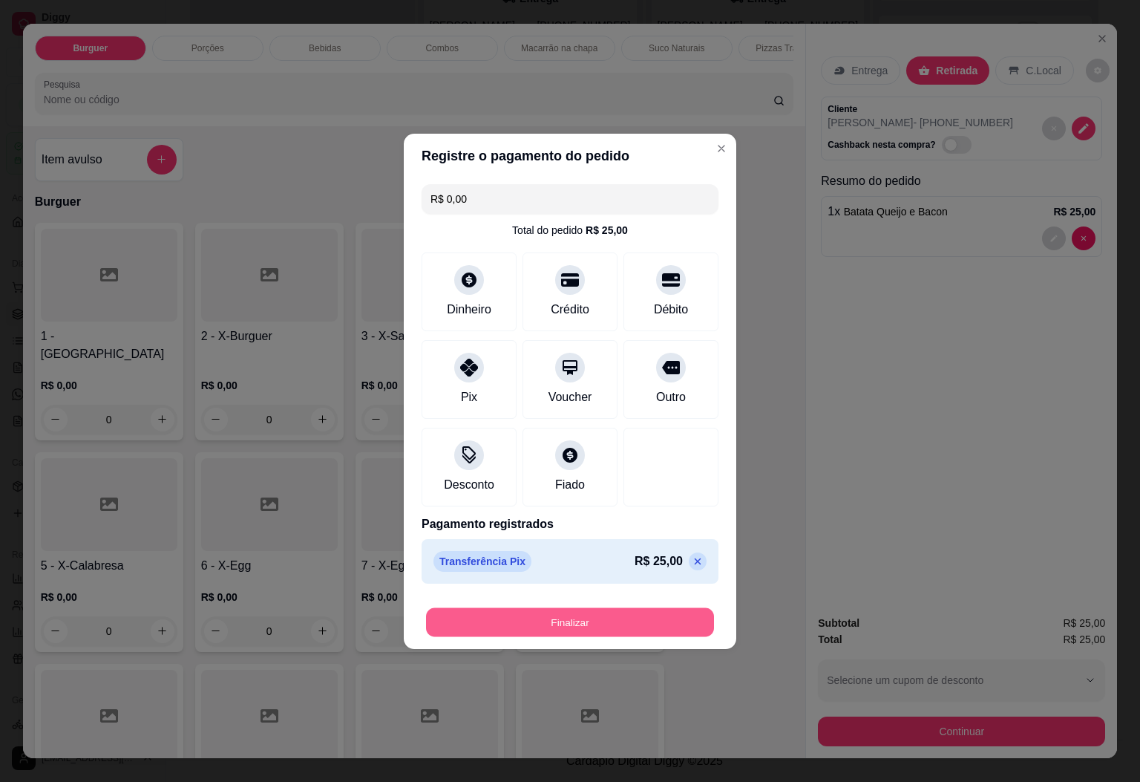
click at [577, 624] on button "Finalizar" at bounding box center [570, 621] width 288 height 29
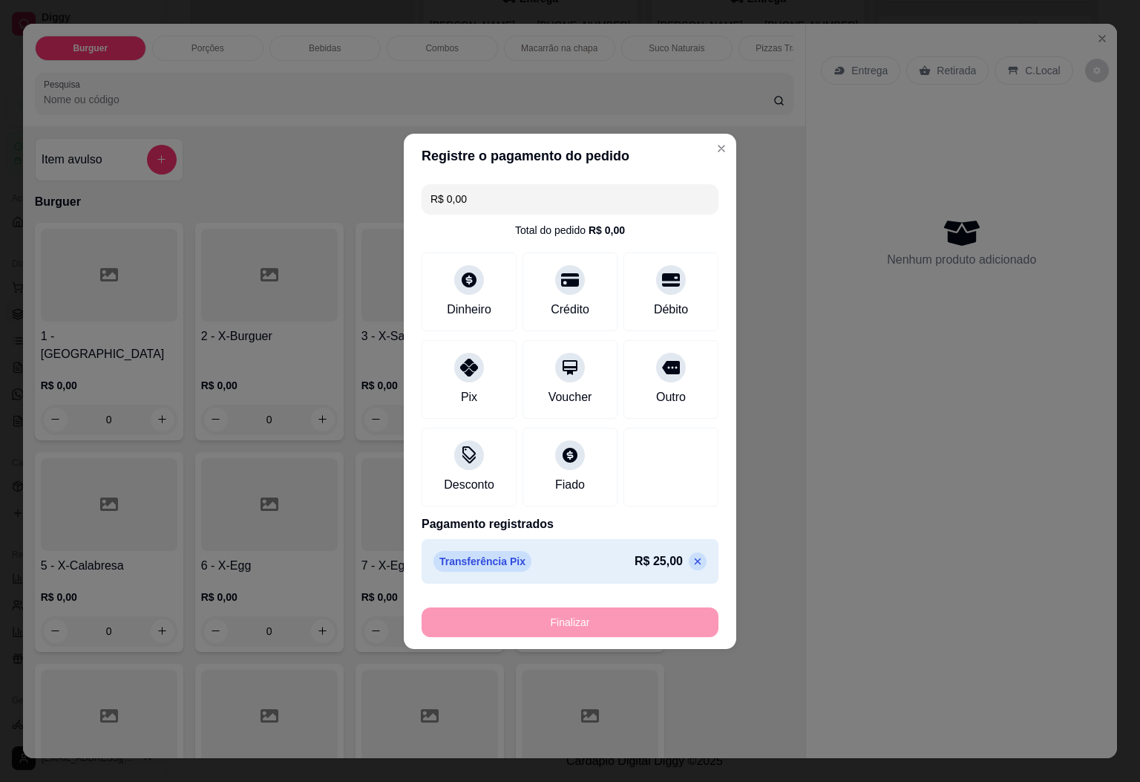
type input "0"
type input "-R$ 25,00"
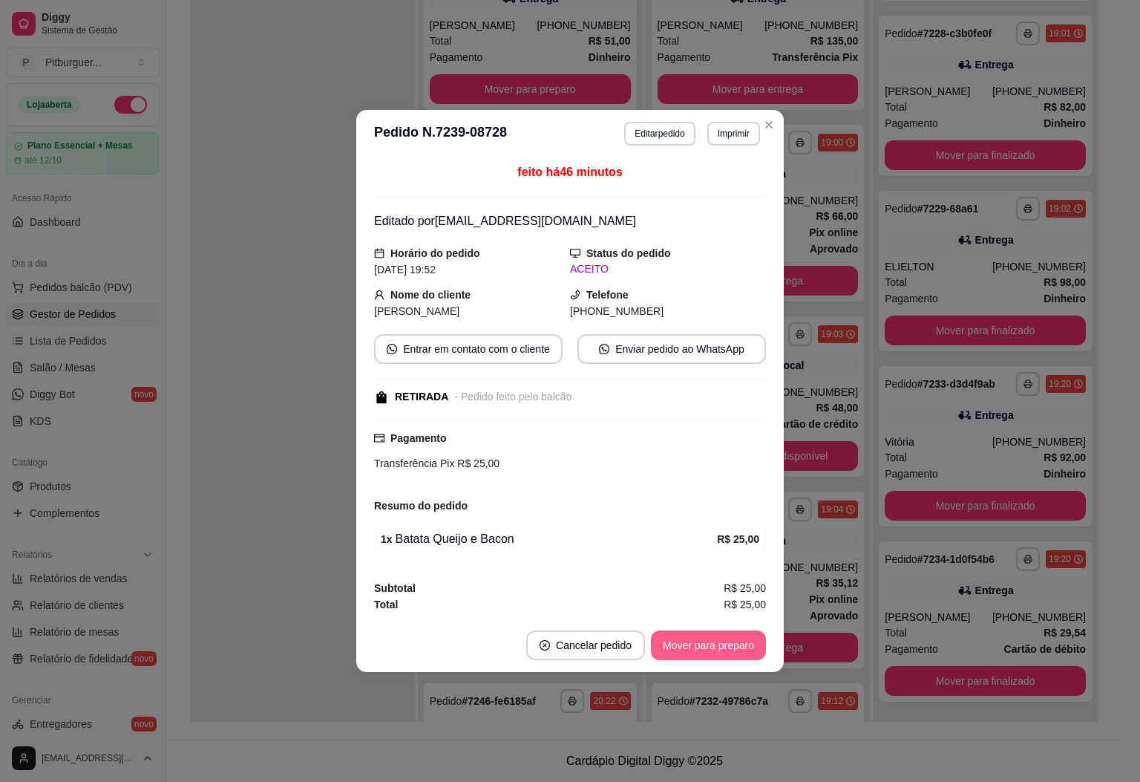
click at [737, 655] on button "Mover para preparo" at bounding box center [708, 645] width 115 height 30
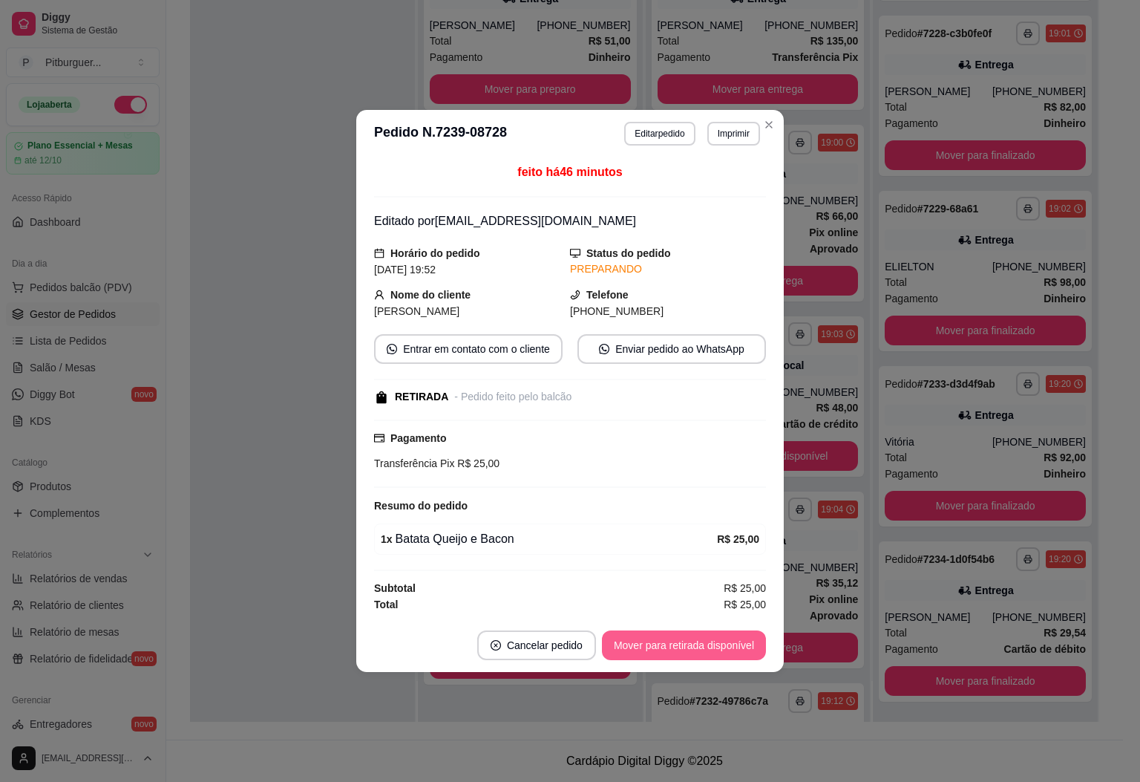
click at [737, 655] on button "Mover para retirada disponível" at bounding box center [684, 645] width 164 height 30
click at [735, 655] on button "Mover para finalizado" at bounding box center [705, 645] width 120 height 29
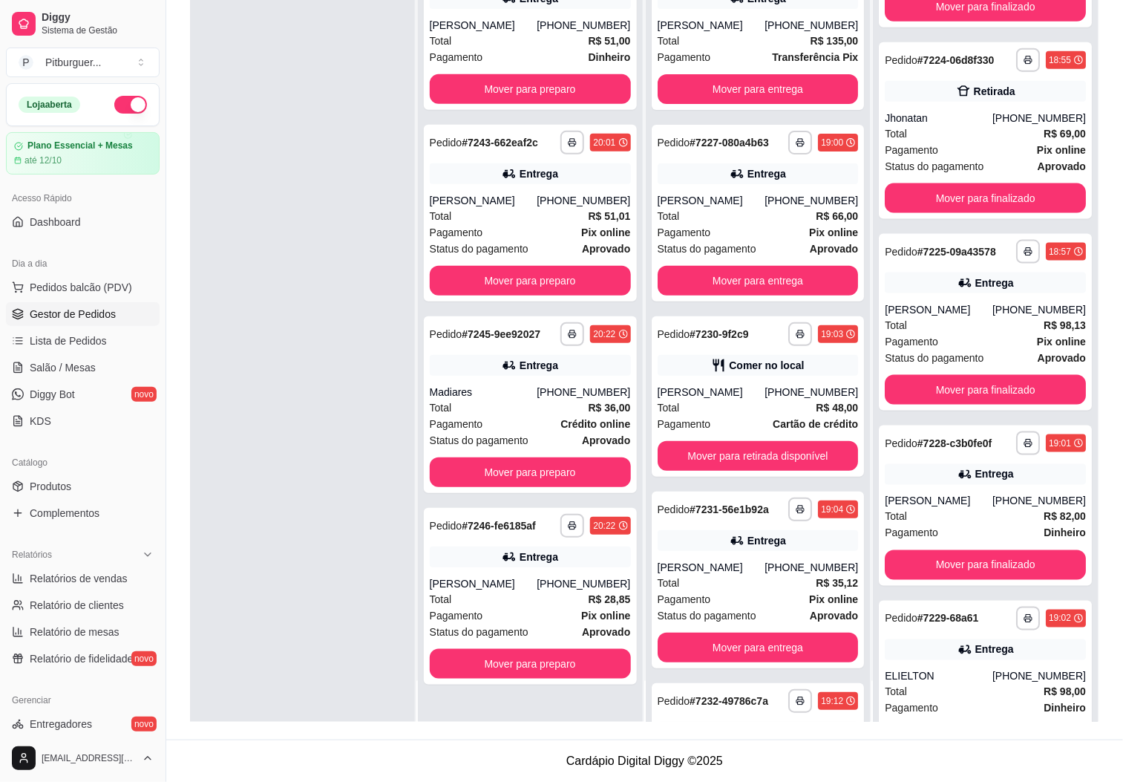
scroll to position [586, 0]
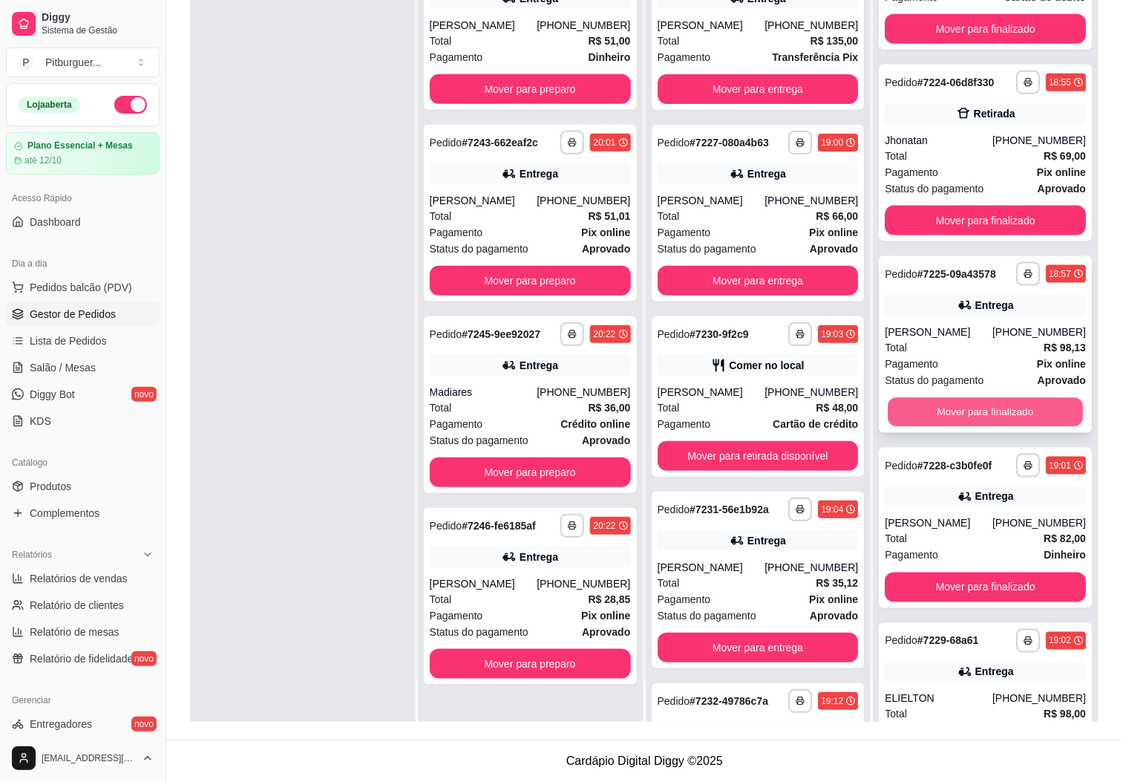
click at [1011, 427] on button "Mover para finalizado" at bounding box center [985, 412] width 195 height 29
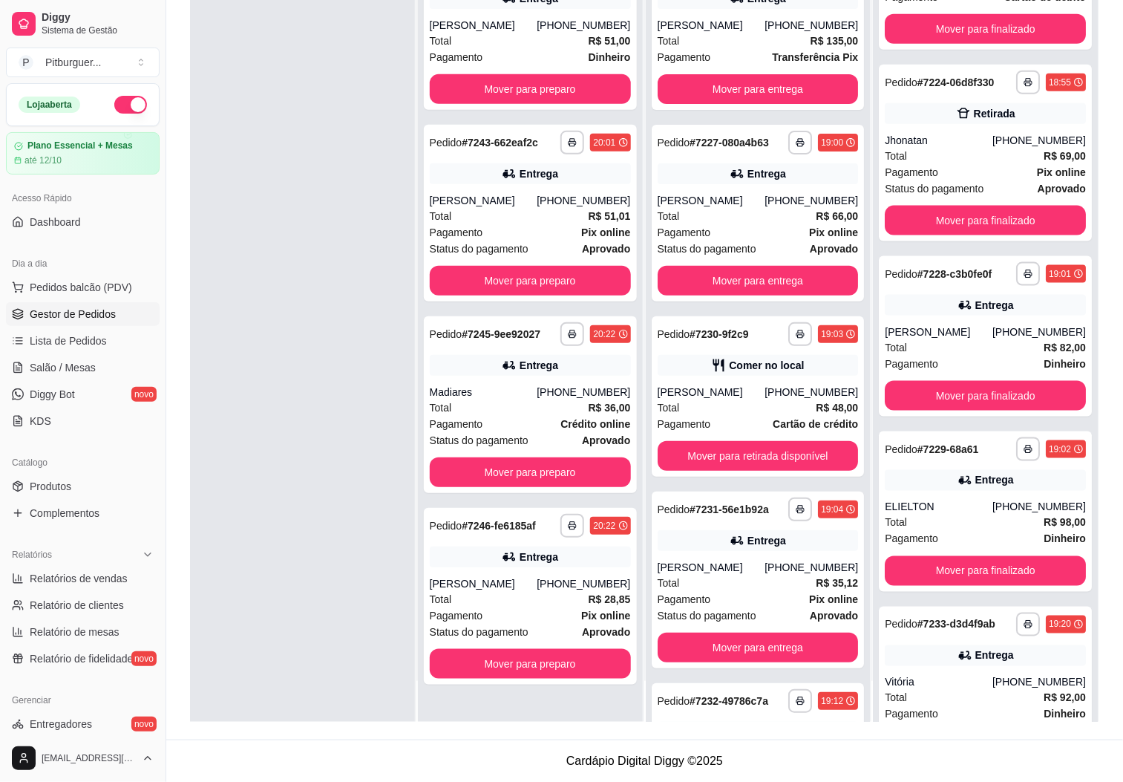
scroll to position [413, 0]
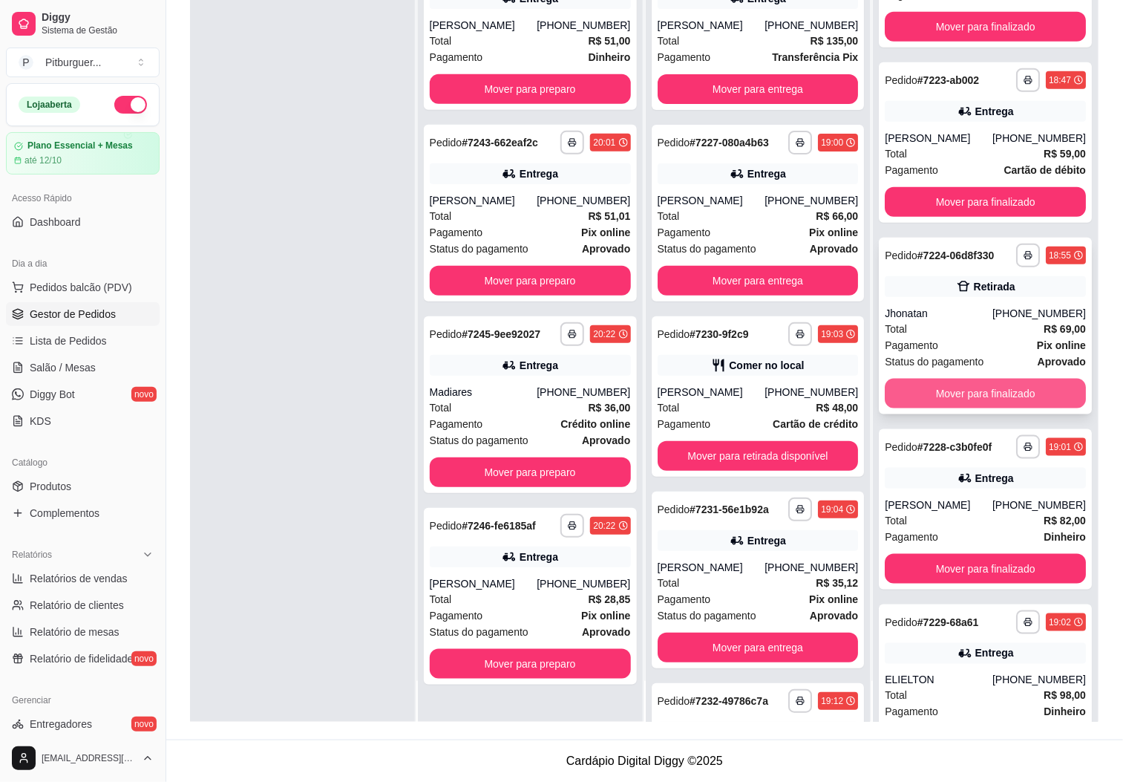
click at [936, 392] on button "Mover para finalizado" at bounding box center [985, 394] width 201 height 30
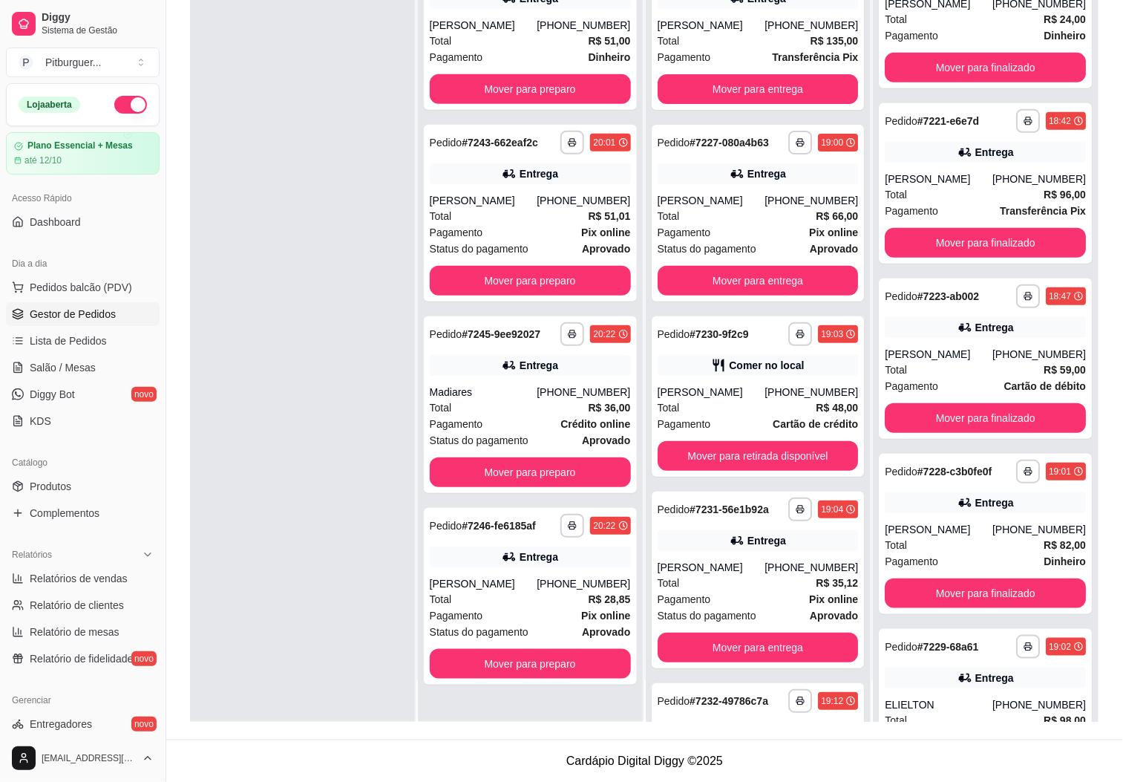
scroll to position [188, 0]
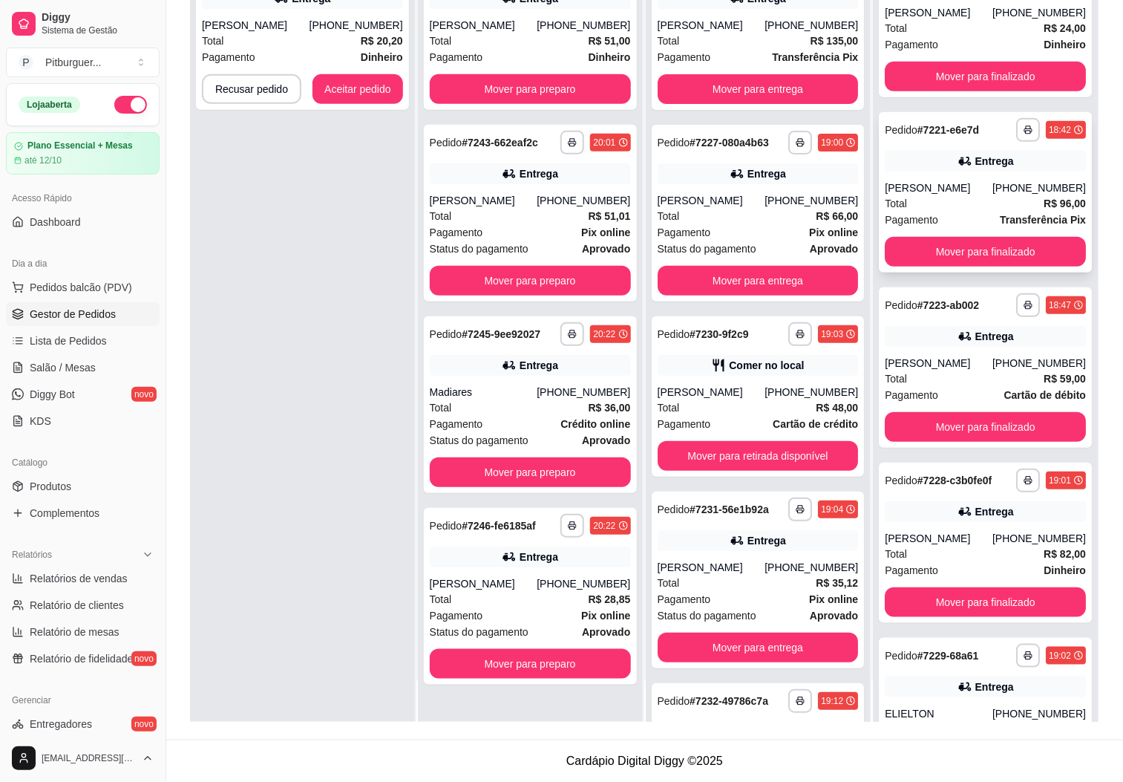
click at [953, 195] on div "Total R$ 96,00" at bounding box center [985, 203] width 201 height 16
click at [953, 250] on button "Mover para finalizado" at bounding box center [985, 252] width 201 height 30
click at [361, 85] on button "Aceitar pedido" at bounding box center [358, 89] width 91 height 30
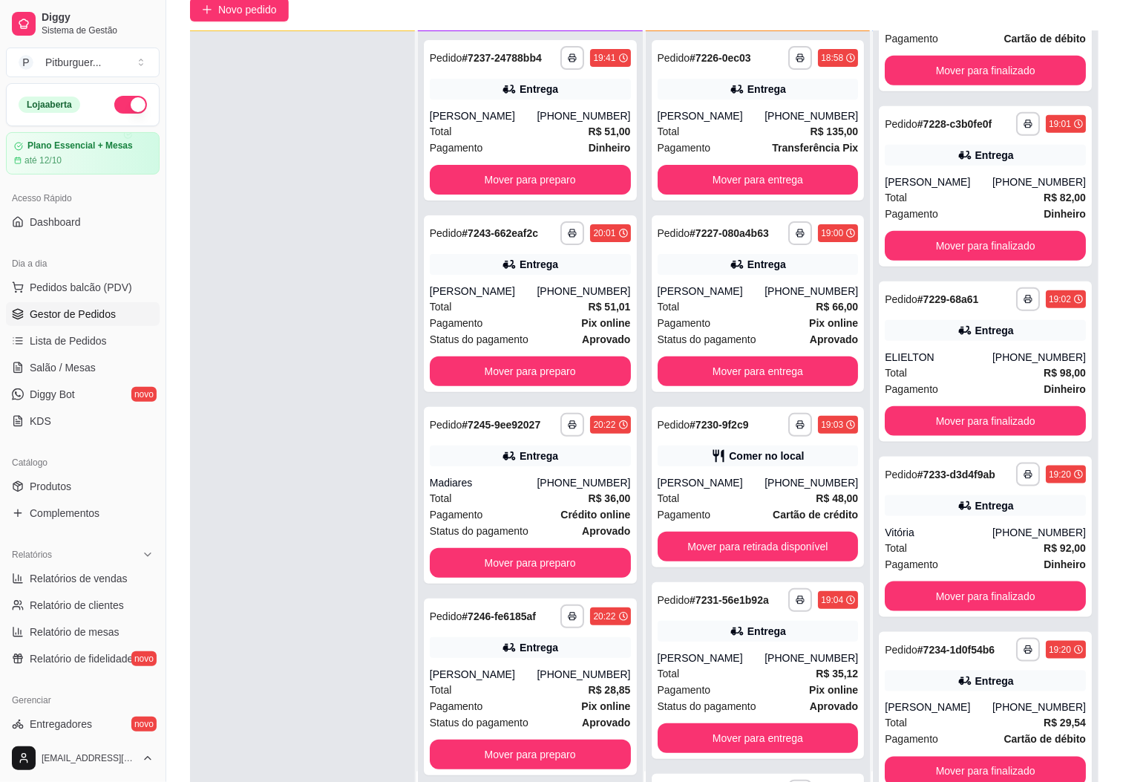
scroll to position [121, 0]
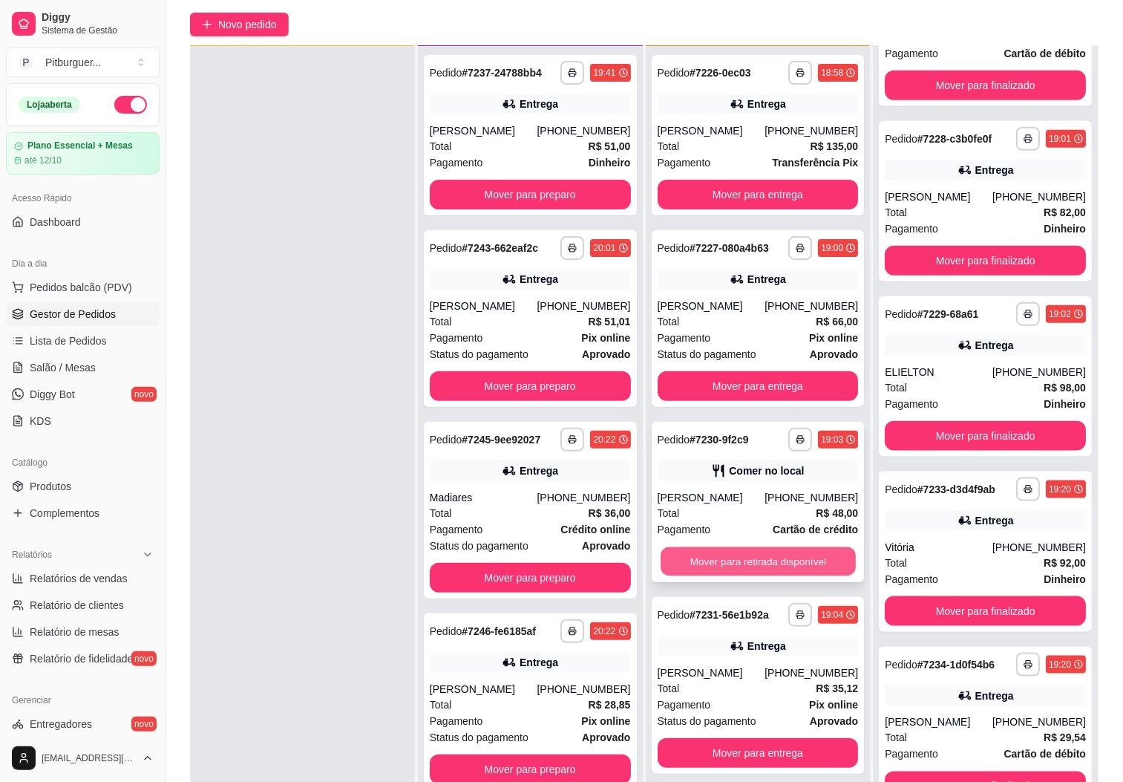
click at [771, 573] on button "Mover para retirada disponível" at bounding box center [758, 561] width 195 height 29
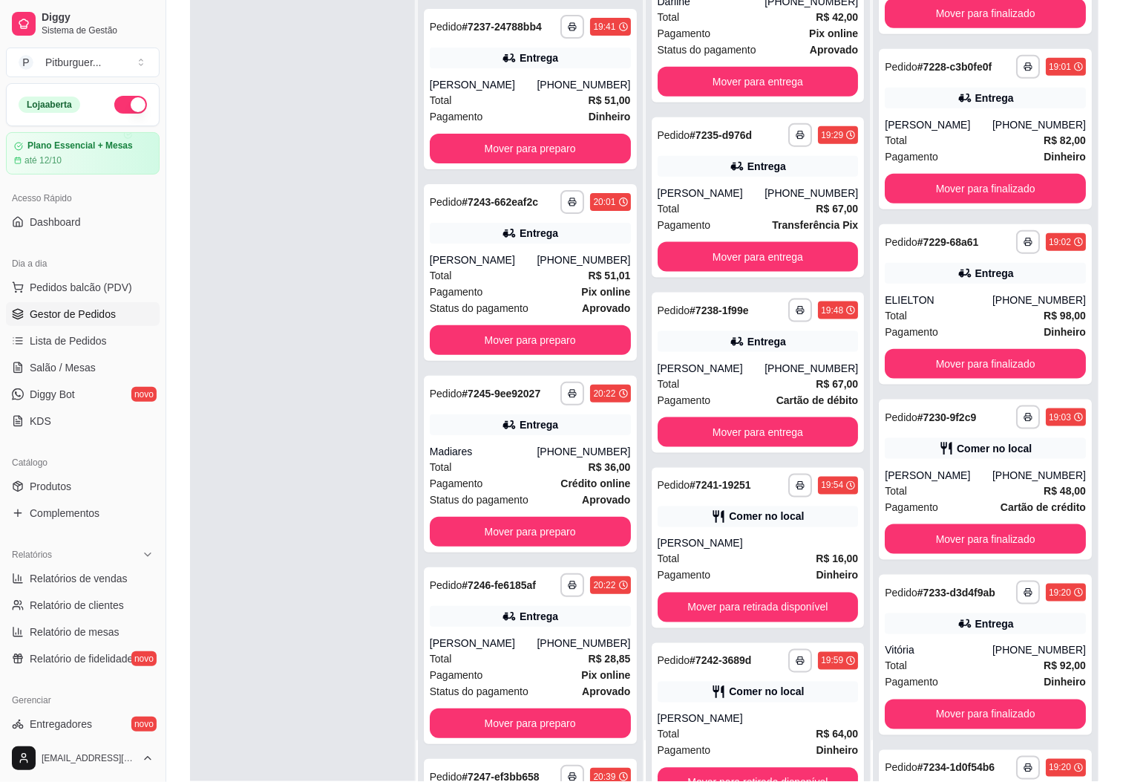
scroll to position [227, 0]
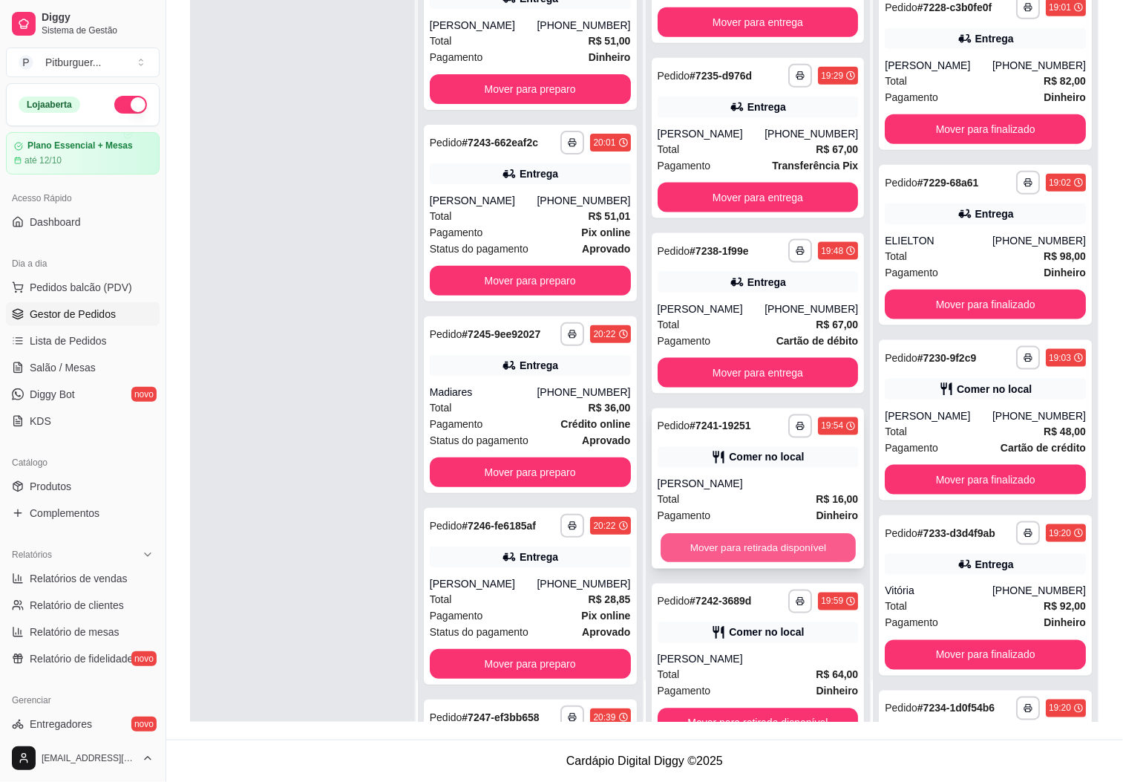
click at [706, 563] on button "Mover para retirada disponível" at bounding box center [758, 548] width 195 height 29
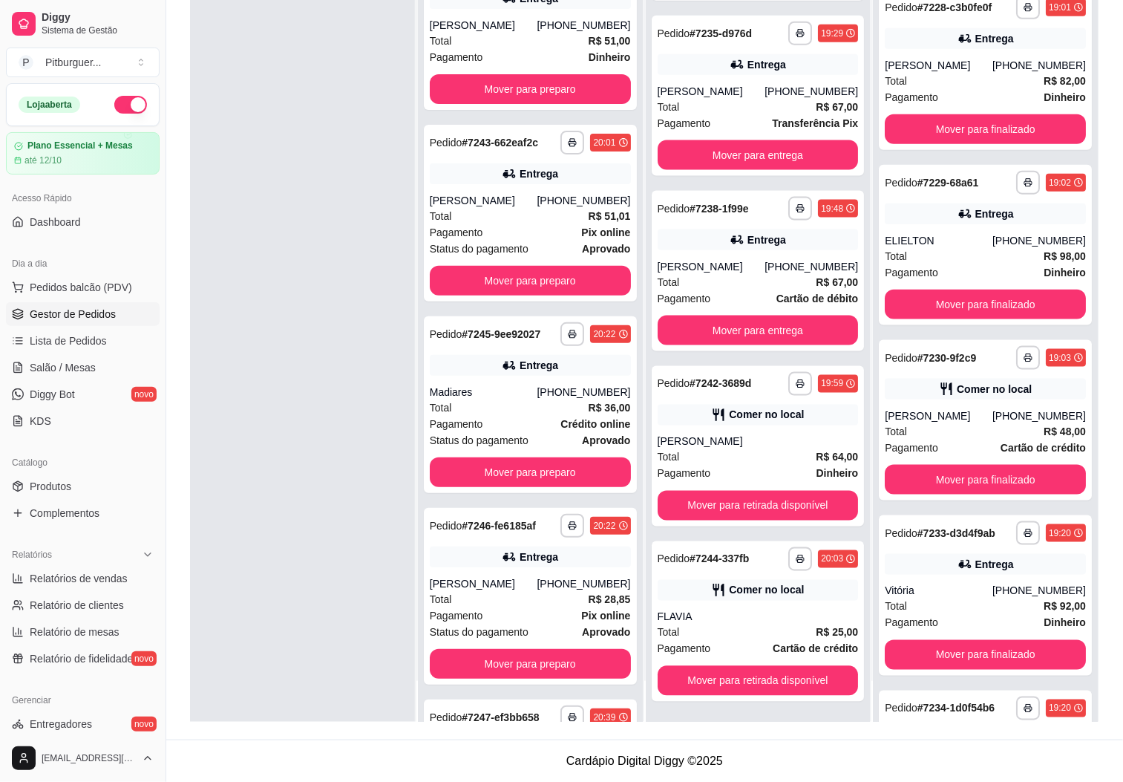
scroll to position [706, 0]
click at [759, 678] on button "Mover para retirada disponível" at bounding box center [758, 681] width 201 height 30
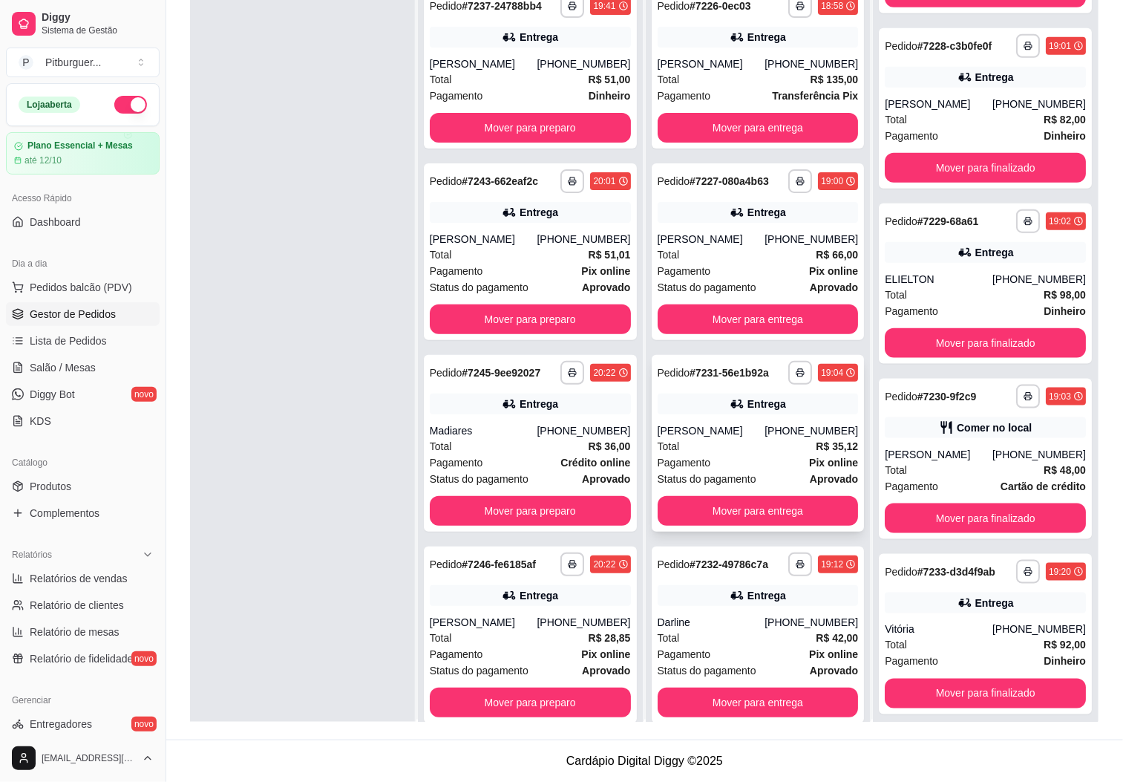
scroll to position [0, 0]
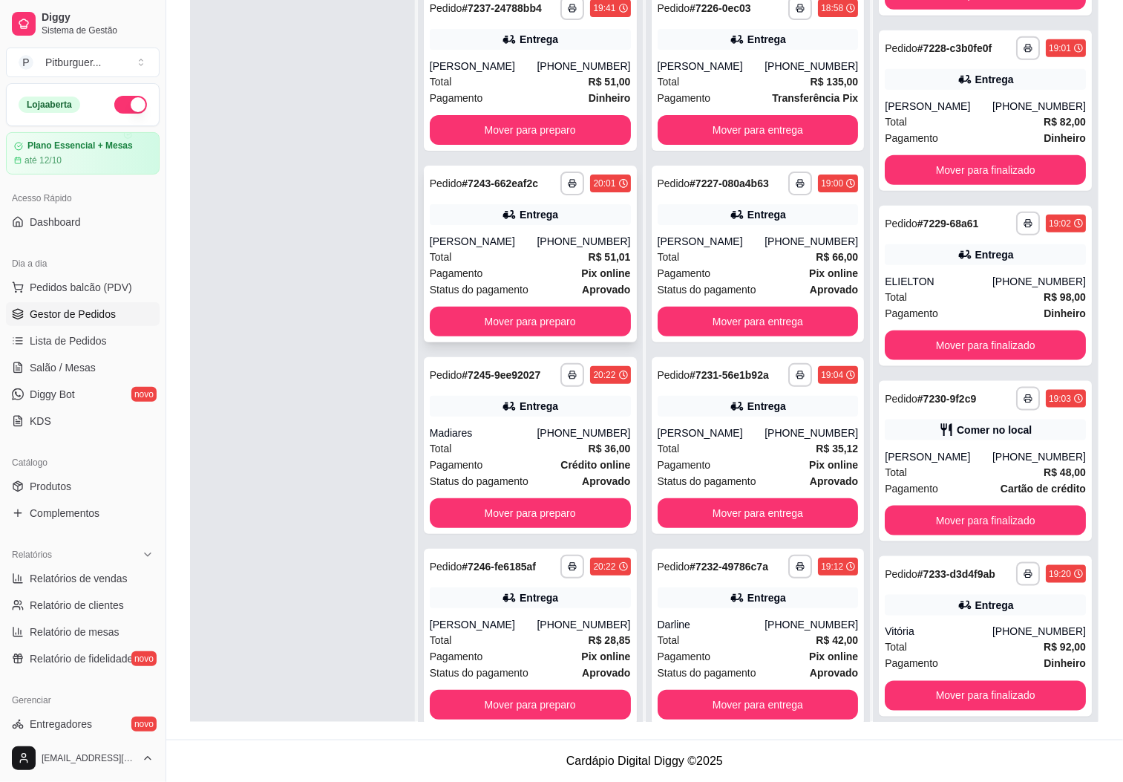
click at [546, 279] on div "Pagamento Pix online" at bounding box center [530, 273] width 201 height 16
click at [497, 333] on button "Mover para preparo" at bounding box center [530, 322] width 201 height 30
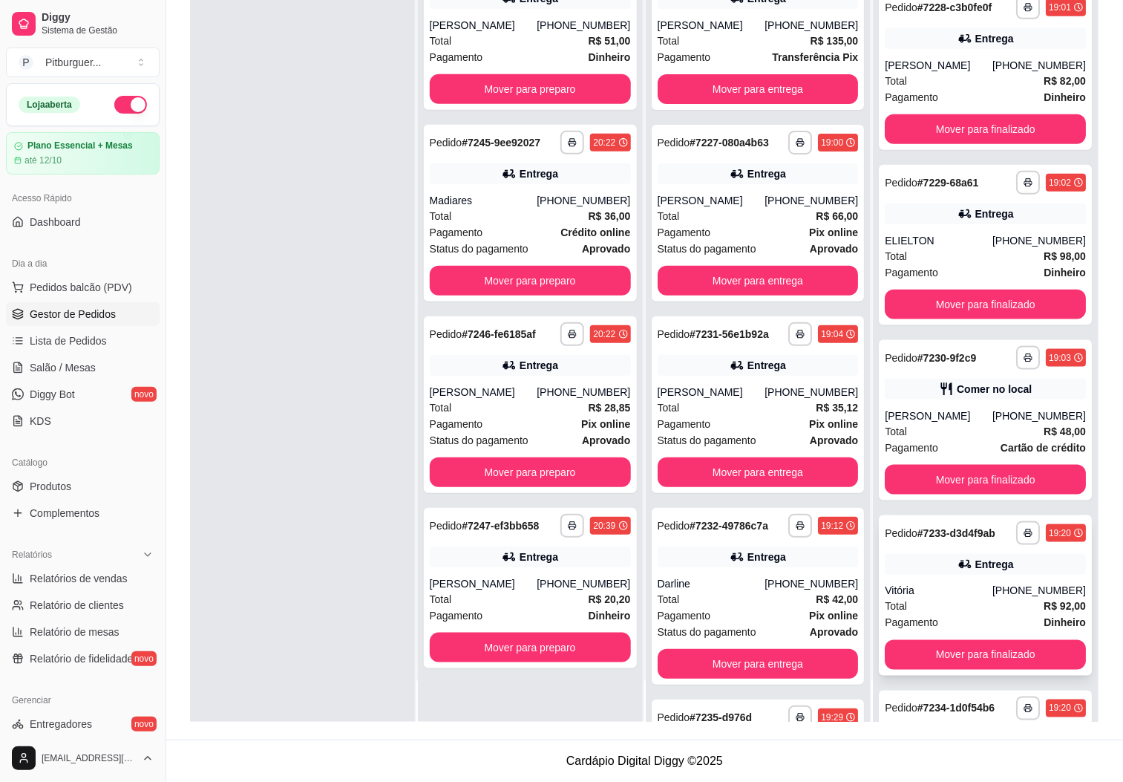
click at [958, 598] on div "Vitória" at bounding box center [939, 590] width 108 height 15
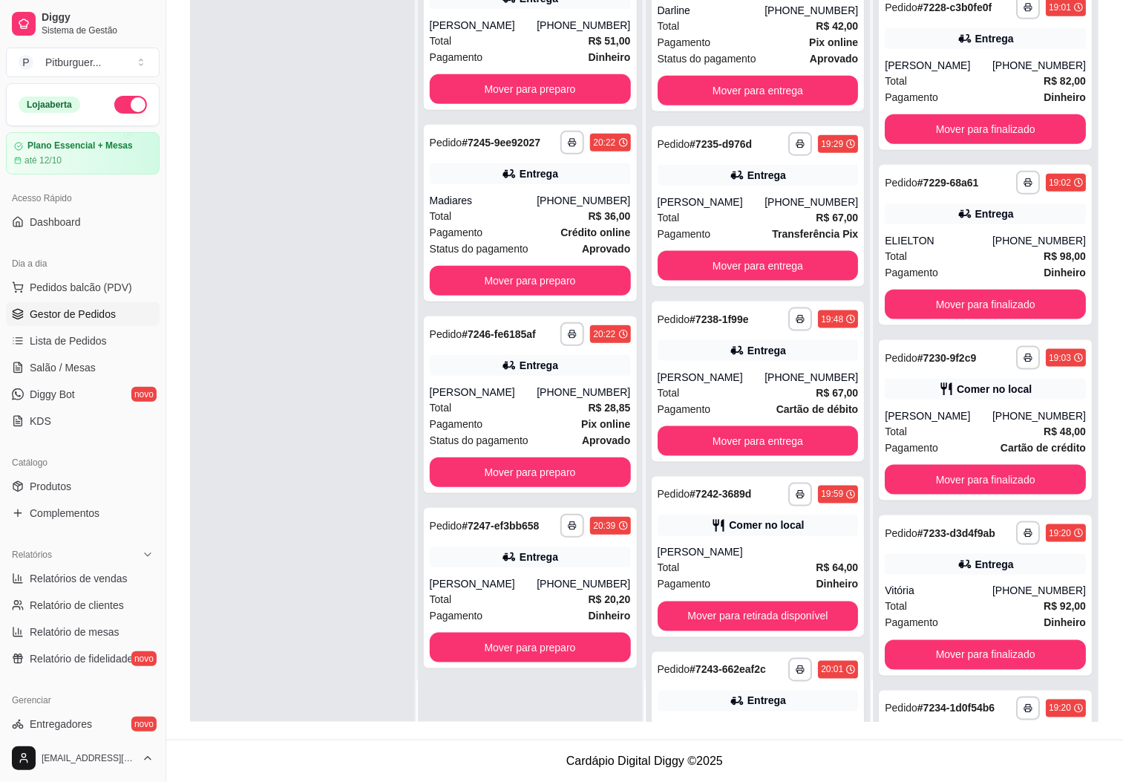
scroll to position [722, 0]
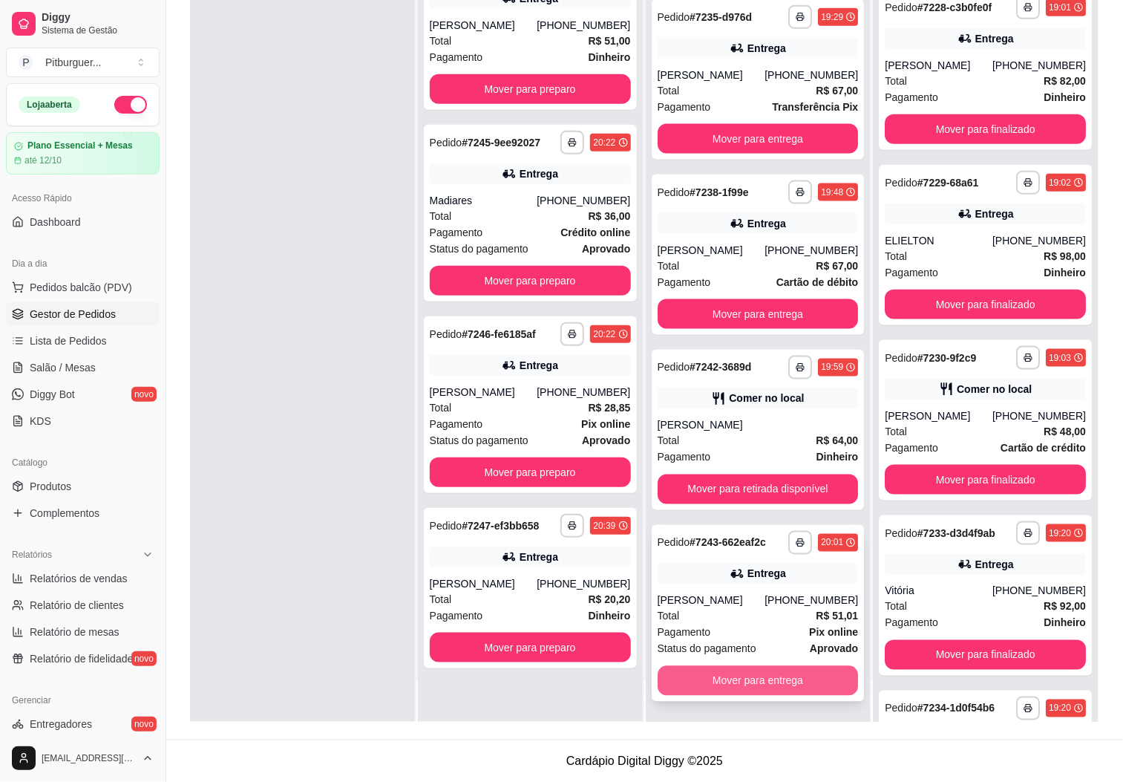
click at [775, 679] on button "Mover para entrega" at bounding box center [758, 681] width 201 height 30
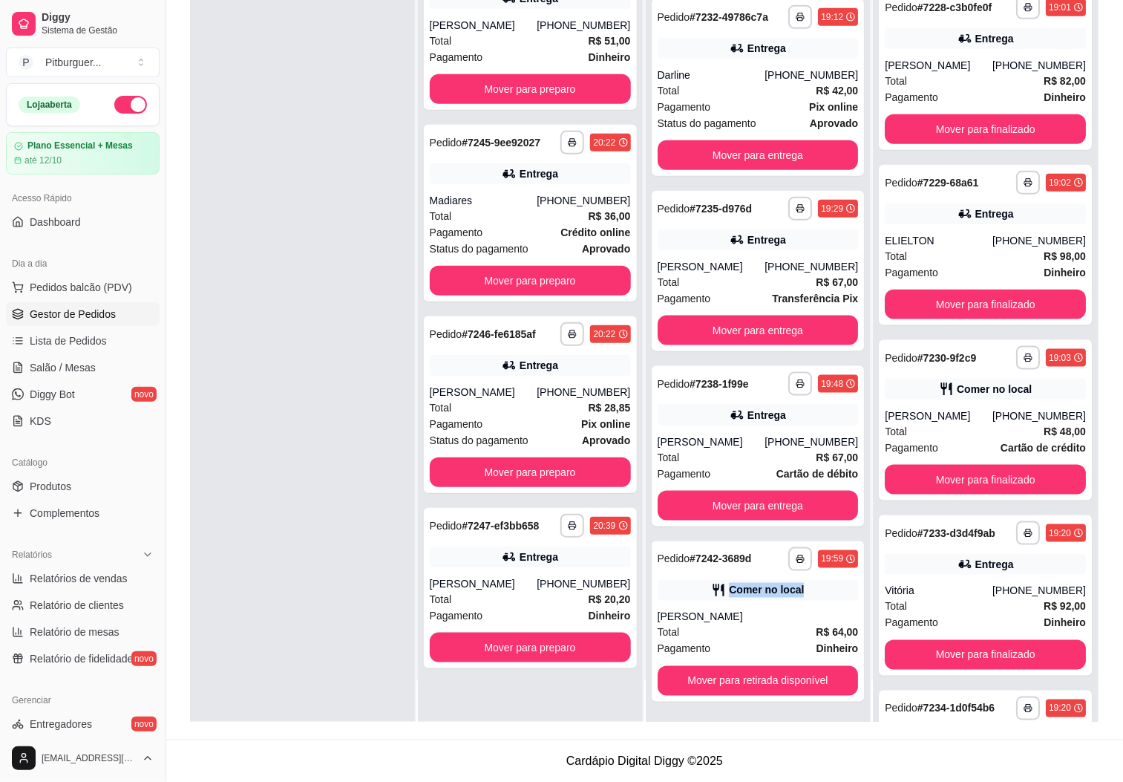
drag, startPoint x: 840, startPoint y: 588, endPoint x: 848, endPoint y: 566, distance: 24.0
click at [848, 566] on div "**********" at bounding box center [758, 332] width 225 height 782
click at [835, 595] on div "**********" at bounding box center [758, 621] width 213 height 160
click at [798, 675] on button "Mover para retirada disponível" at bounding box center [758, 681] width 201 height 30
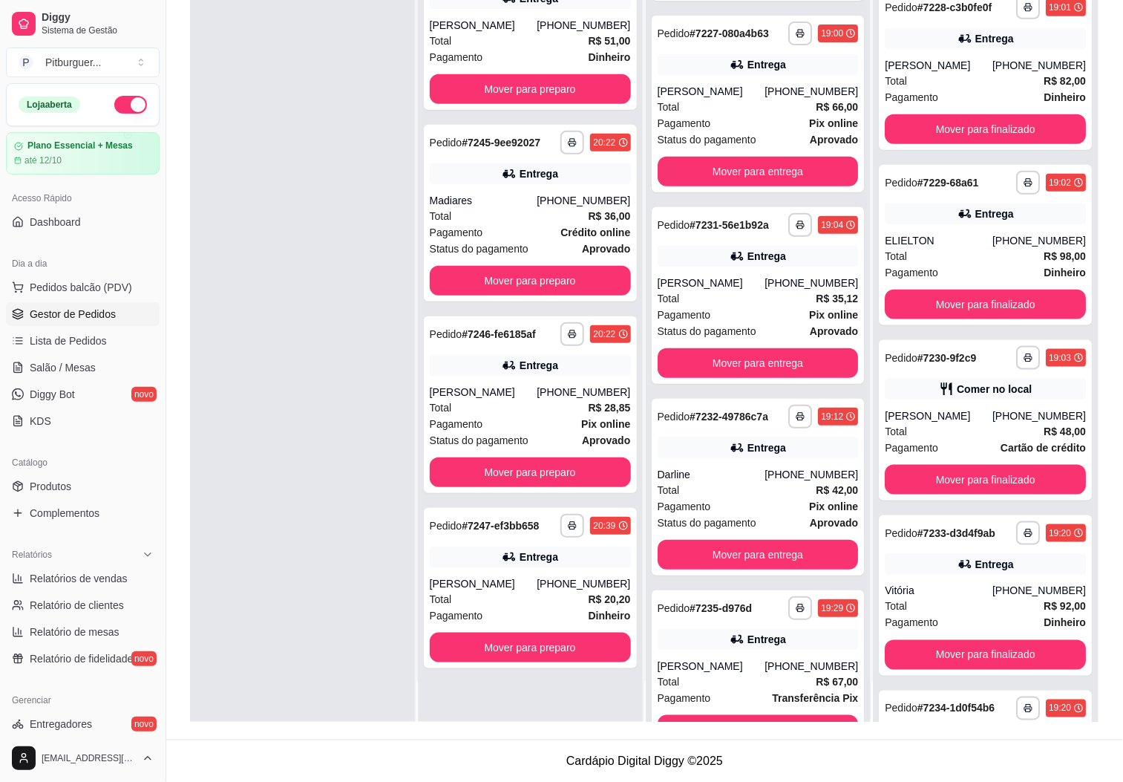
scroll to position [0, 0]
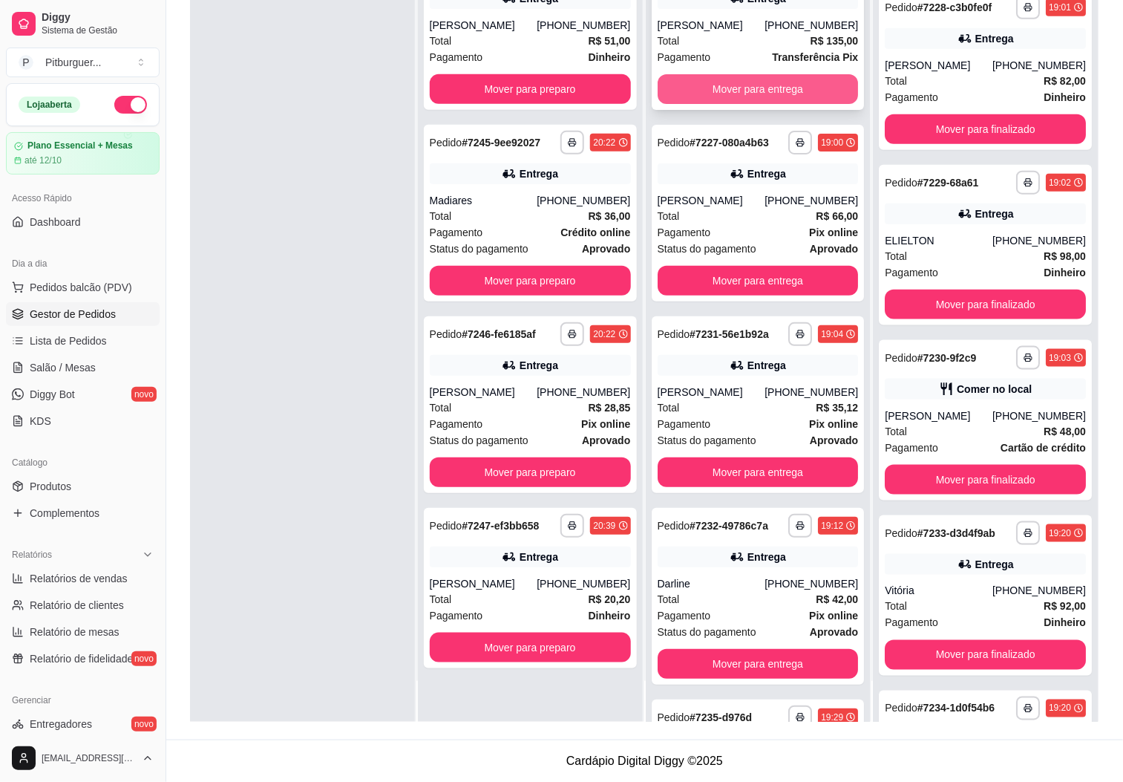
click at [737, 82] on button "Mover para entrega" at bounding box center [758, 89] width 201 height 30
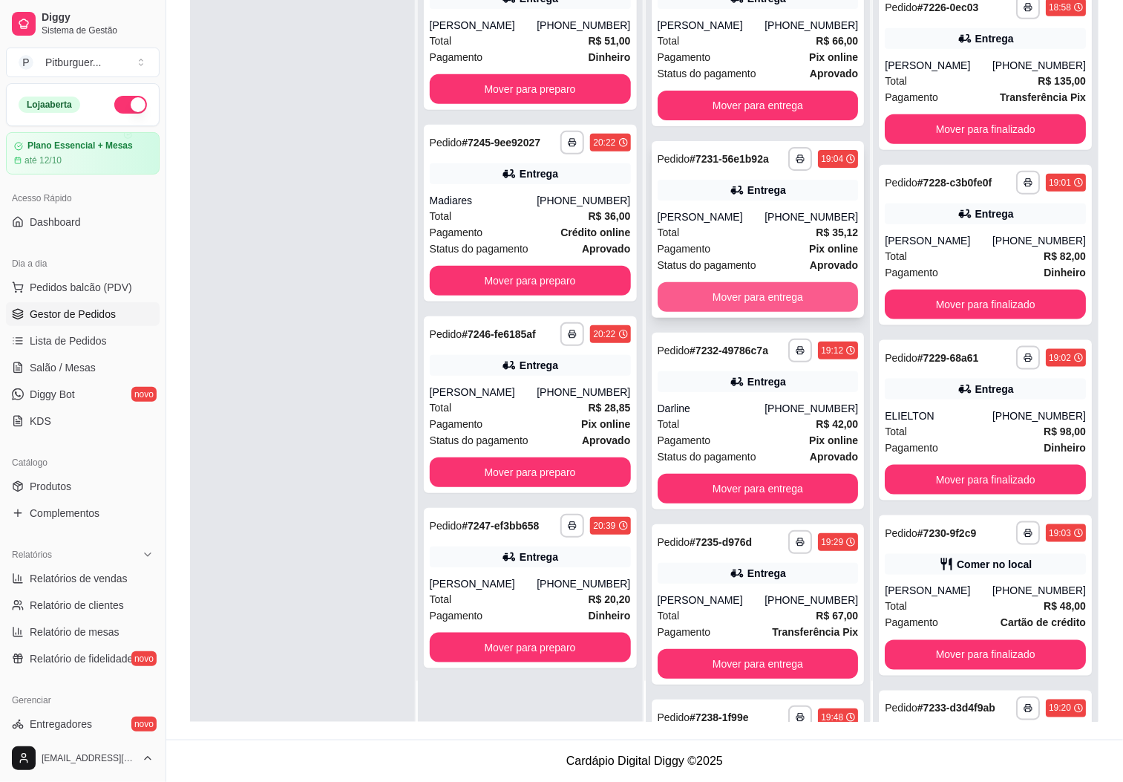
click at [739, 312] on button "Mover para entrega" at bounding box center [758, 297] width 201 height 30
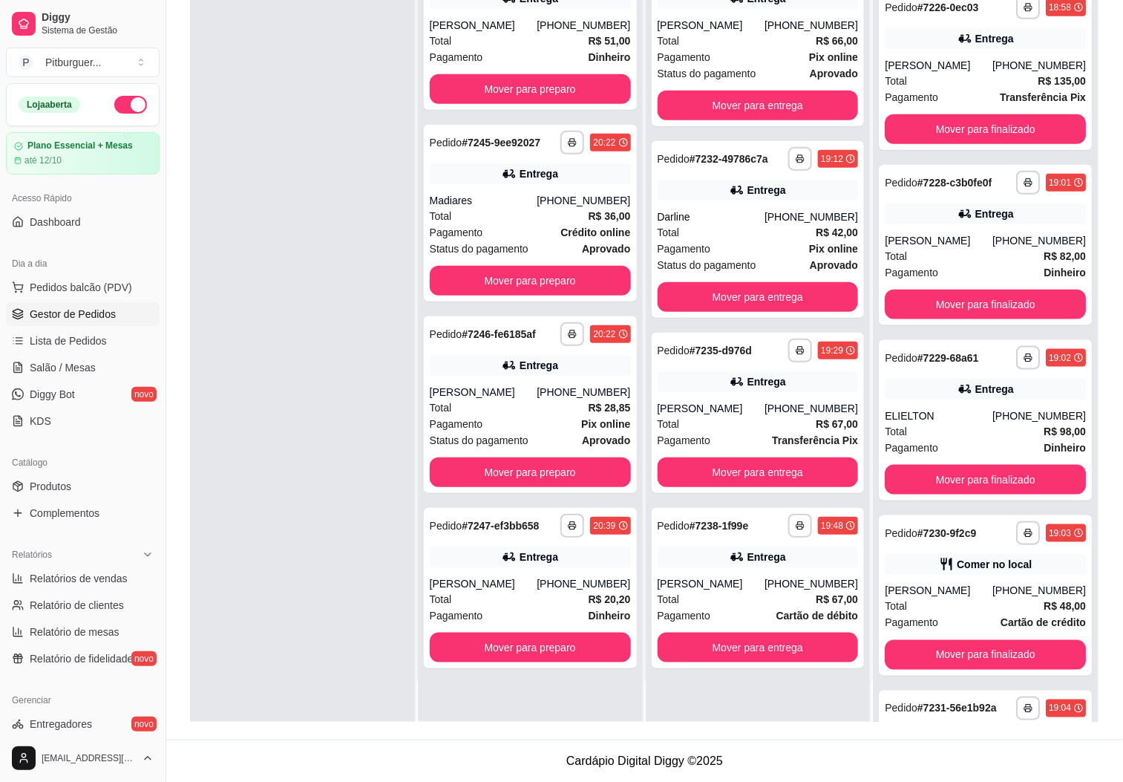
drag, startPoint x: 1114, startPoint y: 323, endPoint x: 1120, endPoint y: 270, distance: 53.0
click at [1120, 272] on div "**********" at bounding box center [644, 281] width 957 height 915
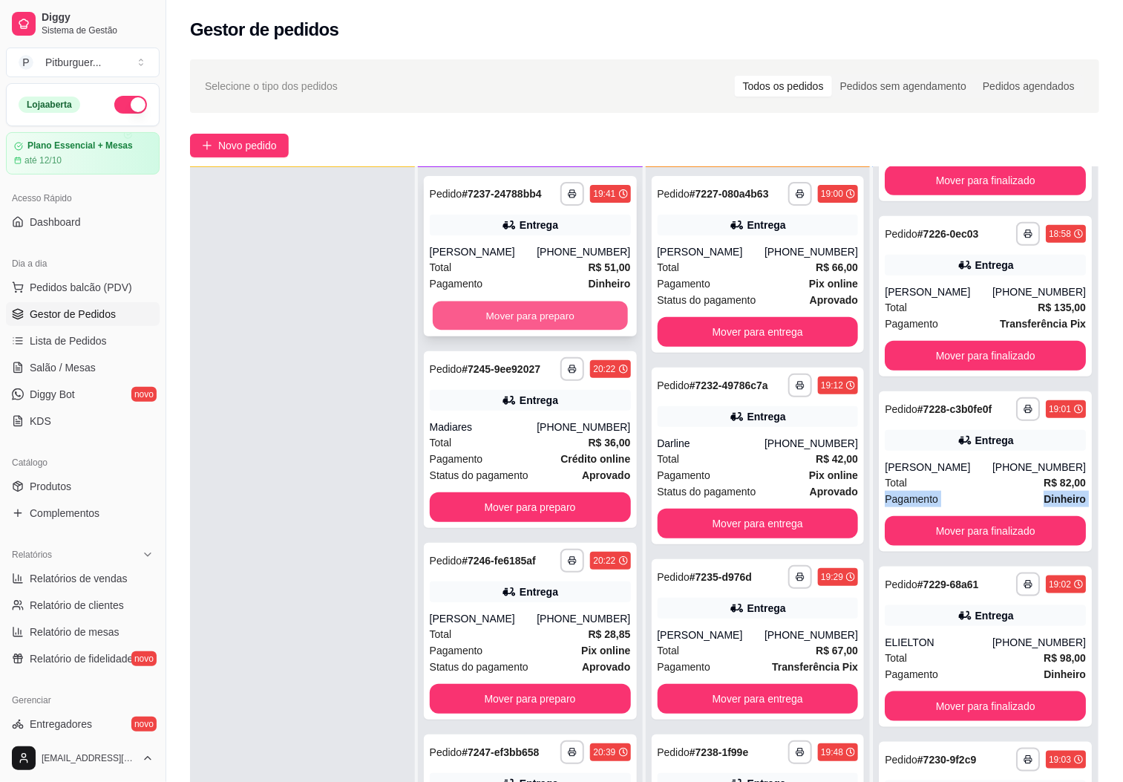
click at [577, 316] on button "Mover para preparo" at bounding box center [530, 315] width 195 height 29
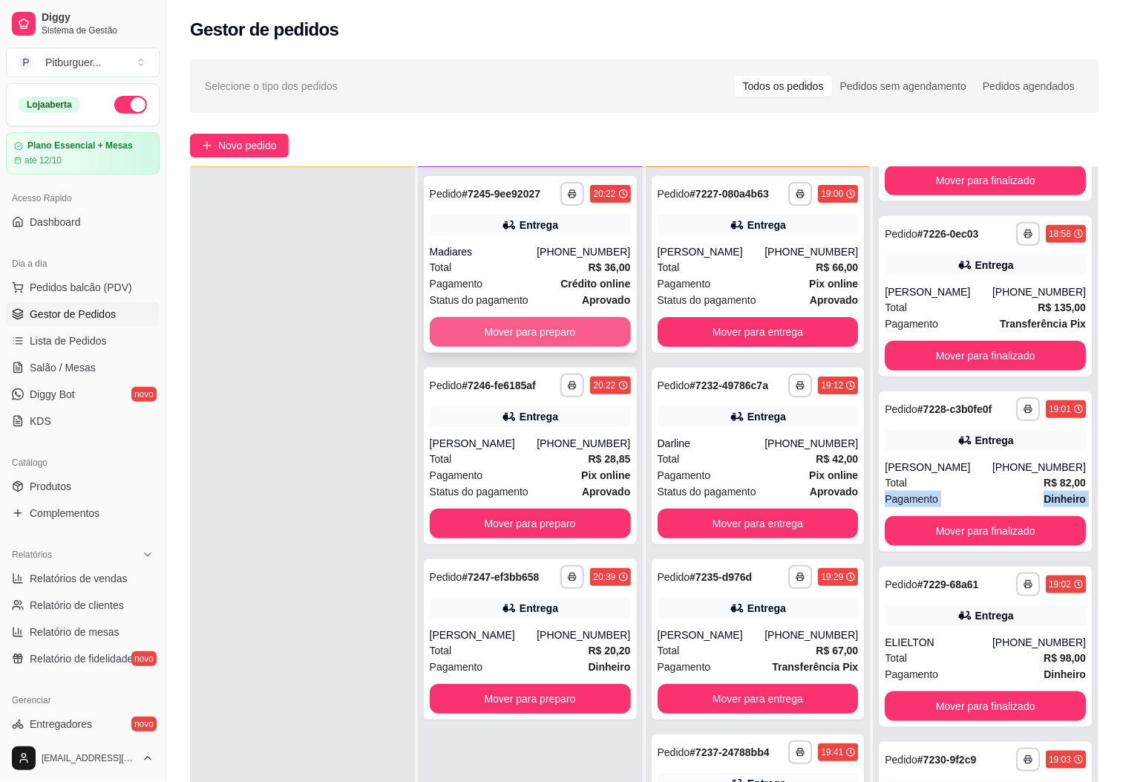
click at [542, 336] on button "Mover para preparo" at bounding box center [530, 332] width 201 height 30
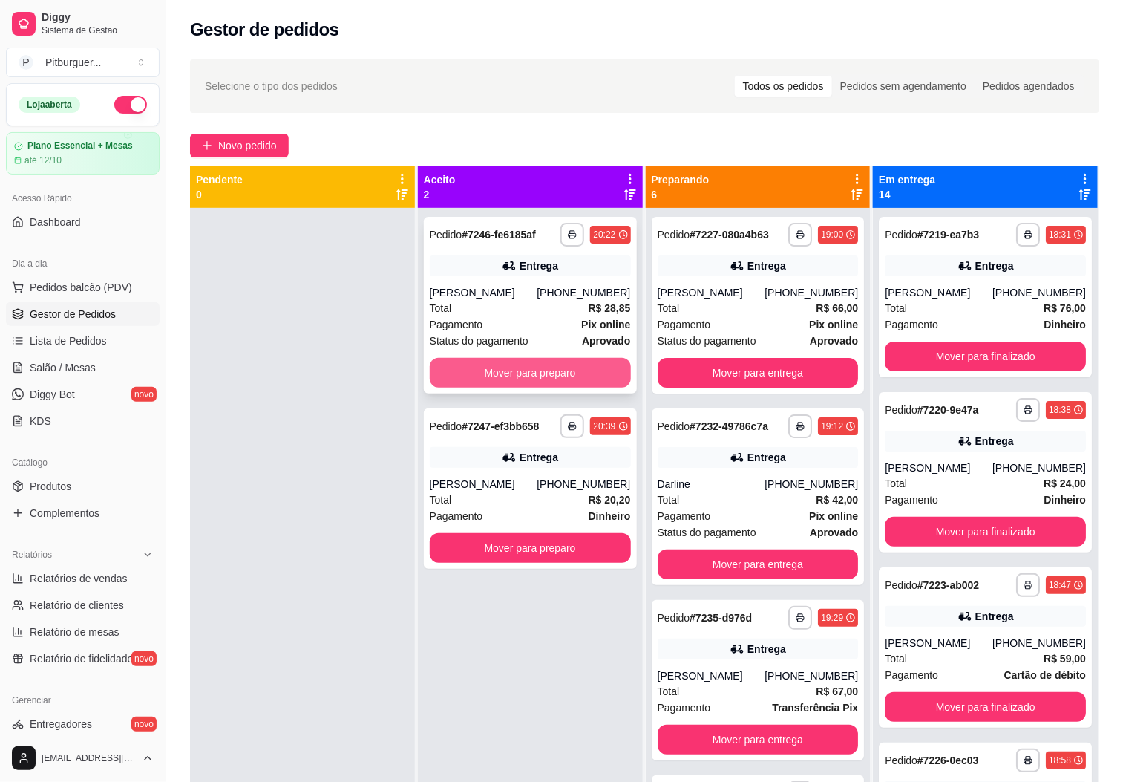
click at [517, 366] on button "Mover para preparo" at bounding box center [530, 373] width 201 height 30
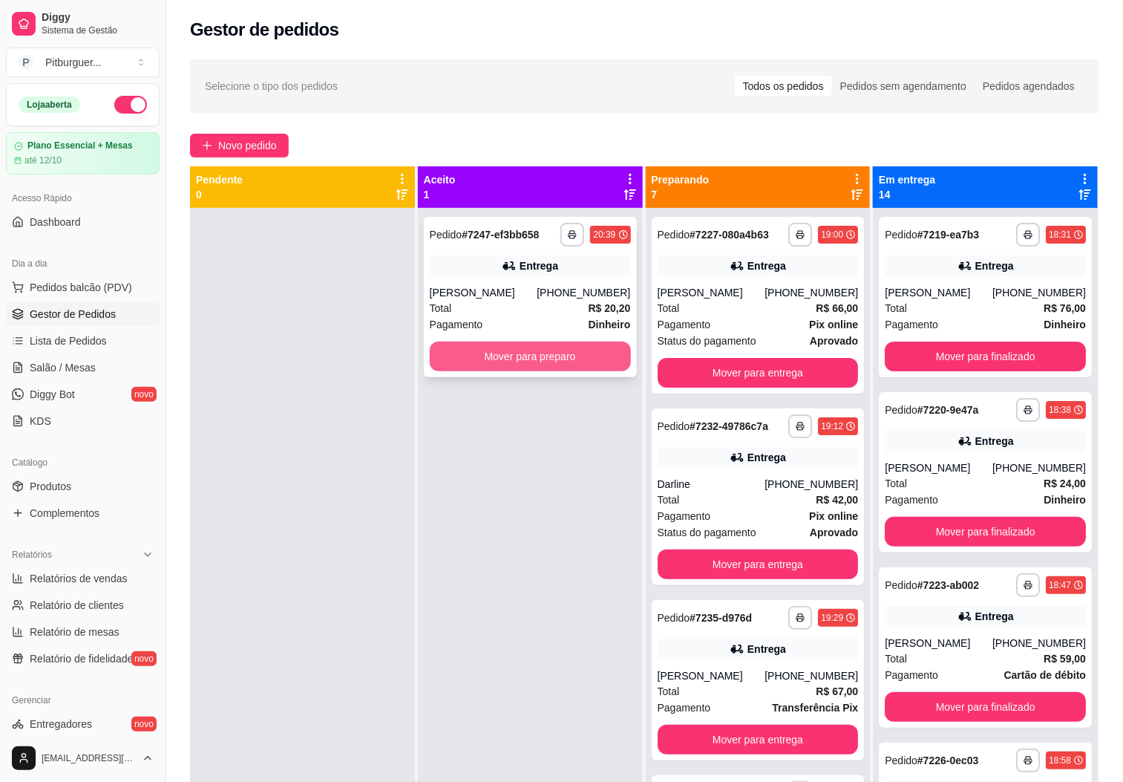
click at [581, 346] on button "Mover para preparo" at bounding box center [530, 356] width 201 height 30
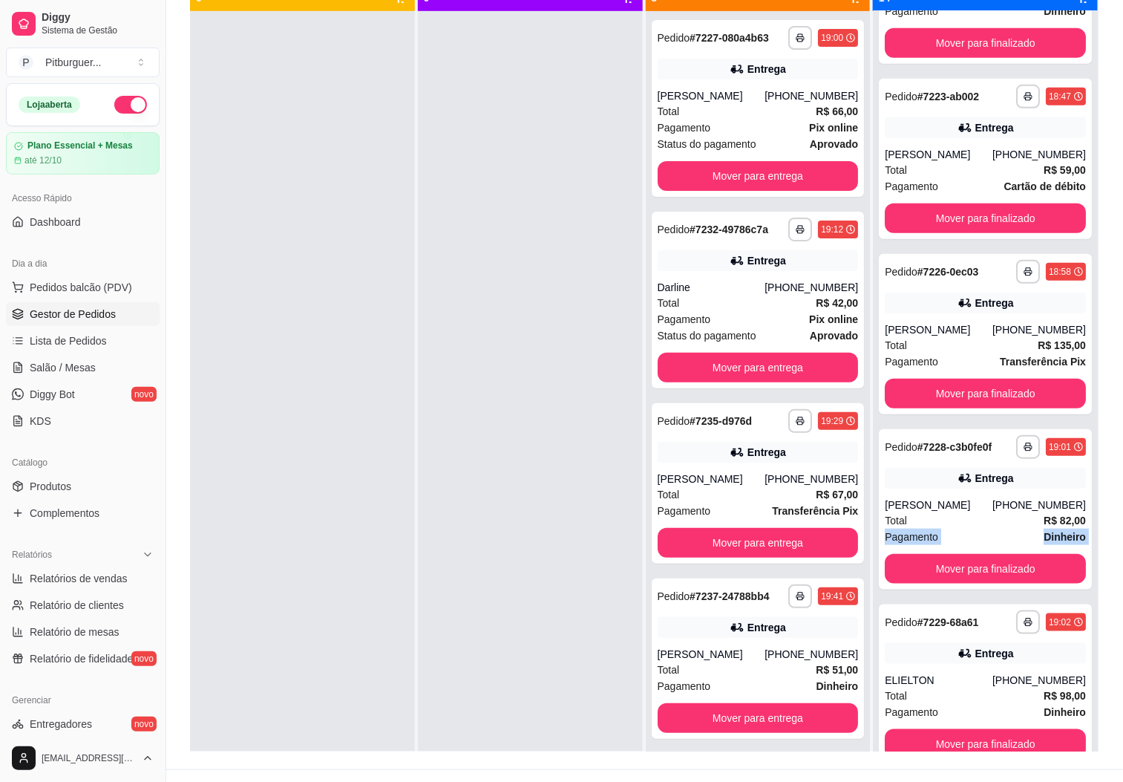
scroll to position [307, 0]
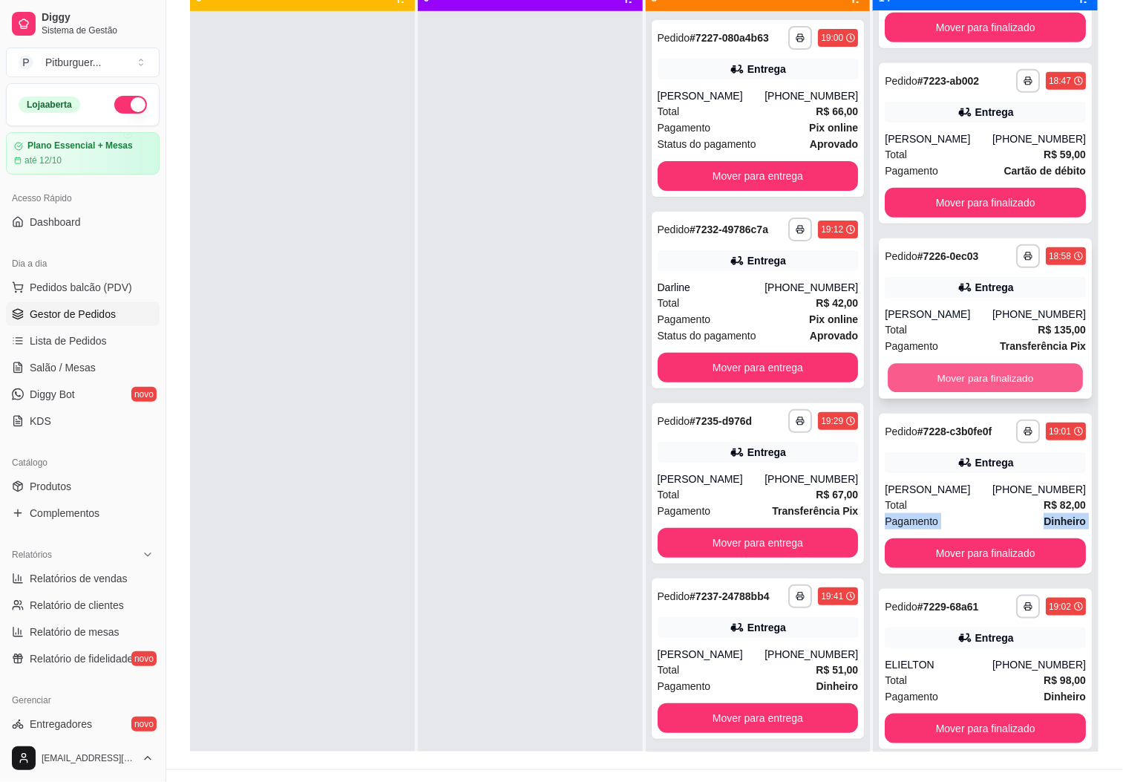
click at [963, 384] on button "Mover para finalizado" at bounding box center [985, 378] width 195 height 29
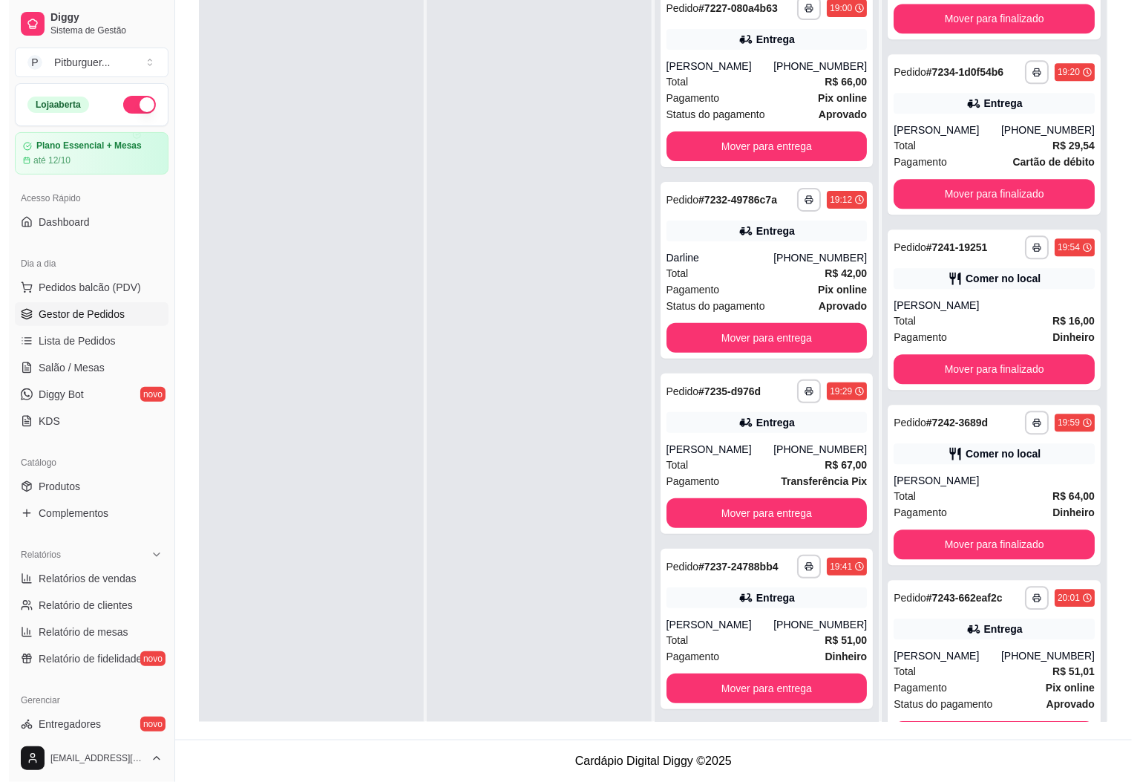
scroll to position [1568, 0]
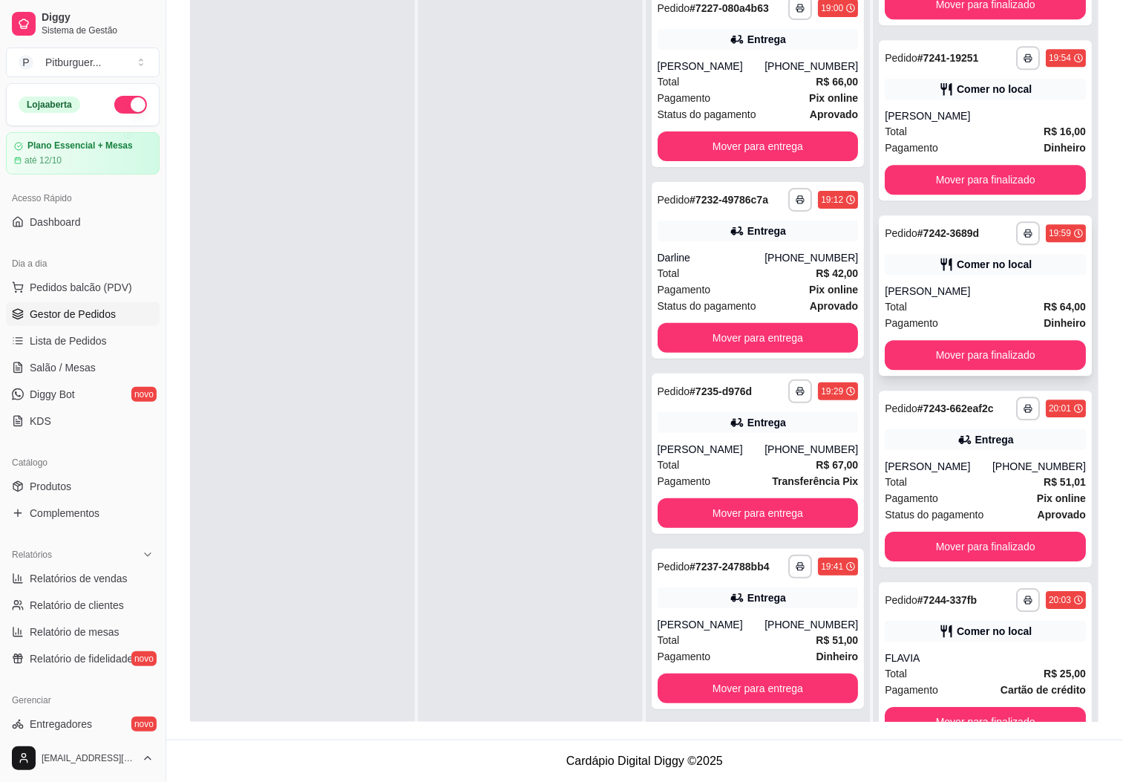
click at [940, 286] on div "[PERSON_NAME]" at bounding box center [985, 291] width 201 height 15
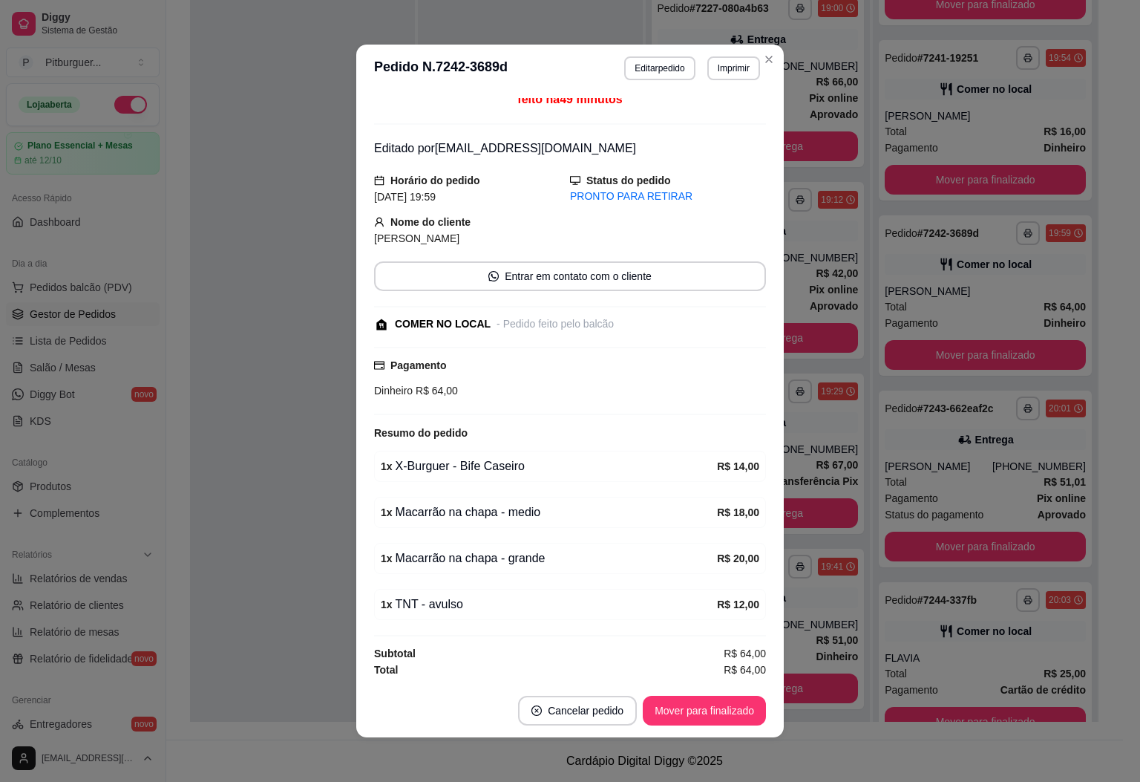
scroll to position [16, 0]
click at [626, 69] on button "Editar pedido" at bounding box center [659, 68] width 71 height 24
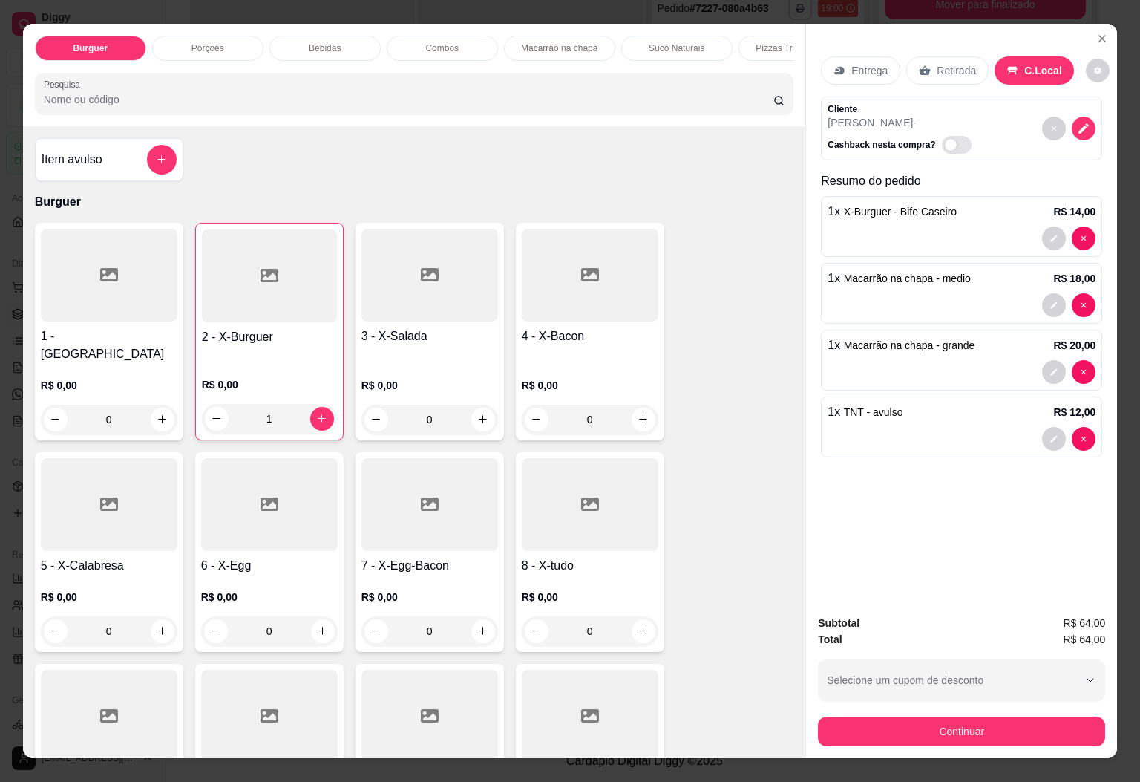
click at [284, 43] on div "Bebidas" at bounding box center [324, 48] width 111 height 25
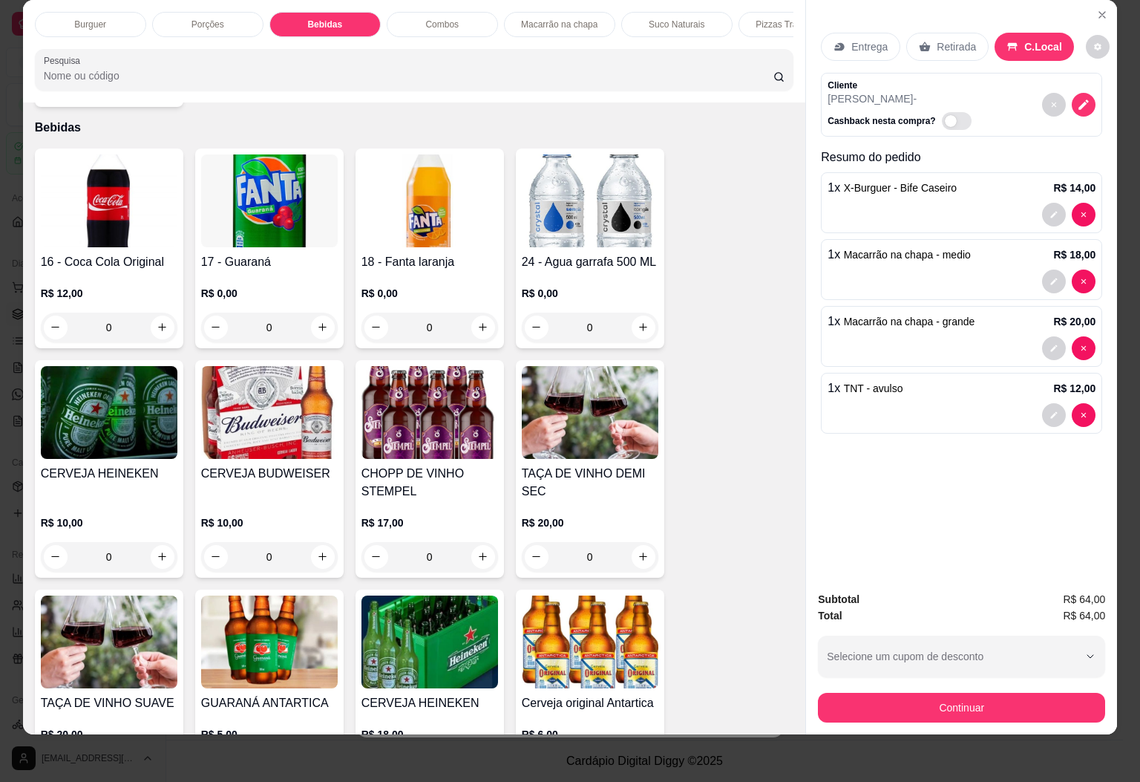
click at [110, 183] on img at bounding box center [109, 200] width 137 height 93
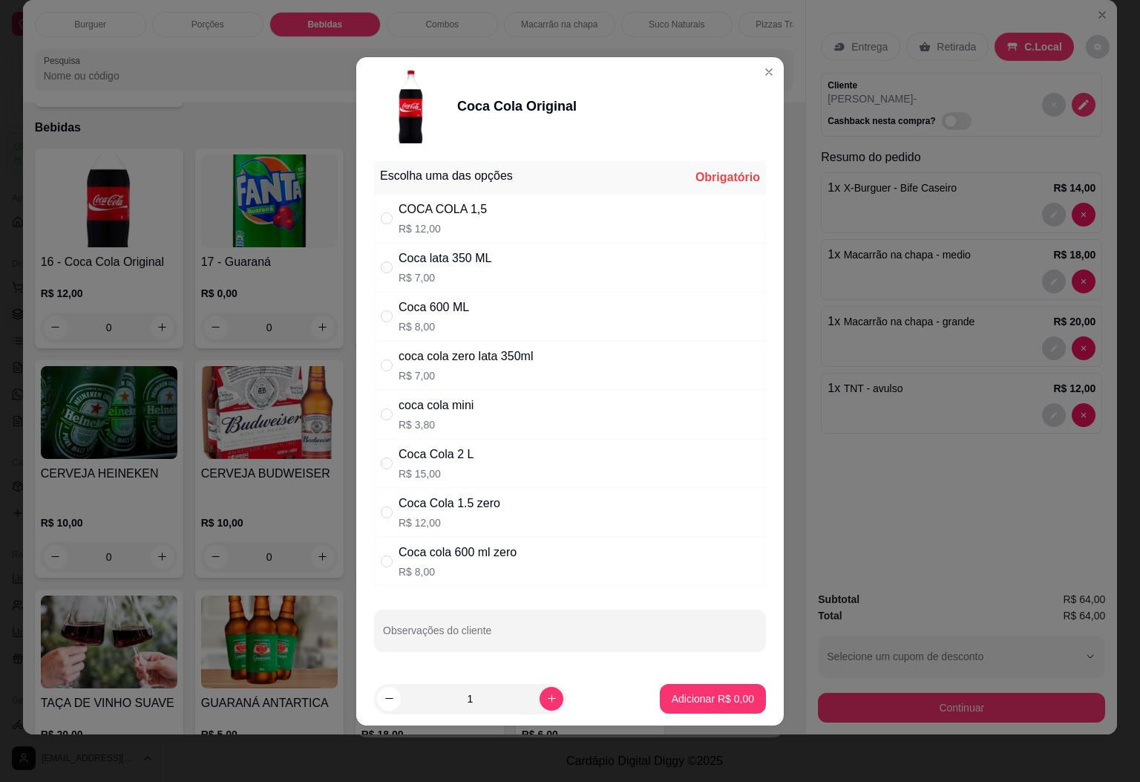
click at [472, 252] on div "Coca lata 350 ML" at bounding box center [445, 258] width 93 height 18
radio input "true"
click at [722, 689] on button "Adicionar R$ 7,00" at bounding box center [712, 698] width 103 height 29
type input "1"
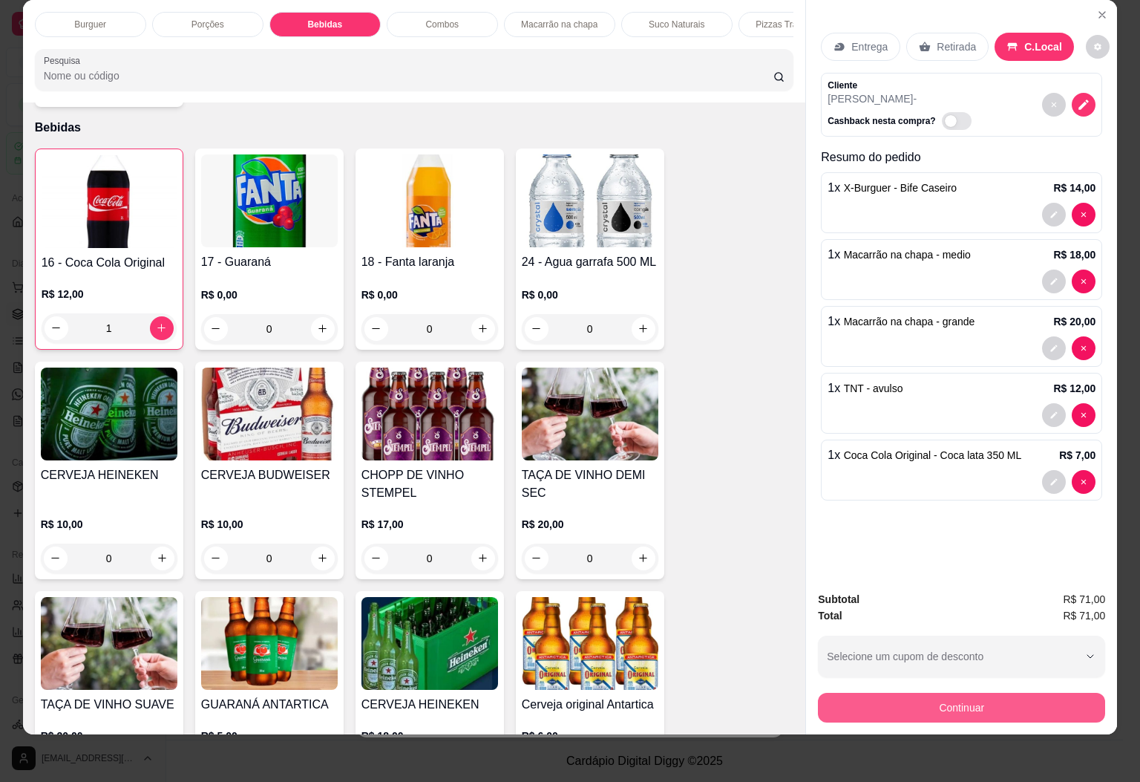
click at [923, 697] on button "Continuar" at bounding box center [961, 708] width 287 height 30
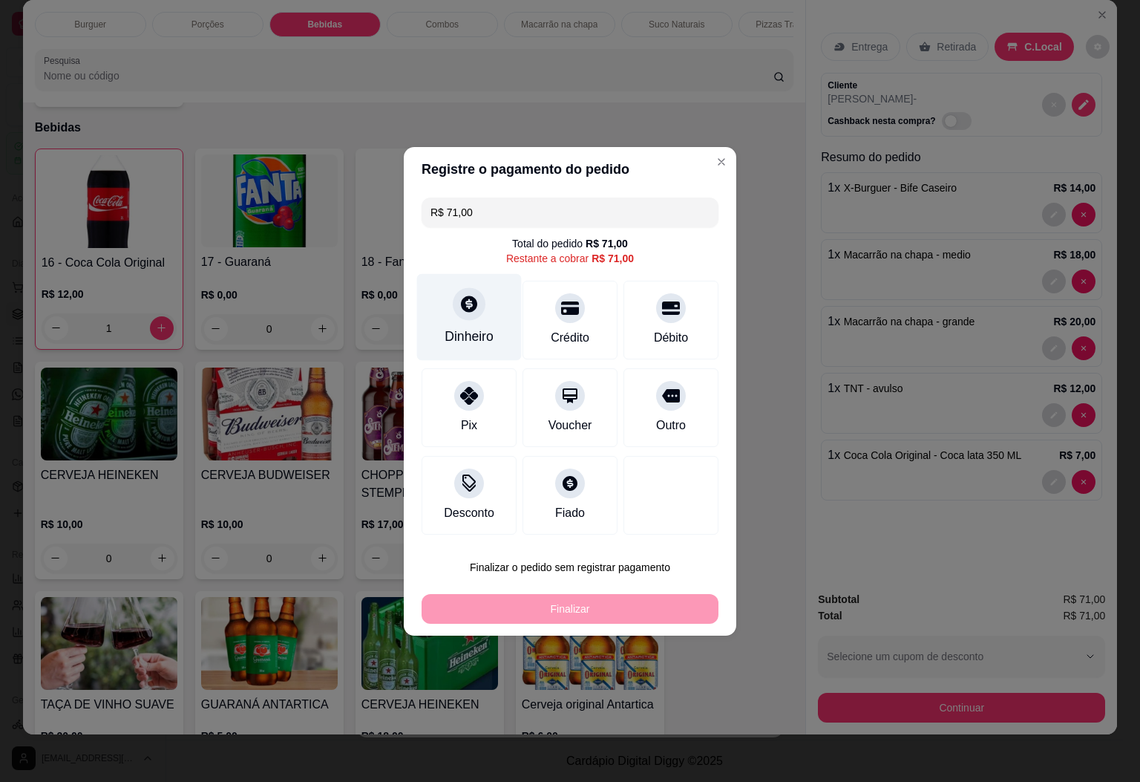
click at [457, 337] on div "Dinheiro" at bounding box center [469, 336] width 49 height 19
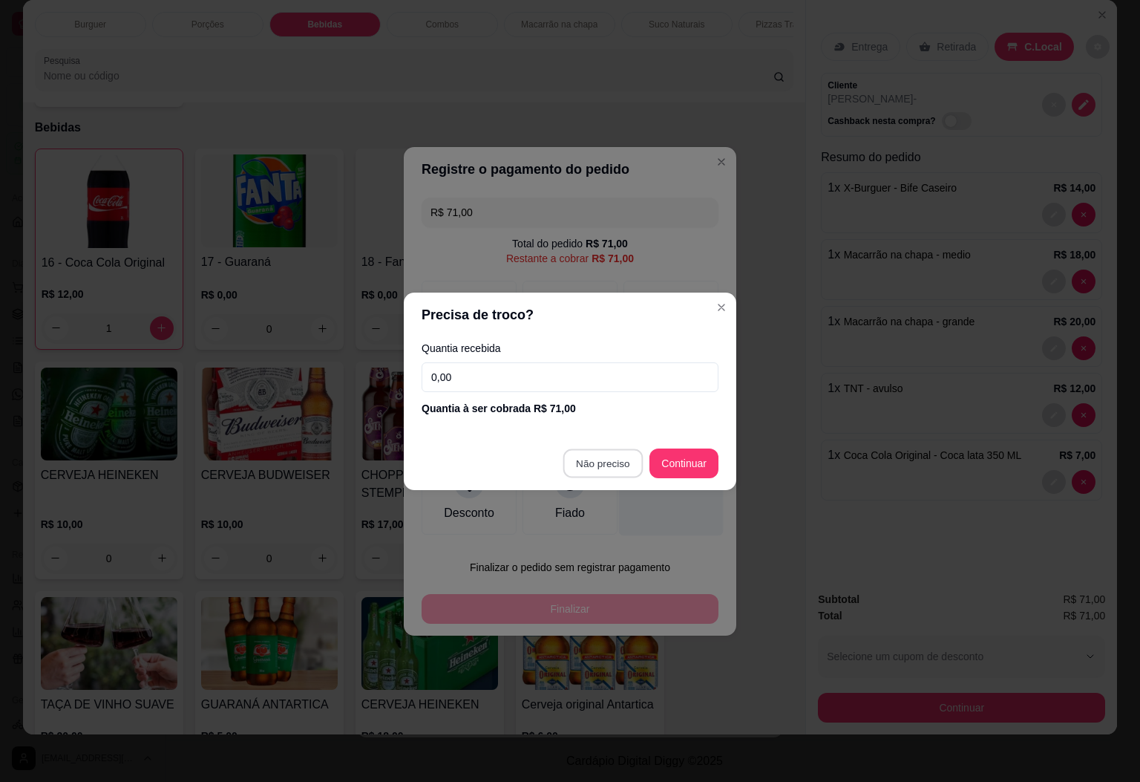
type input "R$ 0,00"
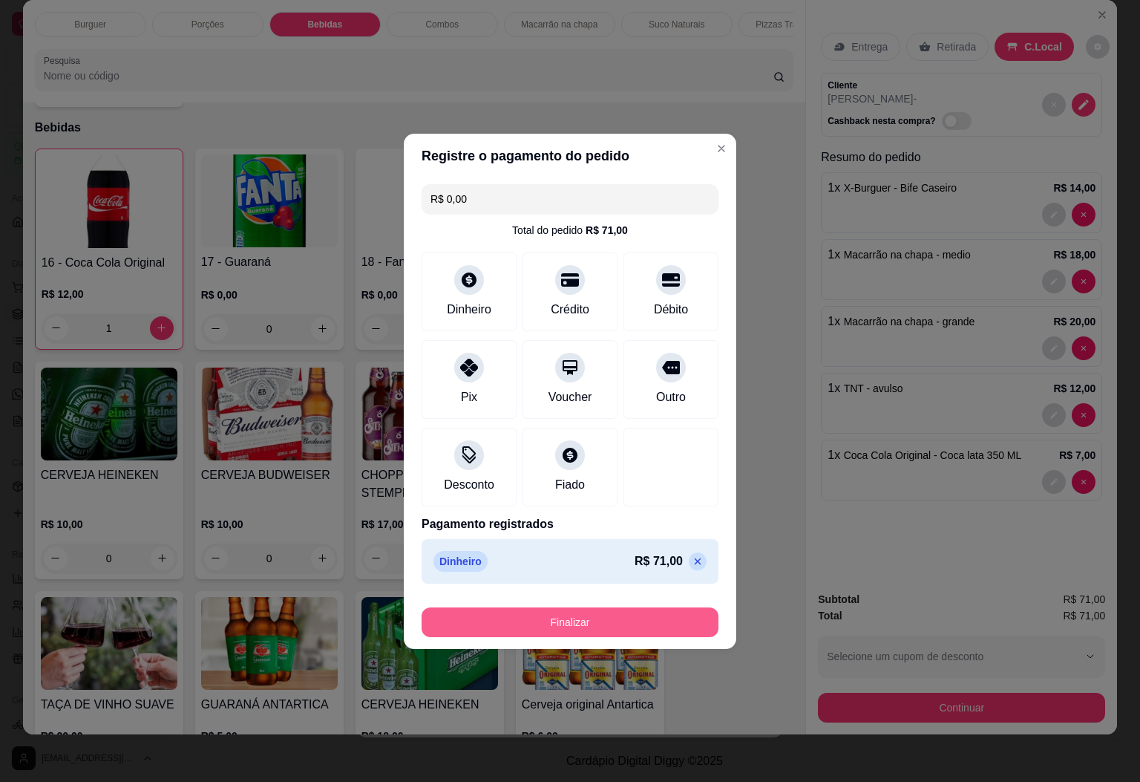
click at [633, 612] on button "Finalizar" at bounding box center [570, 622] width 297 height 30
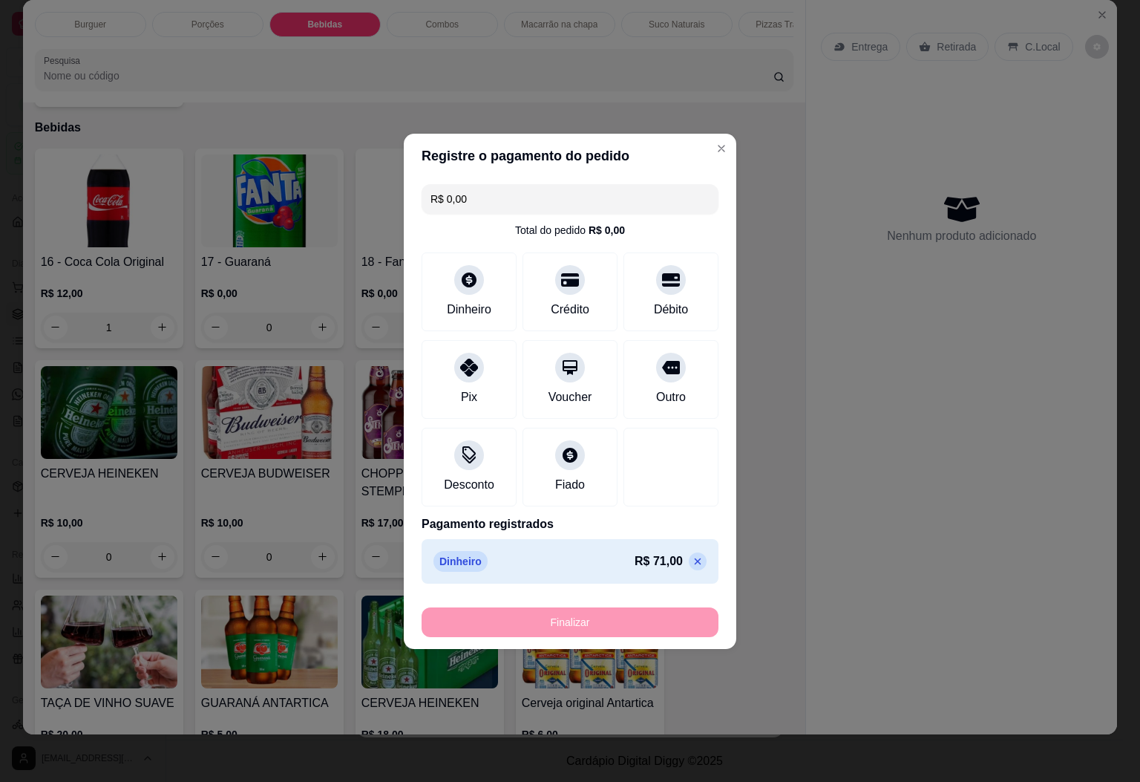
type input "0"
type input "-R$ 71,00"
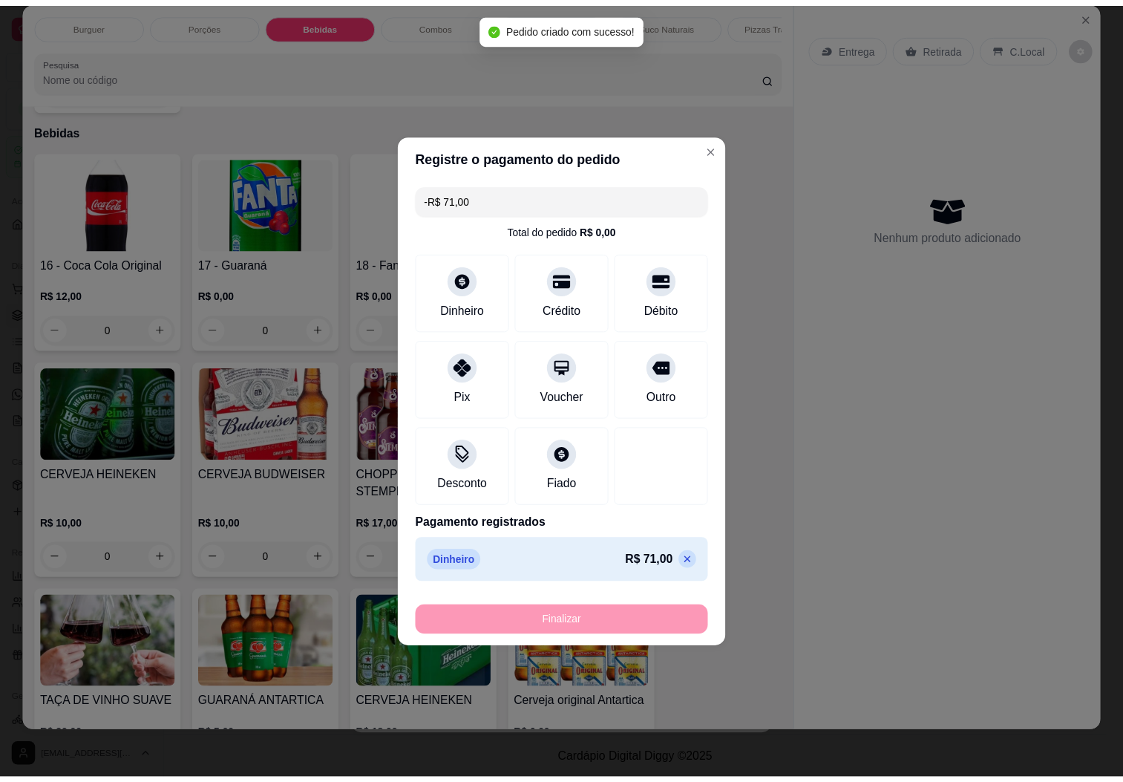
scroll to position [1394, 0]
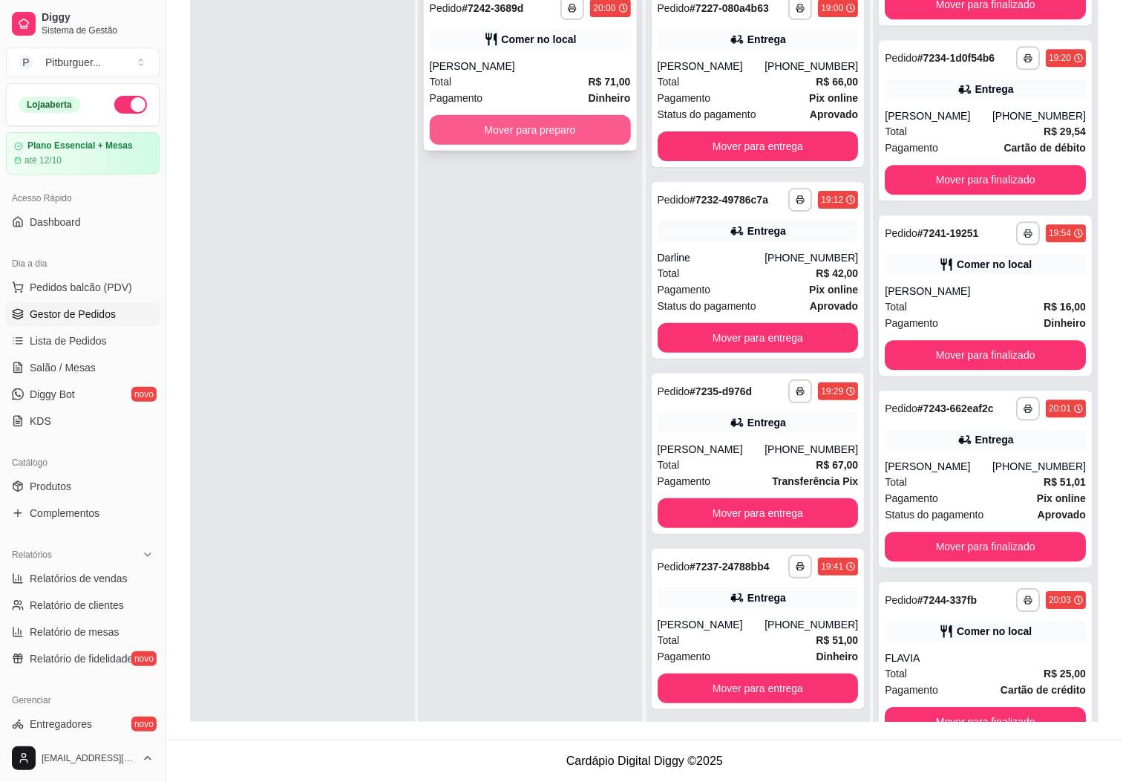
click at [595, 122] on button "Mover para preparo" at bounding box center [530, 130] width 201 height 30
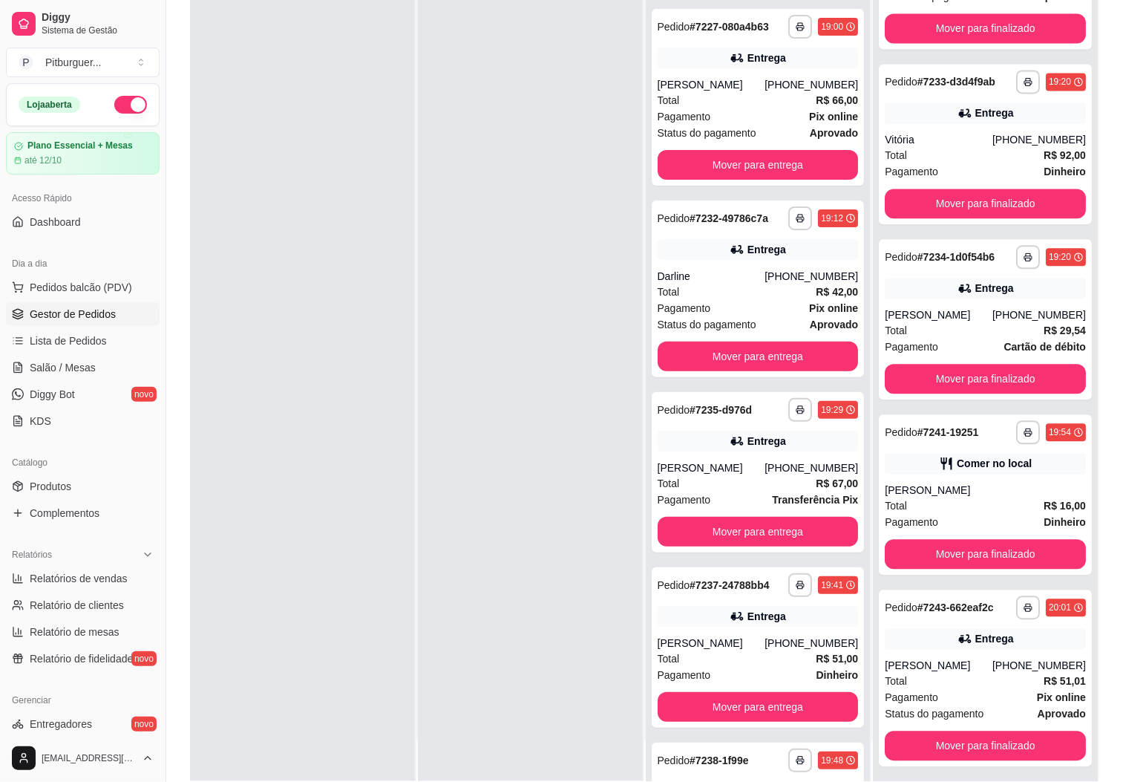
scroll to position [1201, 0]
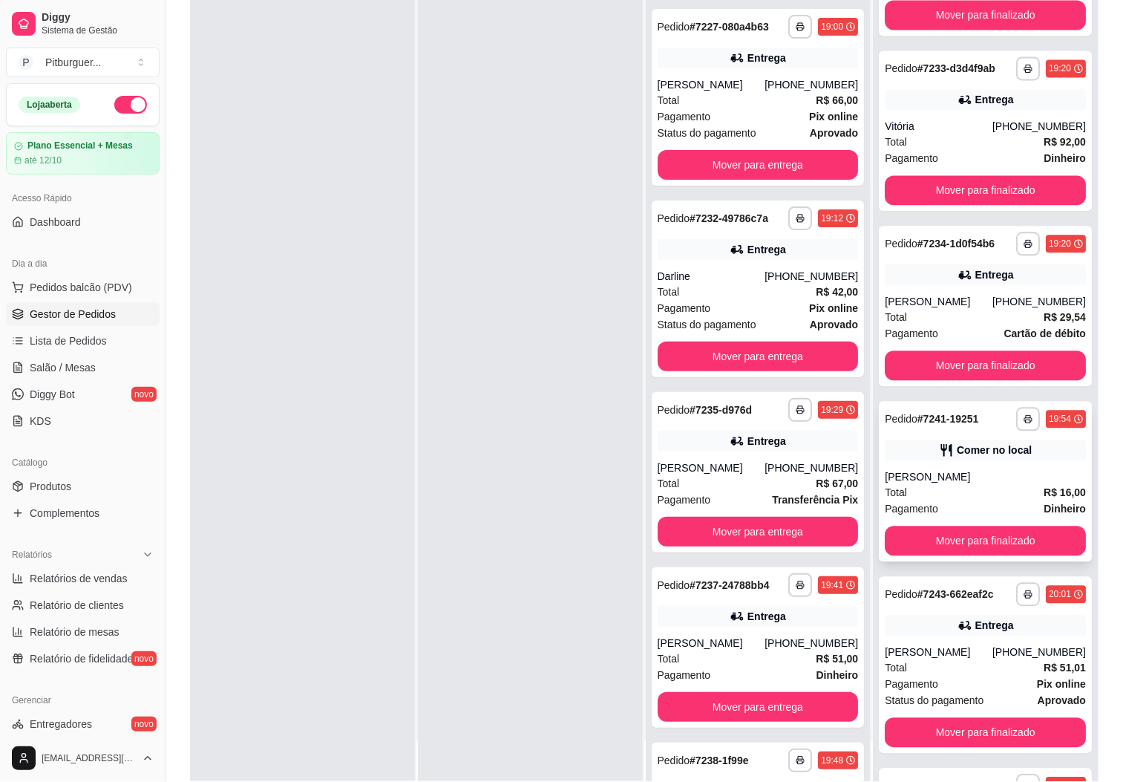
click at [944, 500] on div "Total R$ 16,00" at bounding box center [985, 492] width 201 height 16
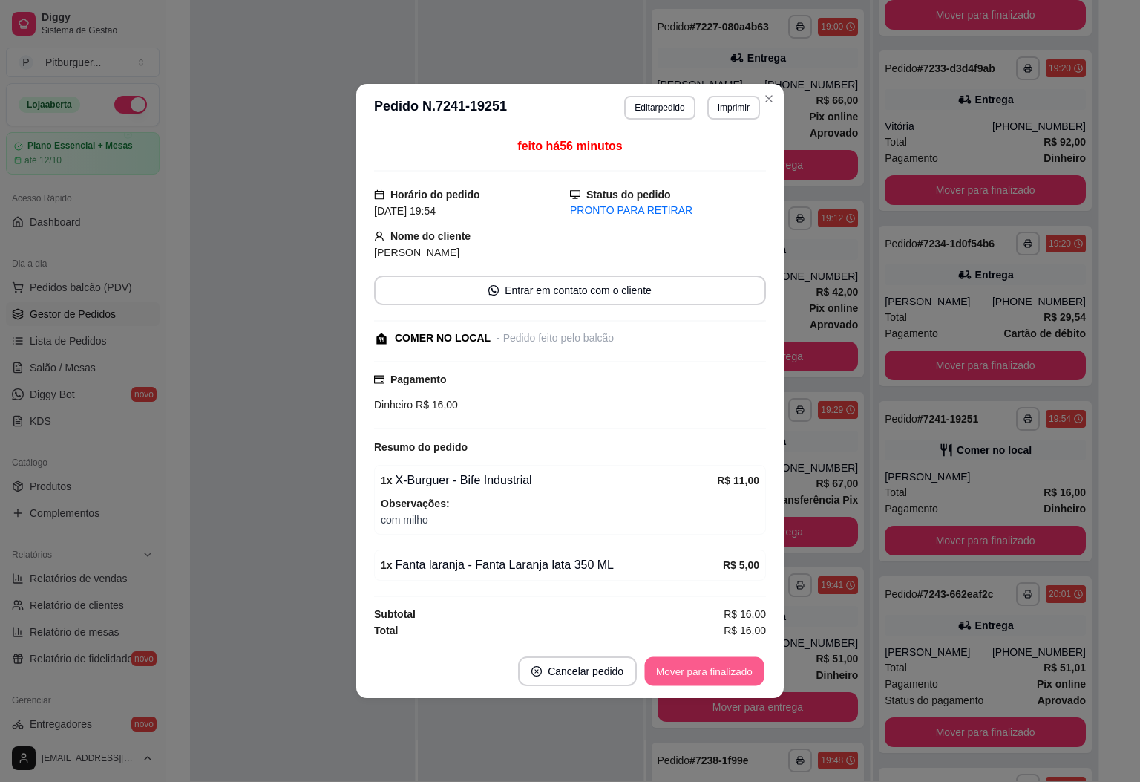
click at [735, 670] on button "Mover para finalizado" at bounding box center [705, 671] width 120 height 29
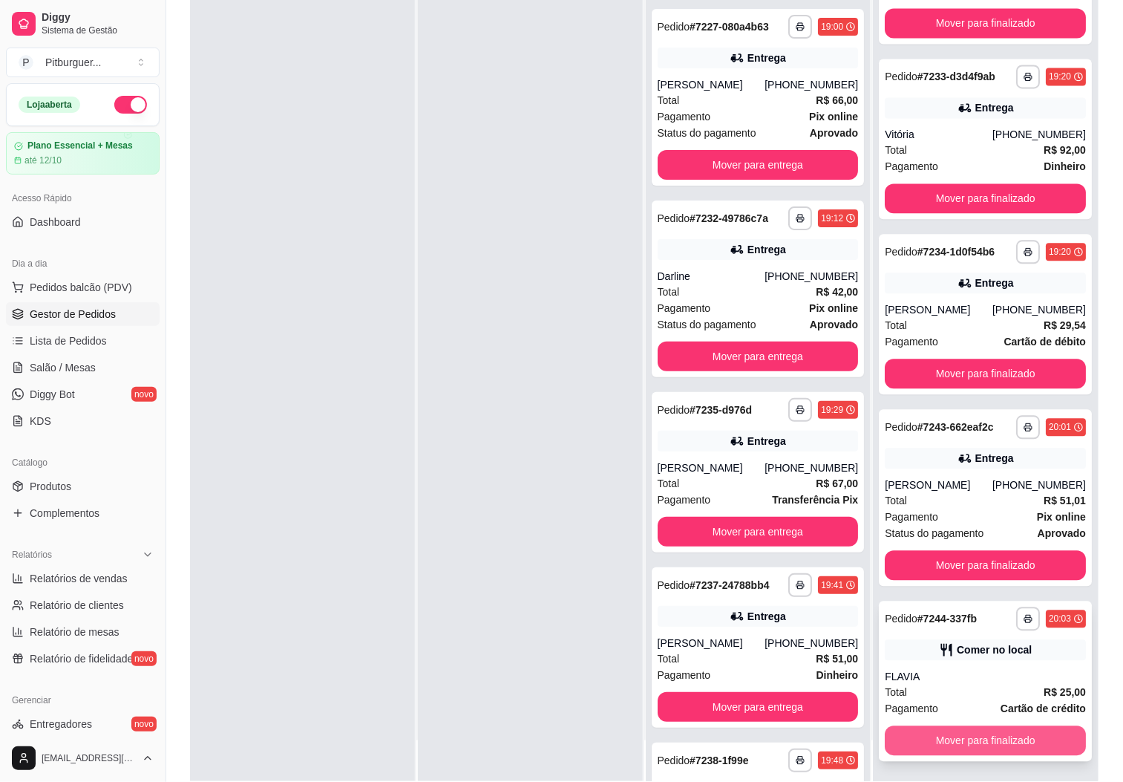
click at [955, 755] on button "Mover para finalizado" at bounding box center [985, 740] width 201 height 30
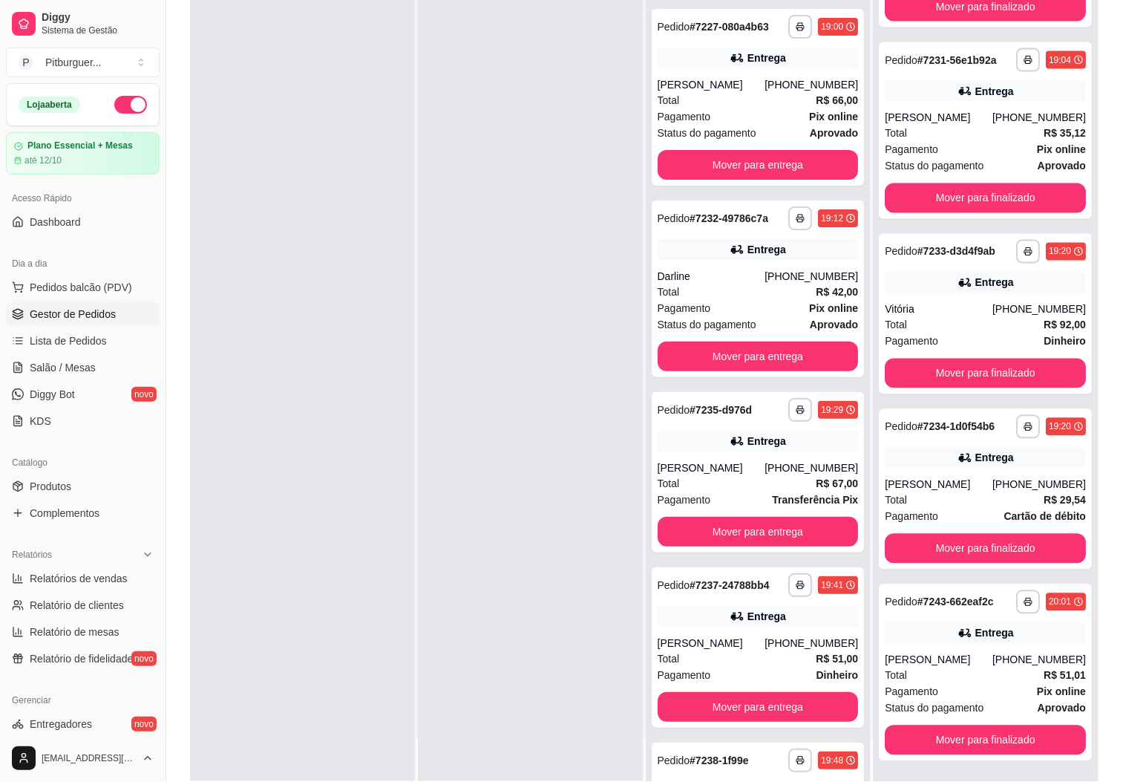
scroll to position [1043, 0]
click at [949, 739] on button "Mover para finalizado" at bounding box center [985, 740] width 201 height 30
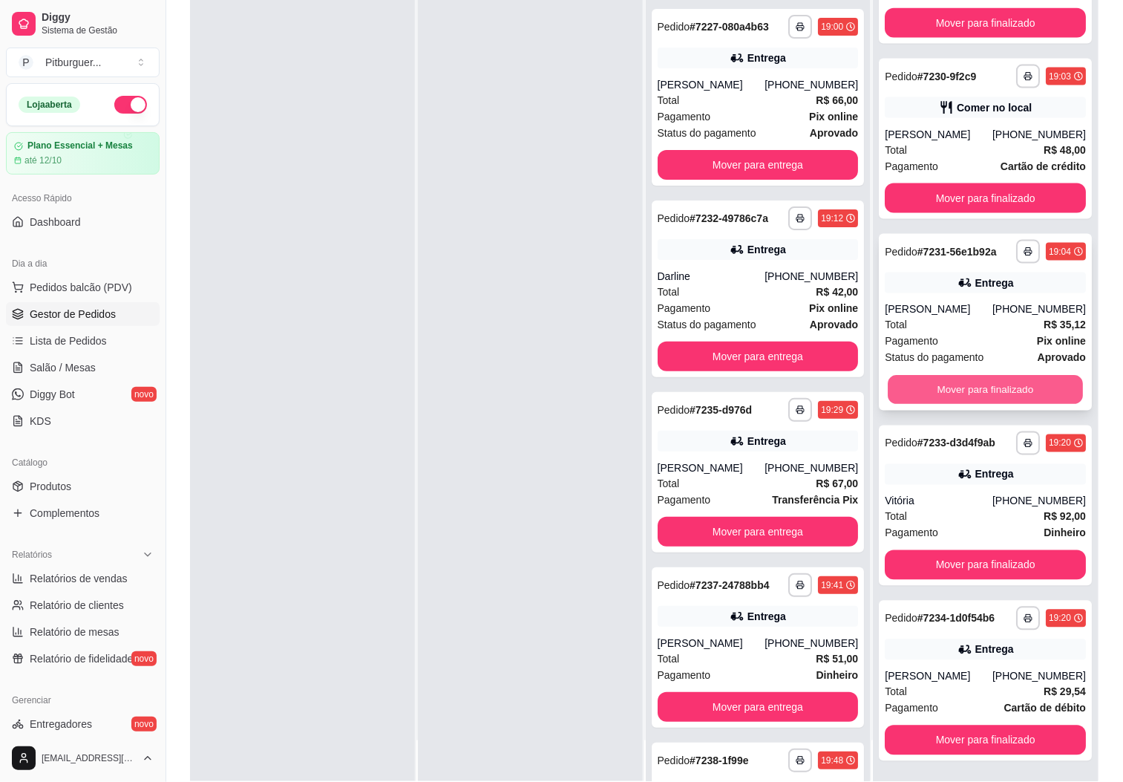
click at [989, 376] on button "Mover para finalizado" at bounding box center [985, 390] width 195 height 29
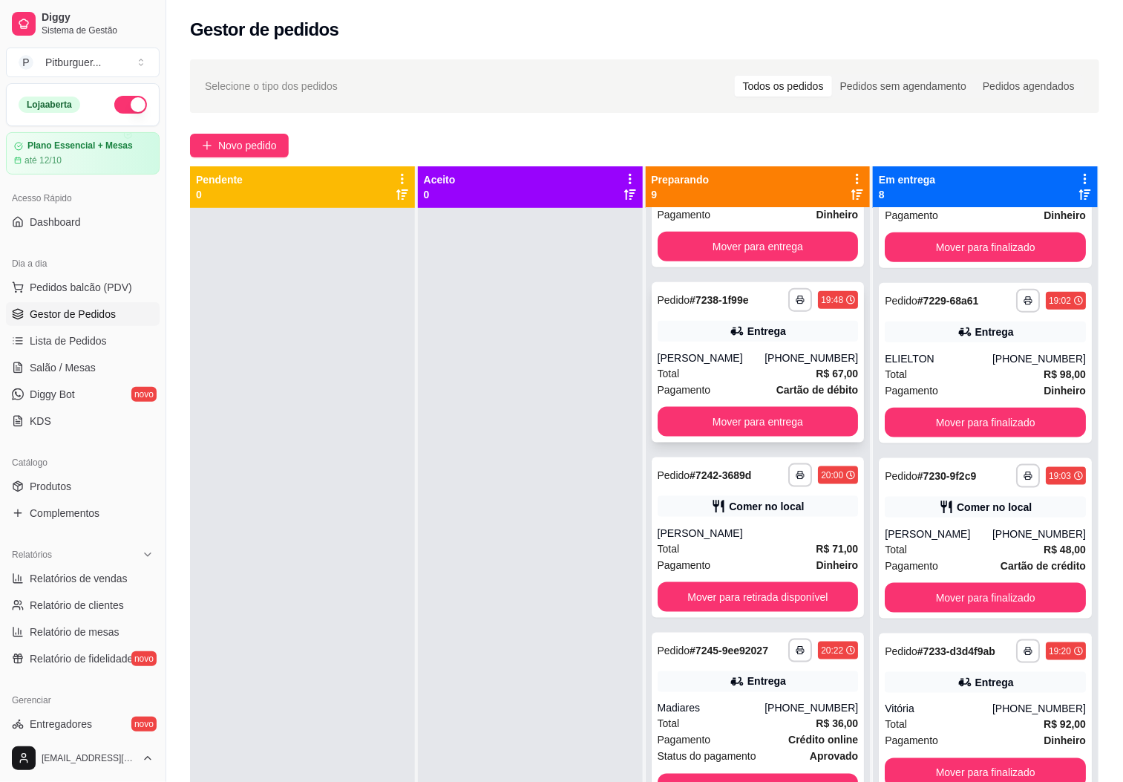
scroll to position [933, 0]
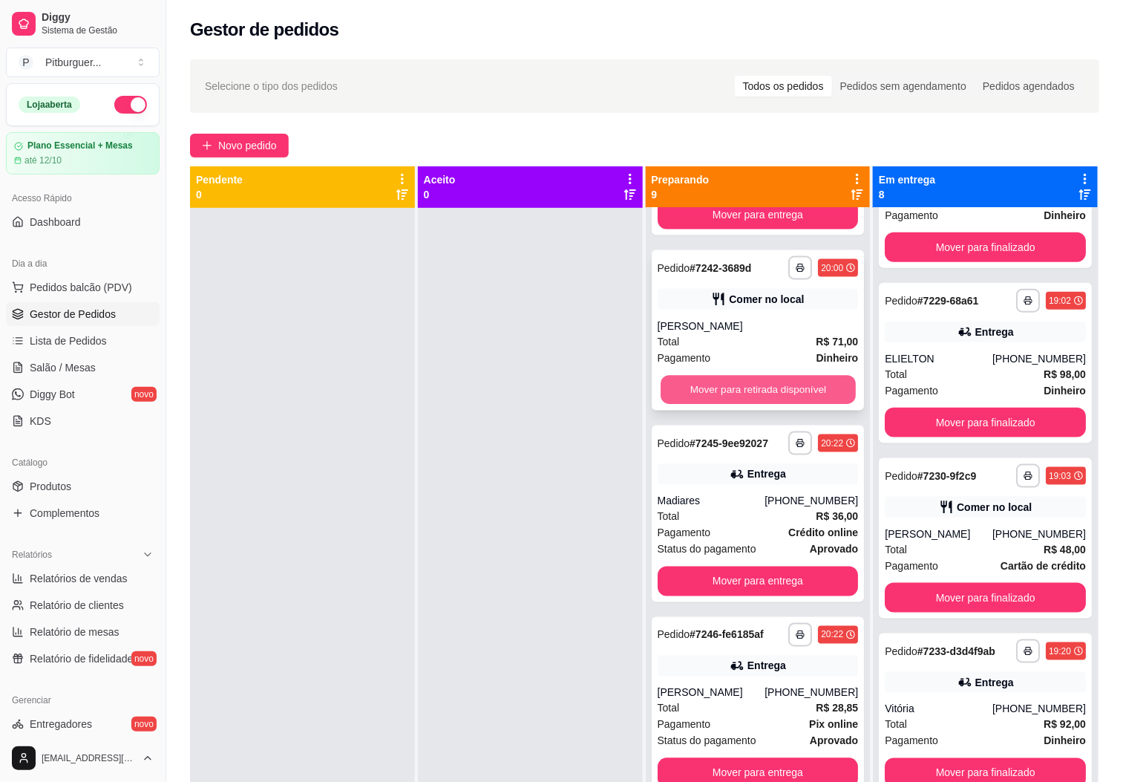
click at [779, 376] on button "Mover para retirada disponível" at bounding box center [758, 390] width 195 height 29
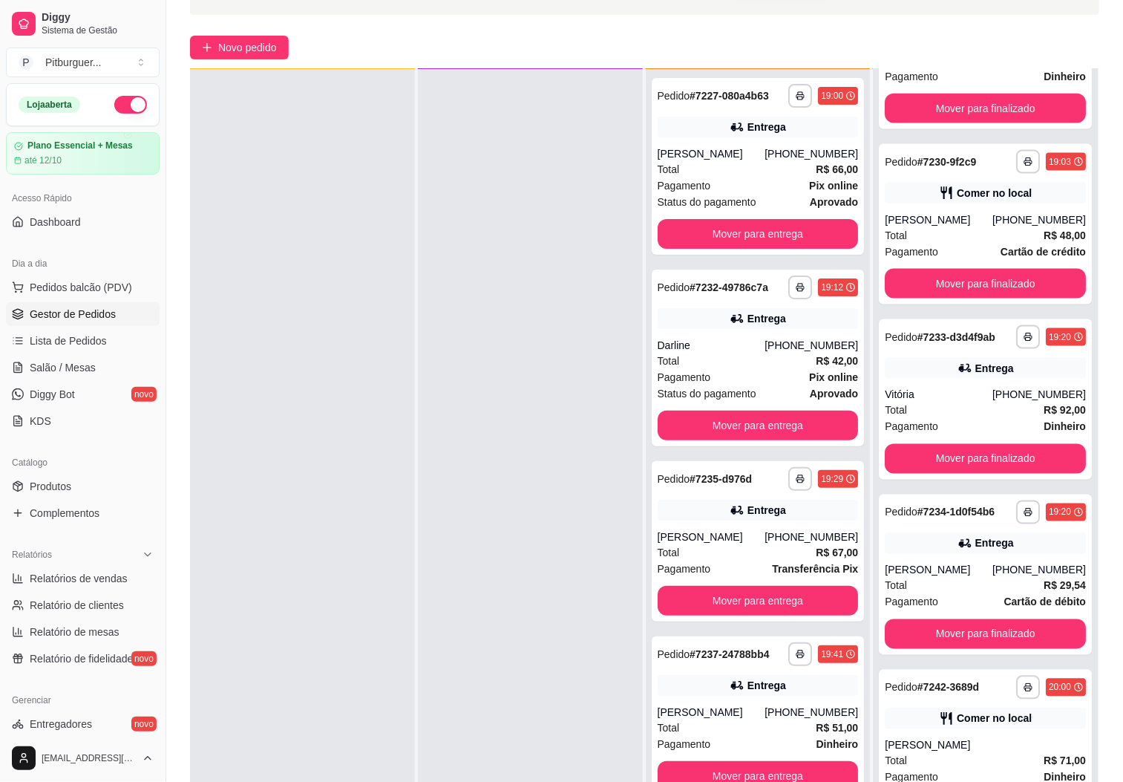
scroll to position [92, 0]
